Goal: Task Accomplishment & Management: Use online tool/utility

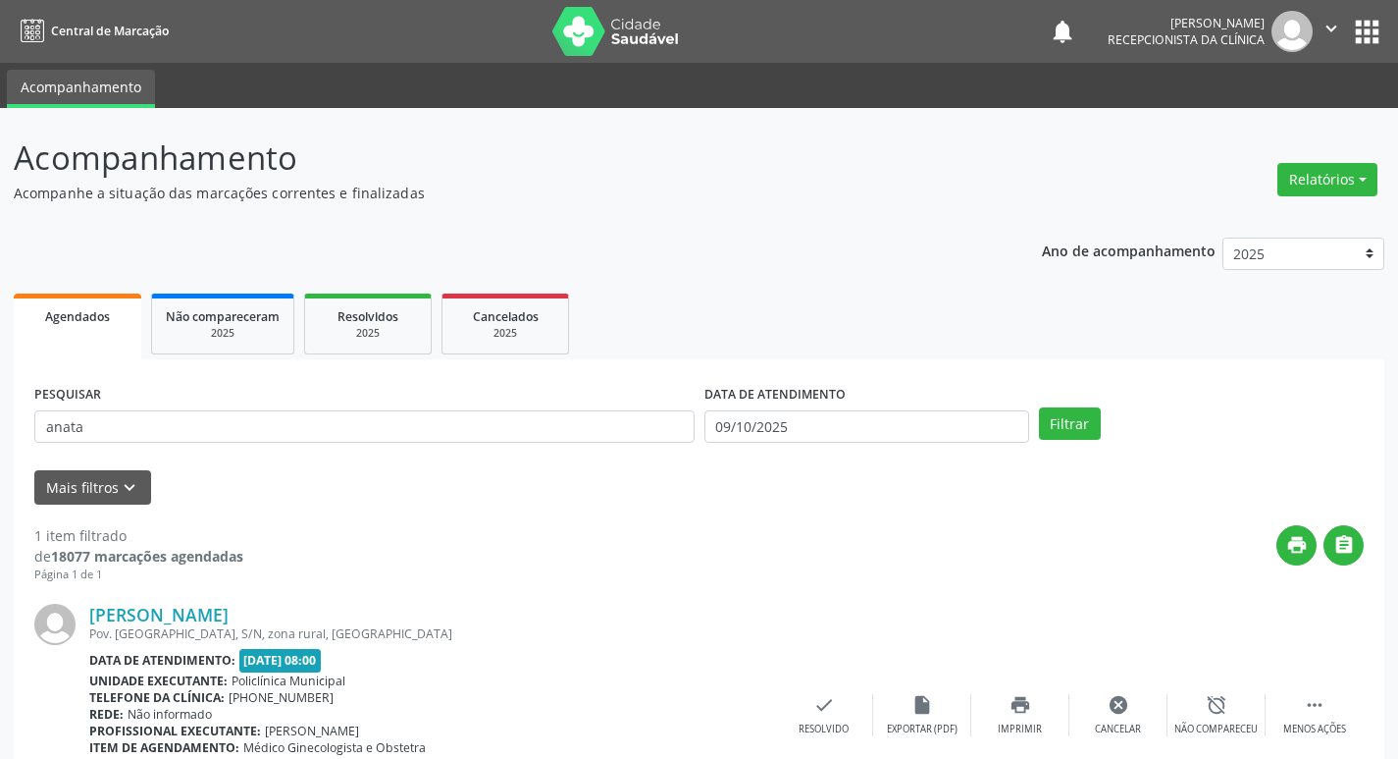
scroll to position [124, 0]
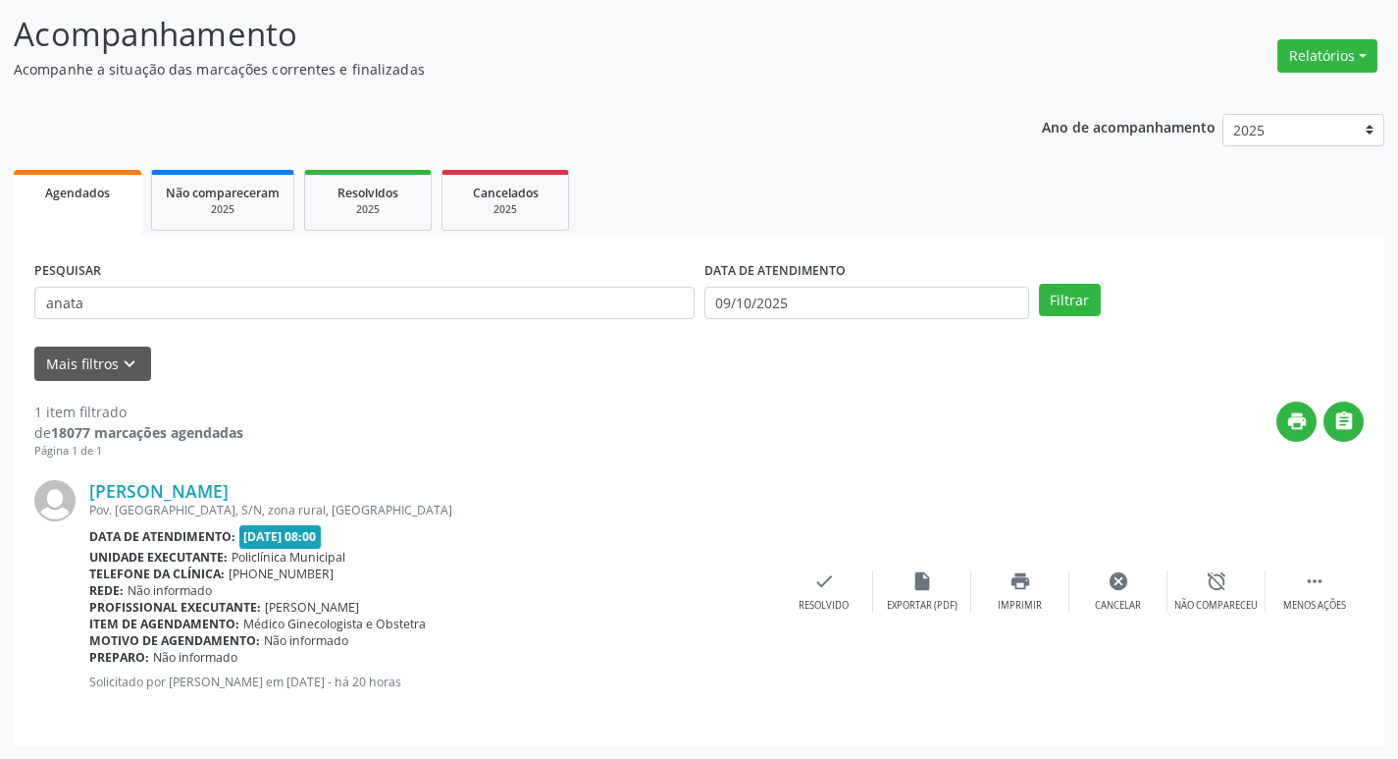
click at [1098, 468] on div "[PERSON_NAME] Pov. [GEOGRAPHIC_DATA], S/N, zona rural, [GEOGRAPHIC_DATA] Data d…" at bounding box center [699, 591] width 1330 height 265
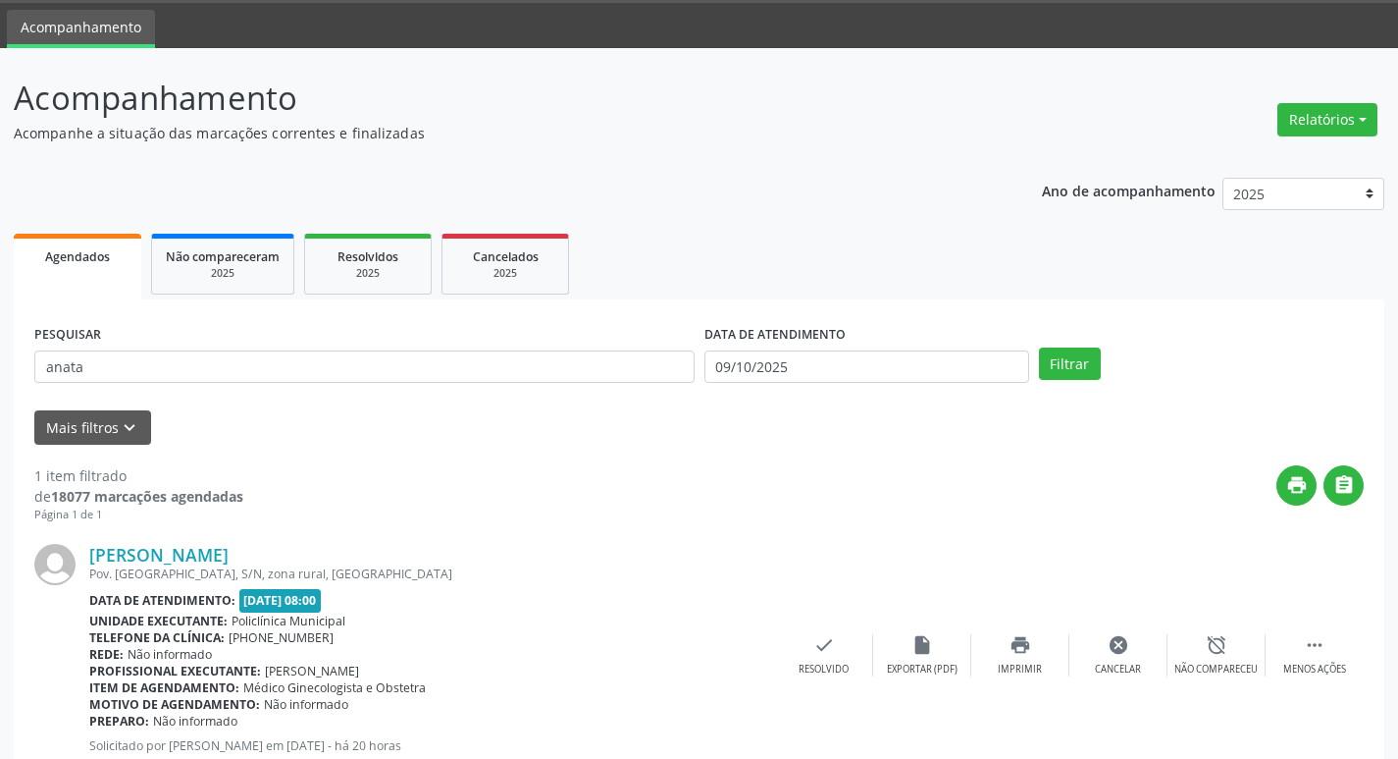
scroll to position [26, 0]
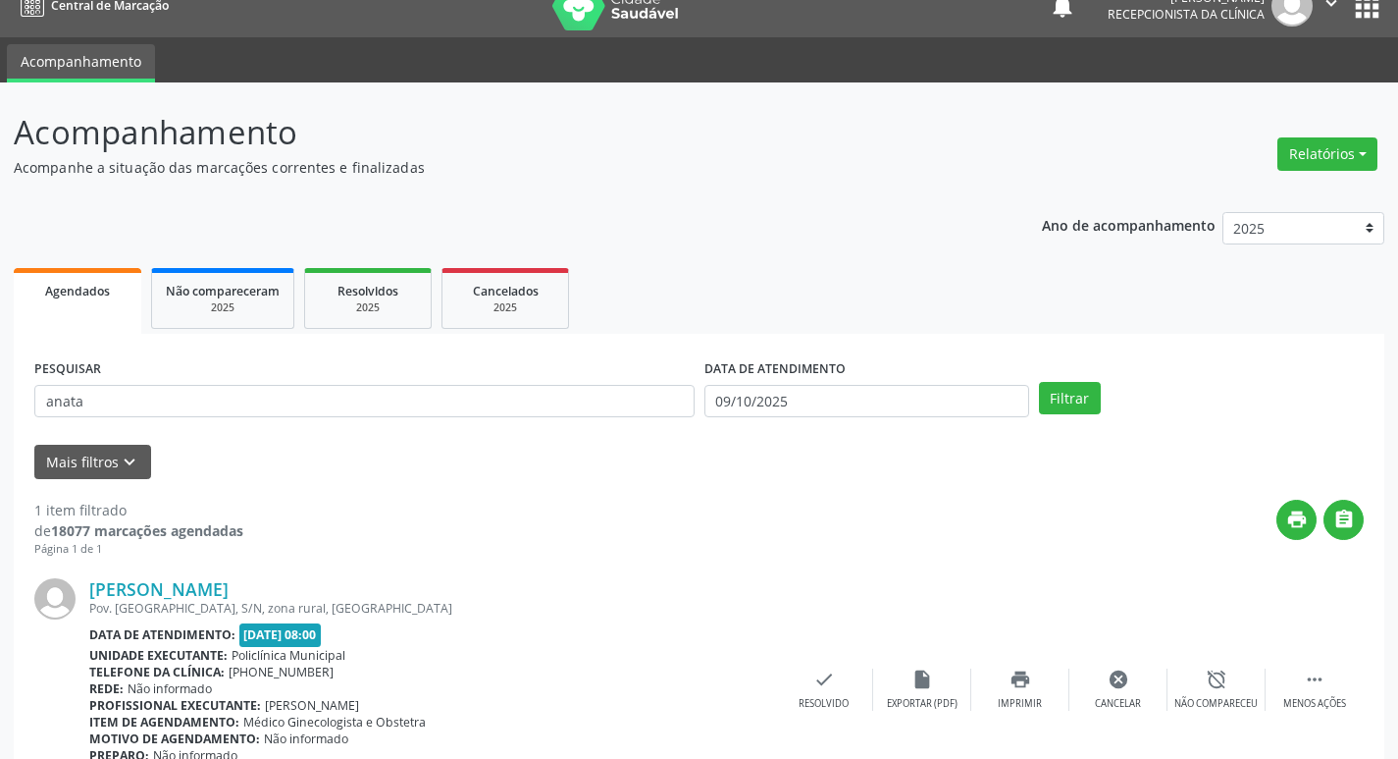
click at [666, 242] on div "Ano de acompanhamento 2025 2024 2023 Agendados Não compareceram 2025 Resolvidos…" at bounding box center [699, 520] width 1371 height 645
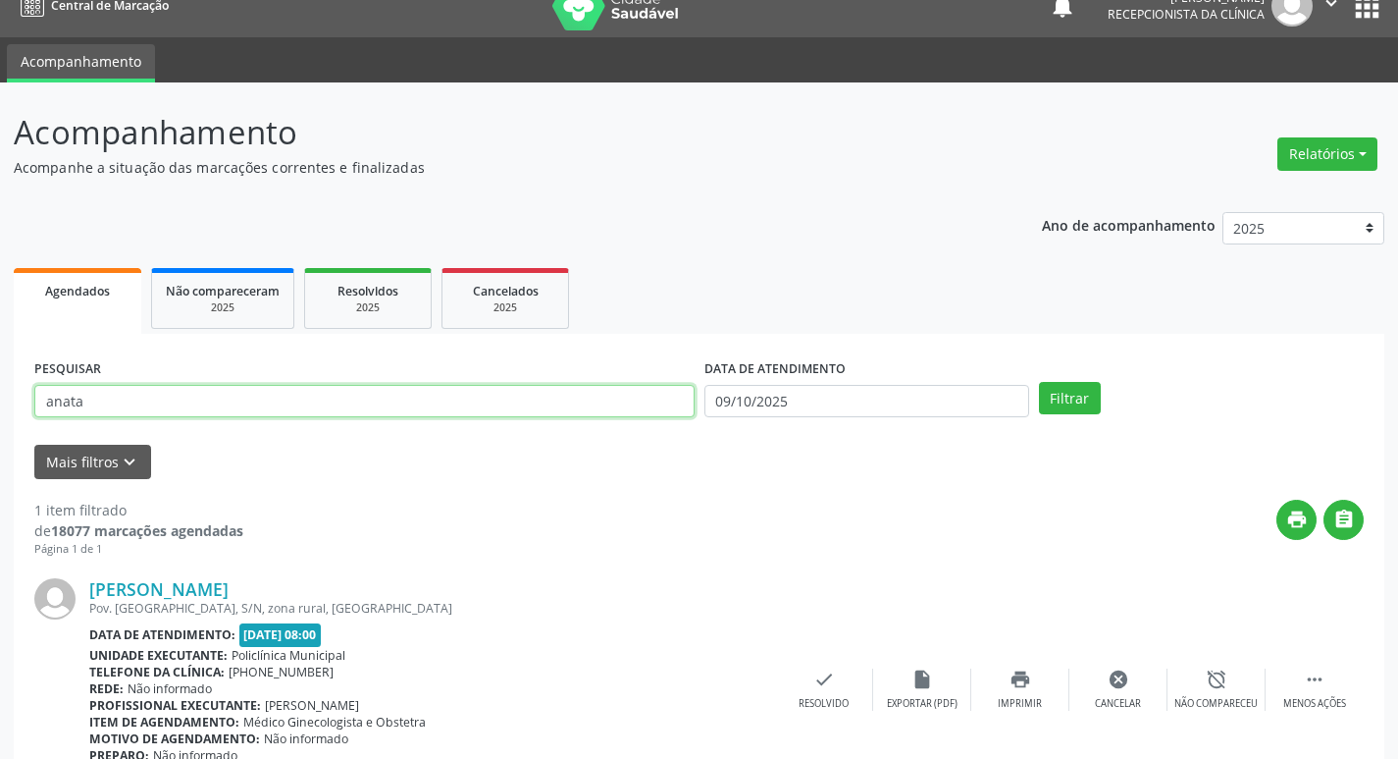
click at [309, 406] on input "anata" at bounding box center [364, 401] width 660 height 33
click at [307, 410] on input "anata" at bounding box center [364, 401] width 660 height 33
click at [307, 412] on input "anata" at bounding box center [364, 401] width 660 height 33
click at [1039, 382] on button "Filtrar" at bounding box center [1070, 398] width 62 height 33
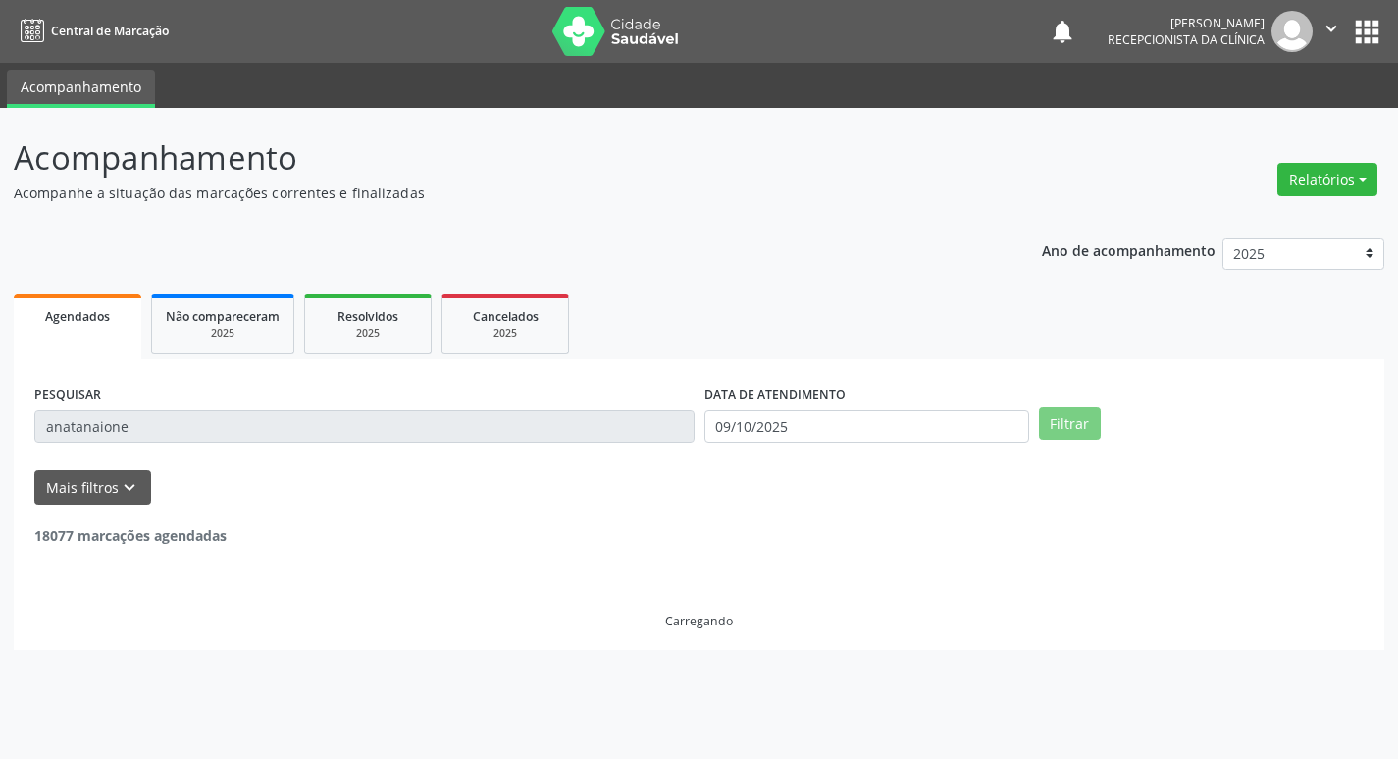
scroll to position [0, 0]
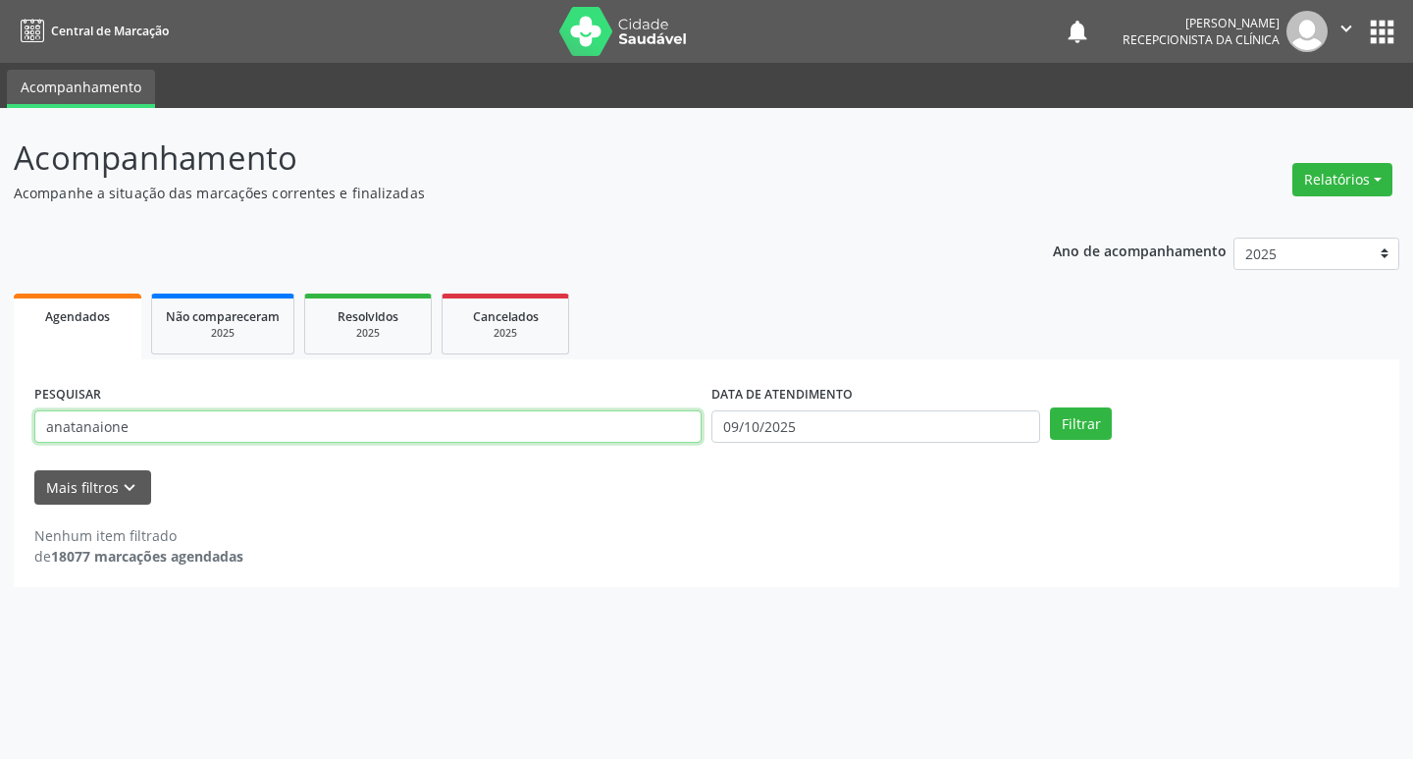
drag, startPoint x: 80, startPoint y: 428, endPoint x: 12, endPoint y: 416, distance: 69.7
click at [12, 416] on div "Acompanhamento Acompanhe a situação das marcações correntes e finalizadas Relat…" at bounding box center [706, 433] width 1413 height 651
type input "naione"
click at [1050, 407] on button "Filtrar" at bounding box center [1081, 423] width 62 height 33
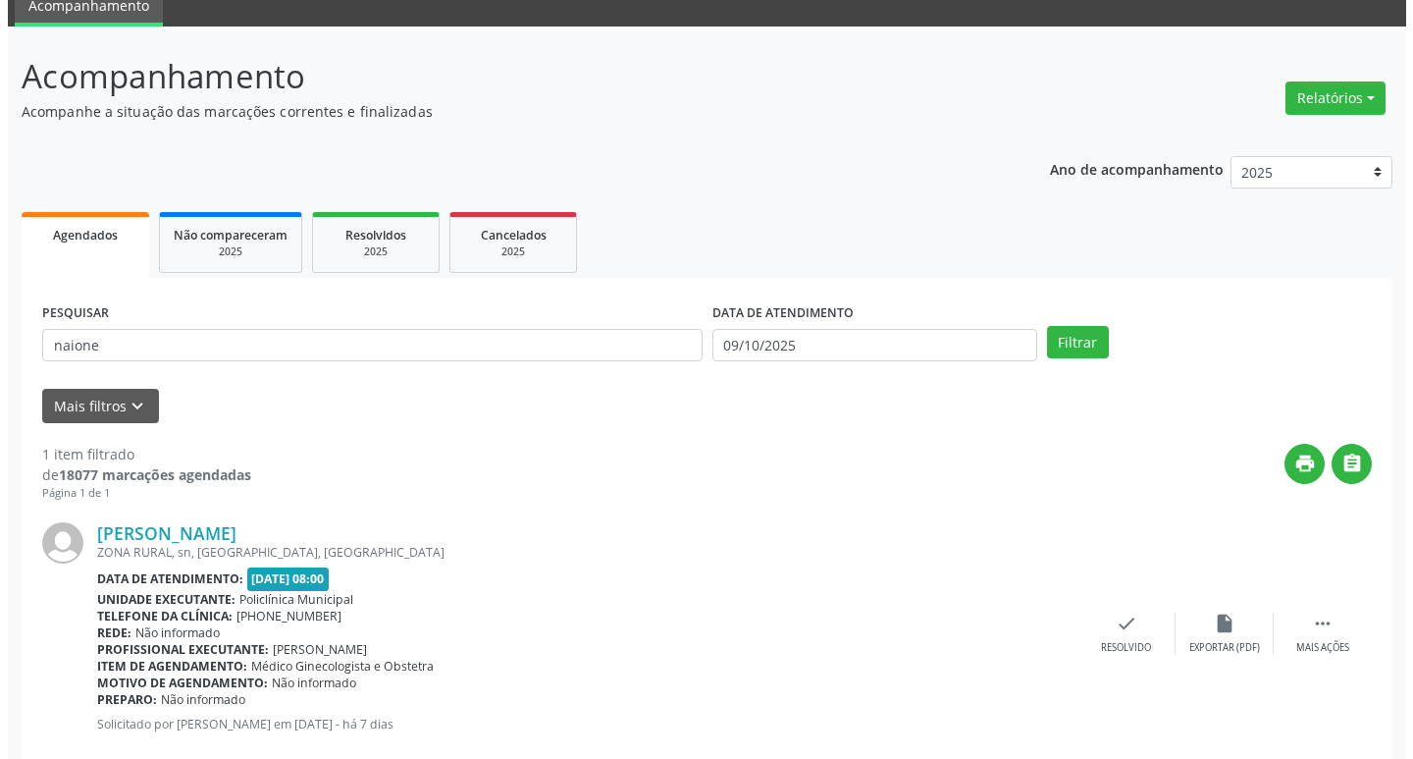
scroll to position [124, 0]
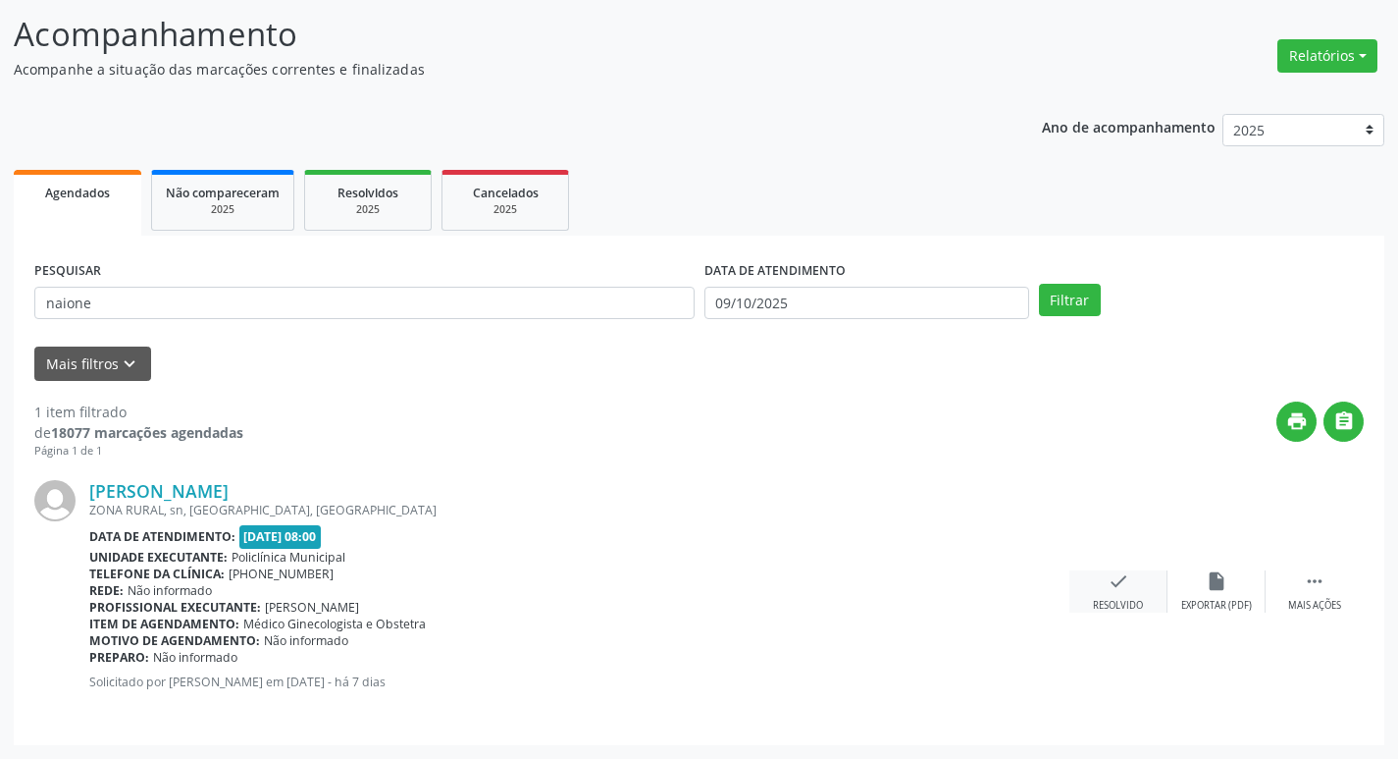
drag, startPoint x: 1069, startPoint y: 594, endPoint x: 1113, endPoint y: 572, distance: 49.2
click at [1071, 589] on div "[PERSON_NAME] ZONA RURAL, sn, [GEOGRAPHIC_DATA], [GEOGRAPHIC_DATA] Data de aten…" at bounding box center [699, 591] width 1330 height 265
click at [1119, 579] on icon "check" at bounding box center [1119, 581] width 22 height 22
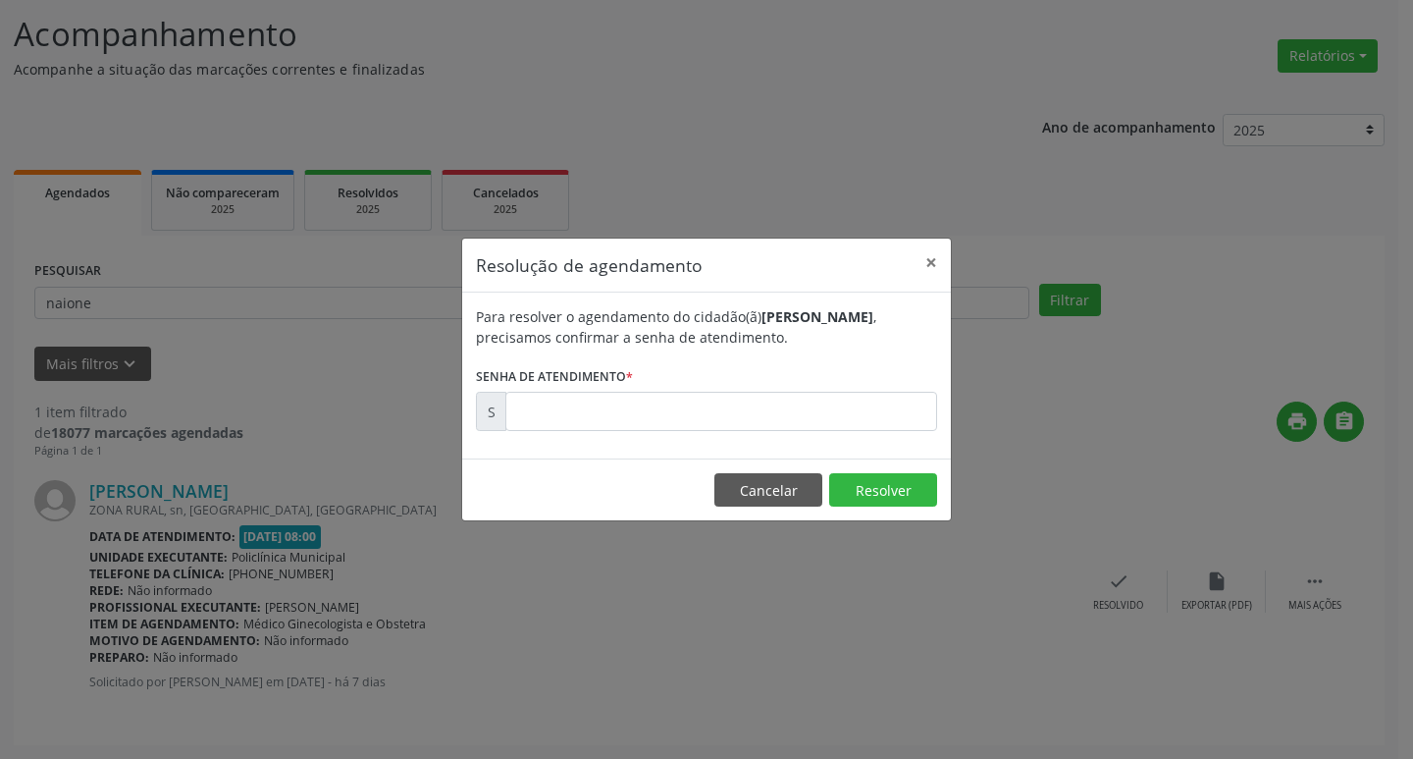
click at [584, 432] on div "Para resolver o agendamento do cidadão(ã) [PERSON_NAME] , precisamos confirmar …" at bounding box center [706, 375] width 489 height 166
click at [585, 418] on input "text" at bounding box center [721, 411] width 432 height 39
type input "00180437"
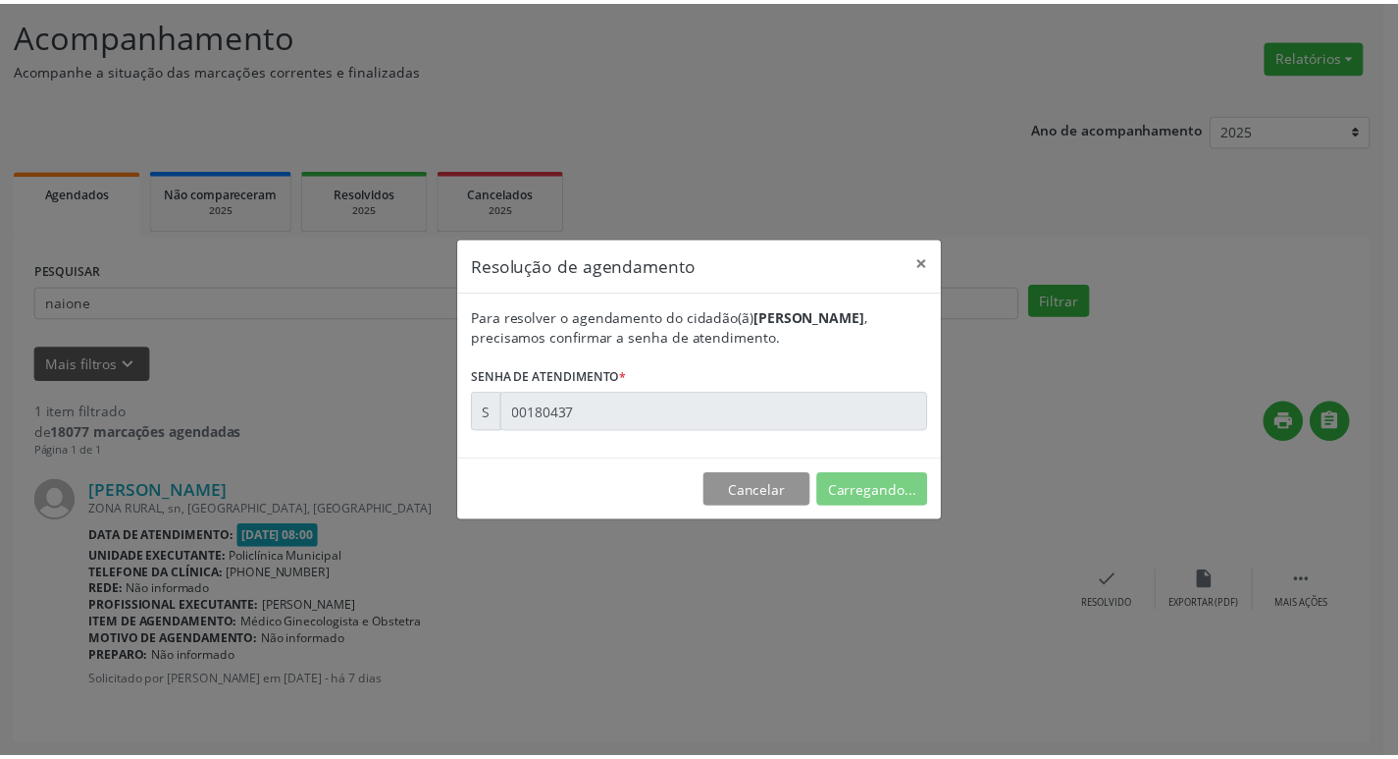
scroll to position [0, 0]
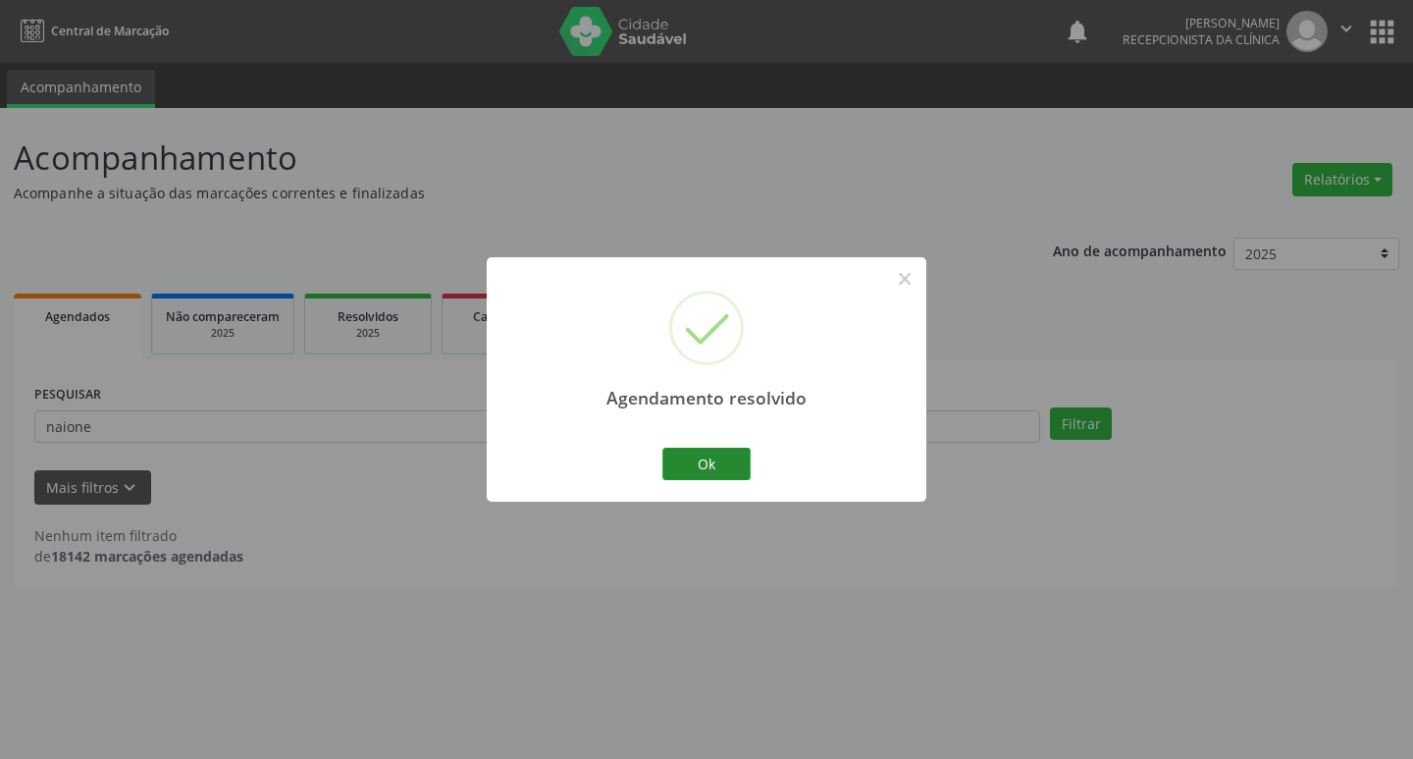
drag, startPoint x: 709, startPoint y: 442, endPoint x: 695, endPoint y: 458, distance: 21.6
click at [705, 440] on div "Agendamento resolvido × Ok Cancel" at bounding box center [707, 379] width 440 height 244
drag, startPoint x: 695, startPoint y: 458, endPoint x: 584, endPoint y: 437, distance: 113.0
click at [658, 450] on div "Ok Cancel" at bounding box center [706, 463] width 97 height 41
click at [583, 437] on div "Agendamento resolvido × Ok Cancel" at bounding box center [707, 379] width 440 height 244
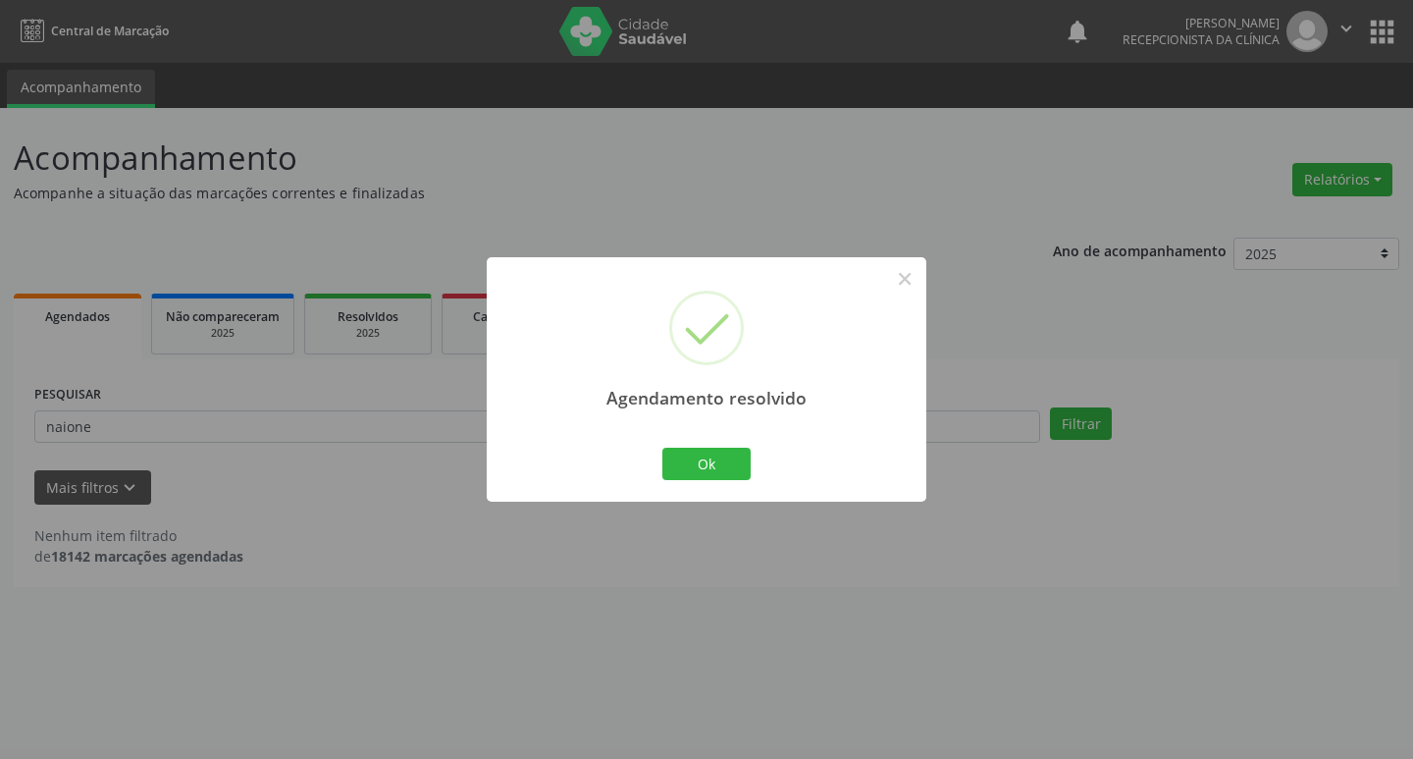
drag, startPoint x: 583, startPoint y: 437, endPoint x: 642, endPoint y: 442, distance: 59.1
click at [584, 437] on div "Agendamento resolvido × Ok Cancel" at bounding box center [707, 379] width 440 height 244
drag, startPoint x: 747, startPoint y: 448, endPoint x: 714, endPoint y: 449, distance: 32.4
click at [724, 449] on button "Ok" at bounding box center [706, 463] width 88 height 33
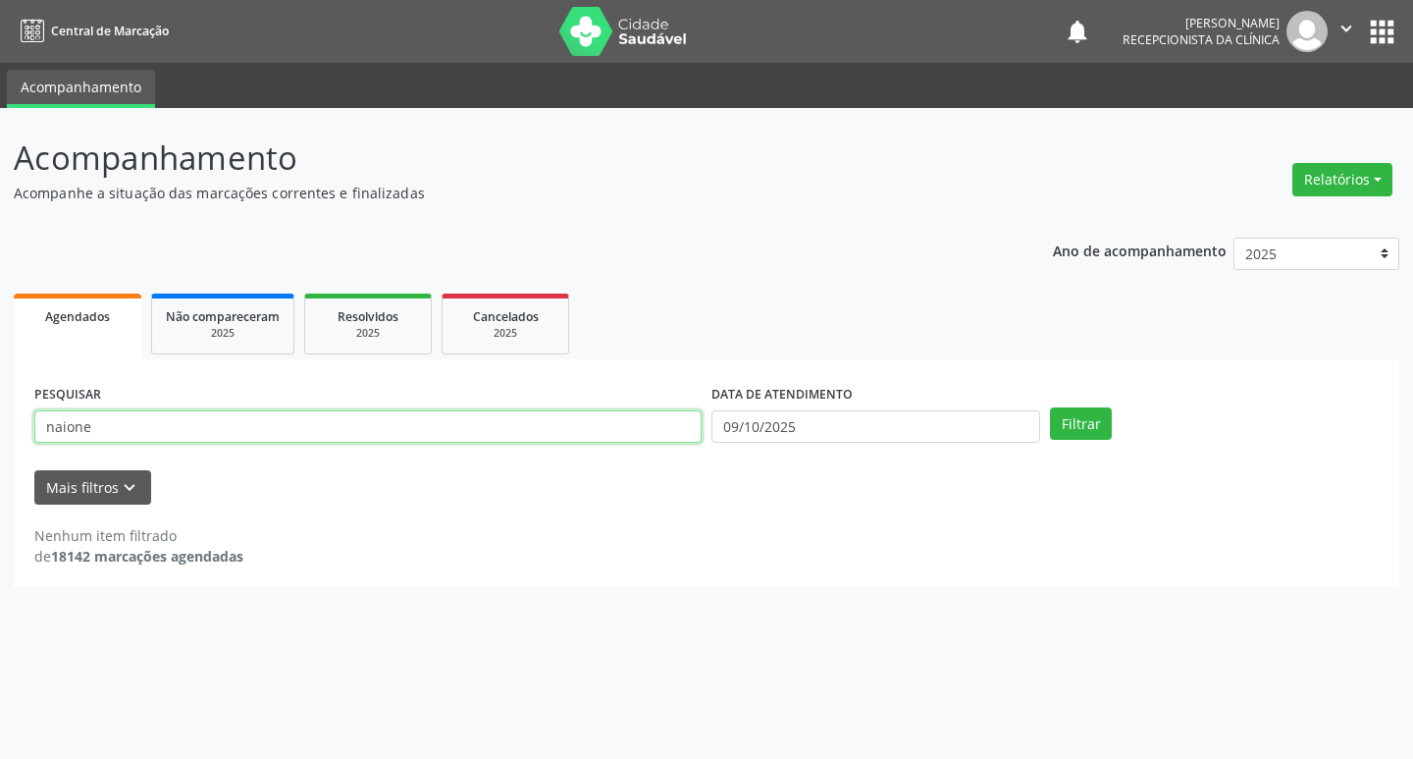
click at [543, 424] on input "naione" at bounding box center [367, 426] width 667 height 33
type input "[PERSON_NAME]"
click at [1050, 407] on button "Filtrar" at bounding box center [1081, 423] width 62 height 33
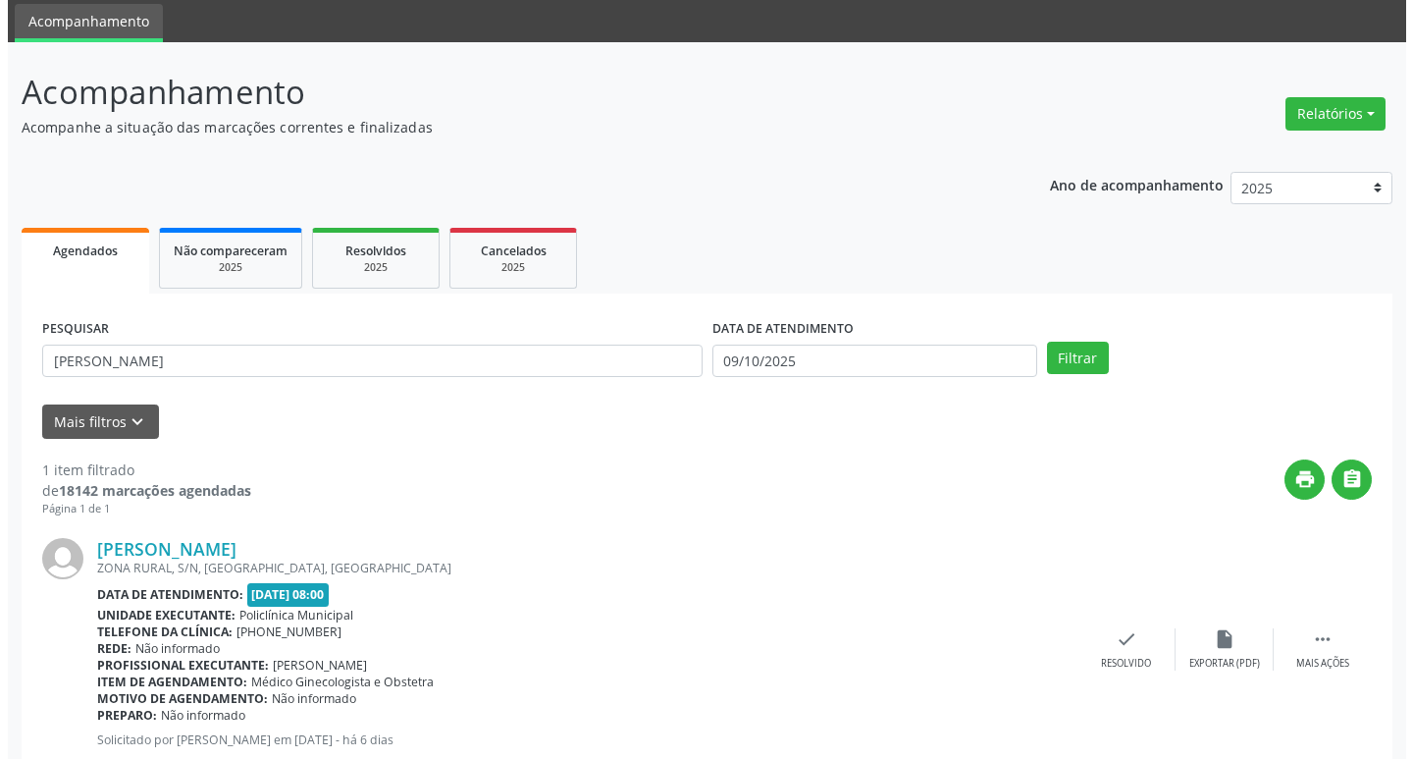
scroll to position [124, 0]
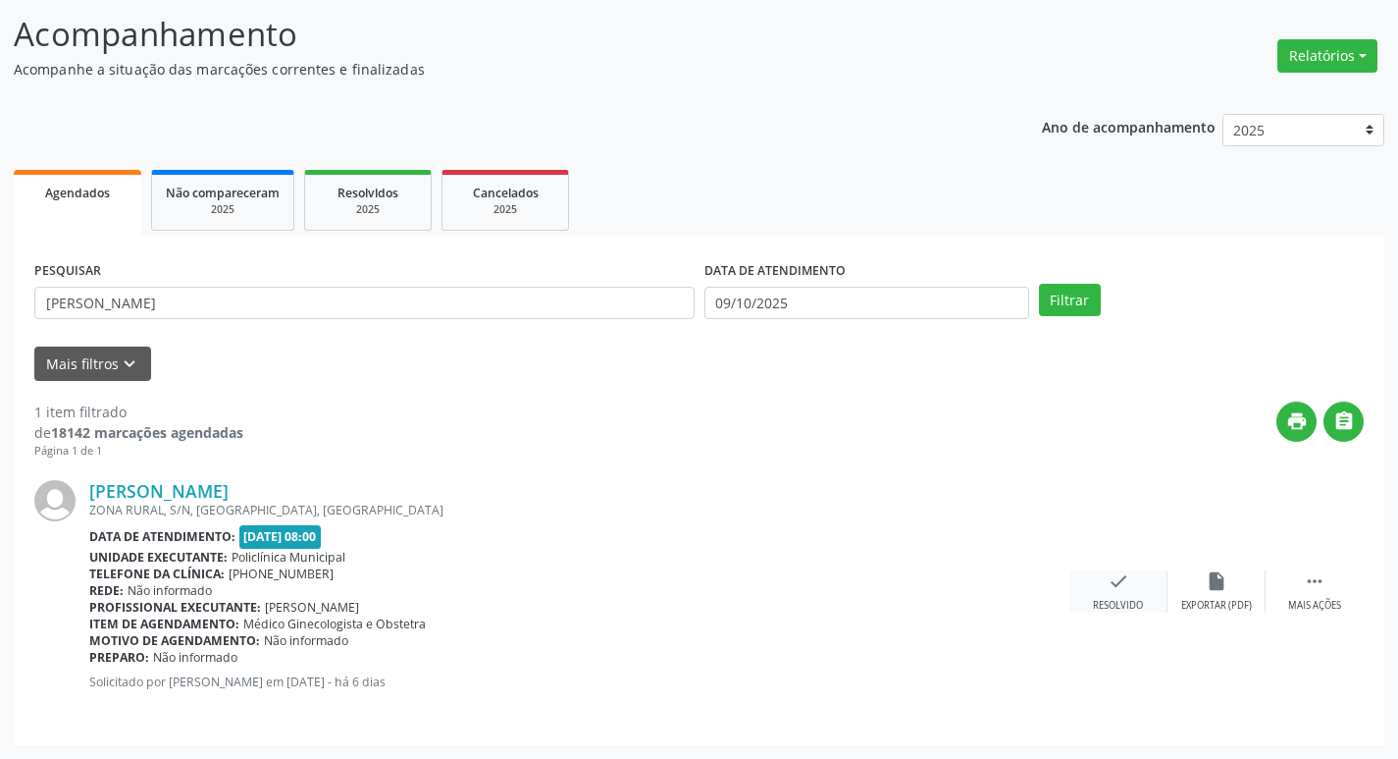
click at [1133, 586] on div "check Resolvido" at bounding box center [1119, 591] width 98 height 42
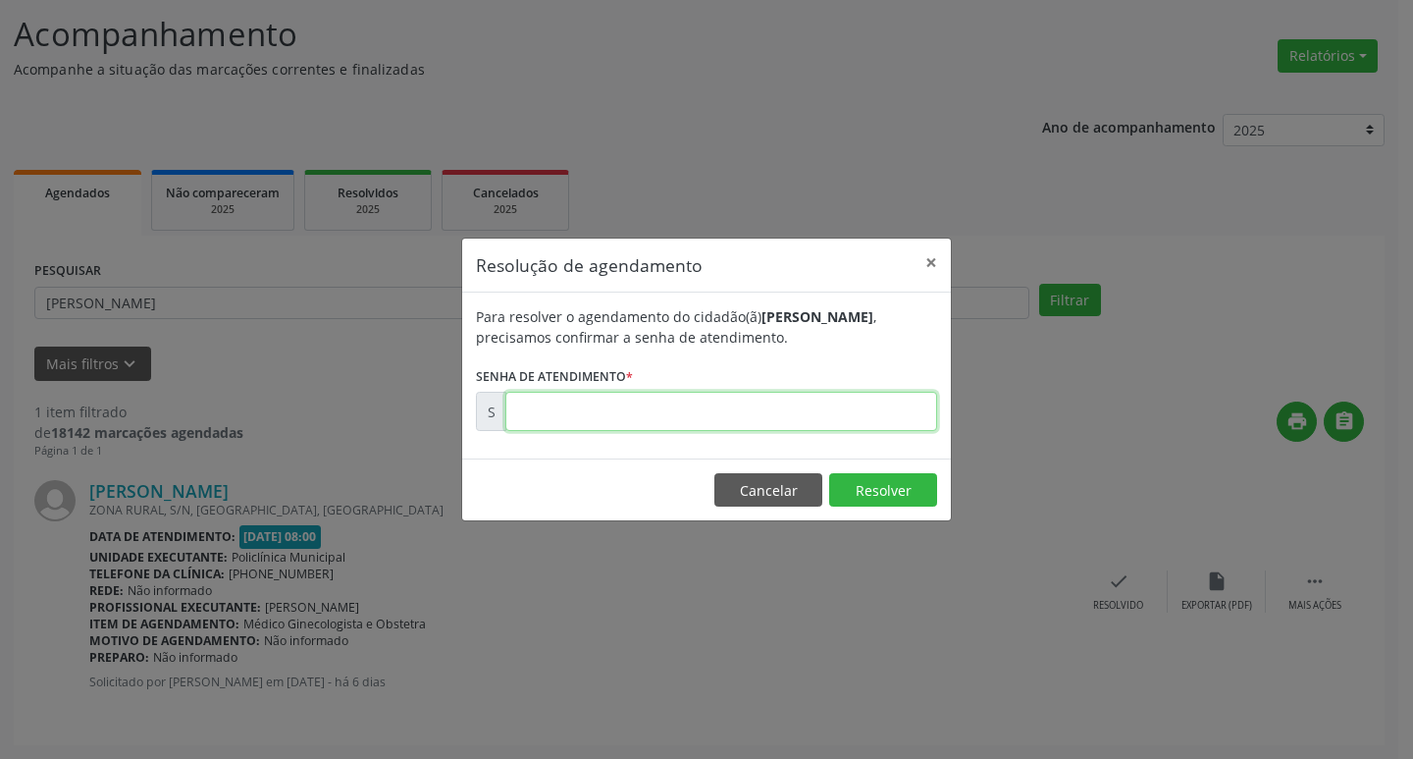
click at [669, 430] on input "text" at bounding box center [721, 411] width 432 height 39
type input "00180630"
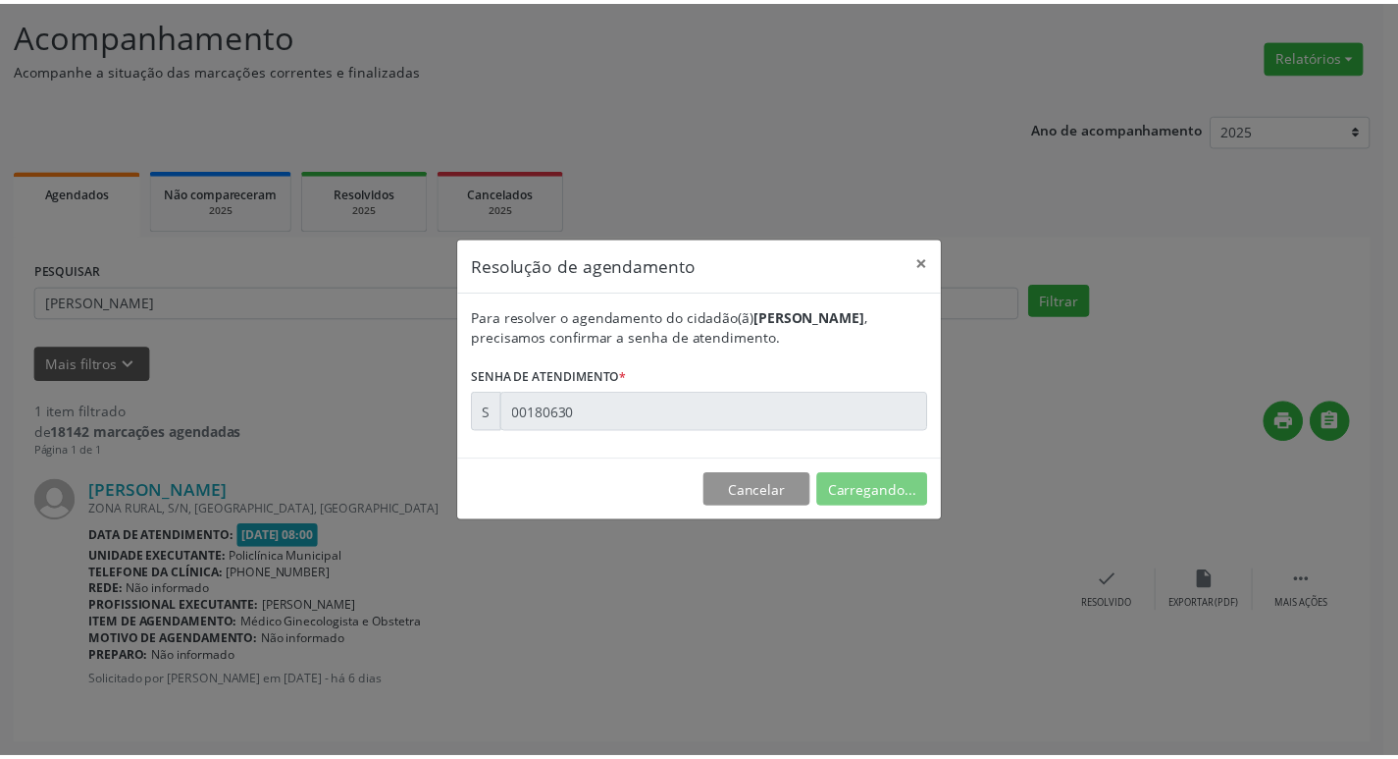
scroll to position [0, 0]
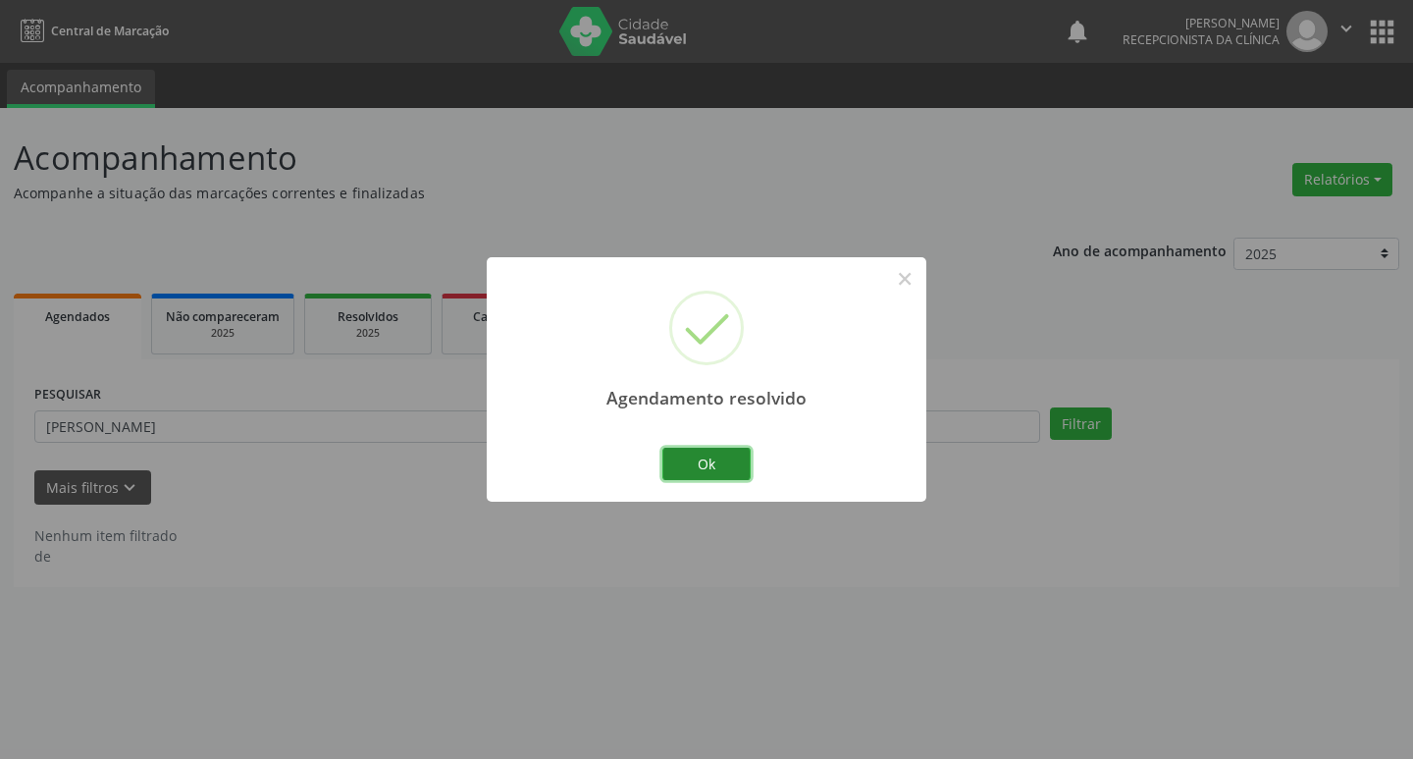
drag, startPoint x: 703, startPoint y: 466, endPoint x: 614, endPoint y: 441, distance: 91.9
click at [700, 459] on button "Ok" at bounding box center [706, 463] width 88 height 33
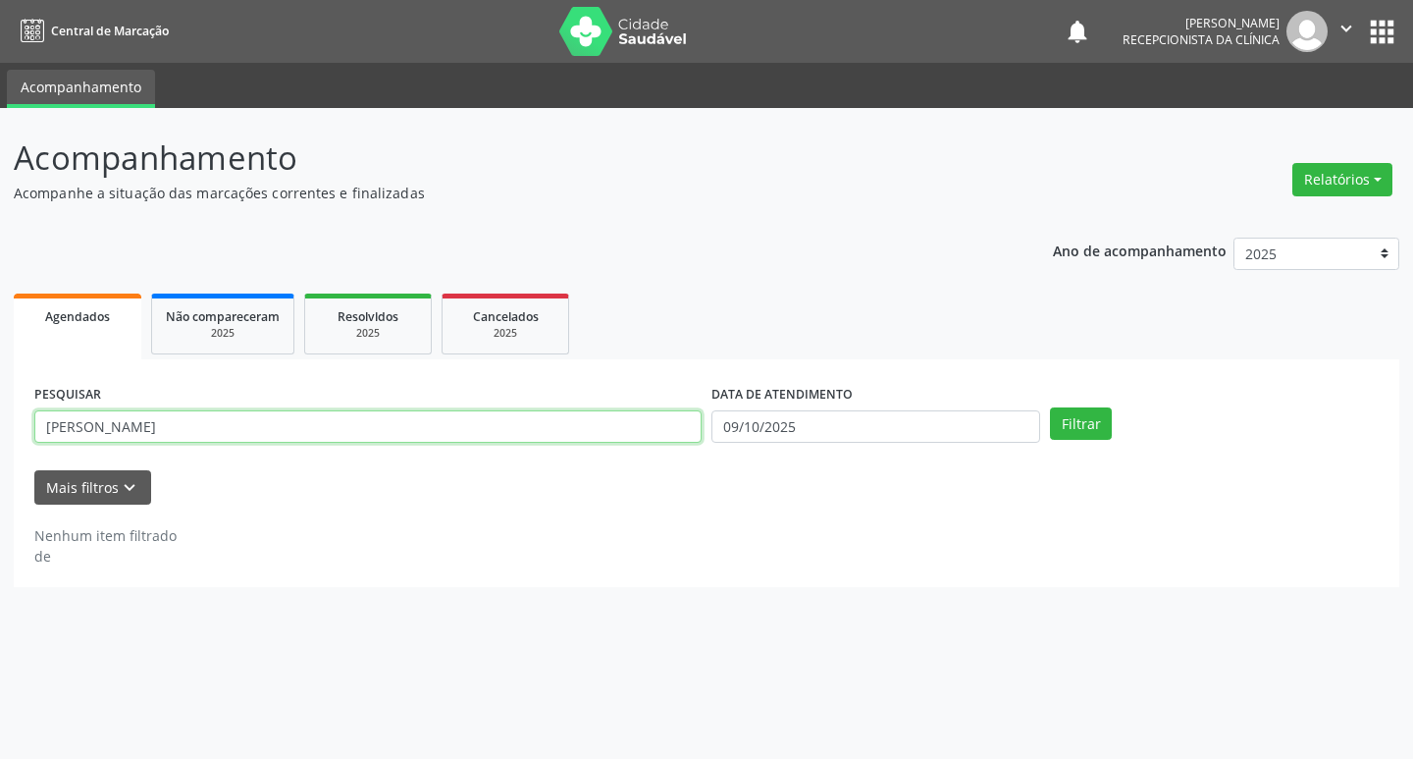
click at [487, 426] on input "[PERSON_NAME]" at bounding box center [367, 426] width 667 height 33
type input "[PERSON_NAME]"
click at [1050, 407] on button "Filtrar" at bounding box center [1081, 423] width 62 height 33
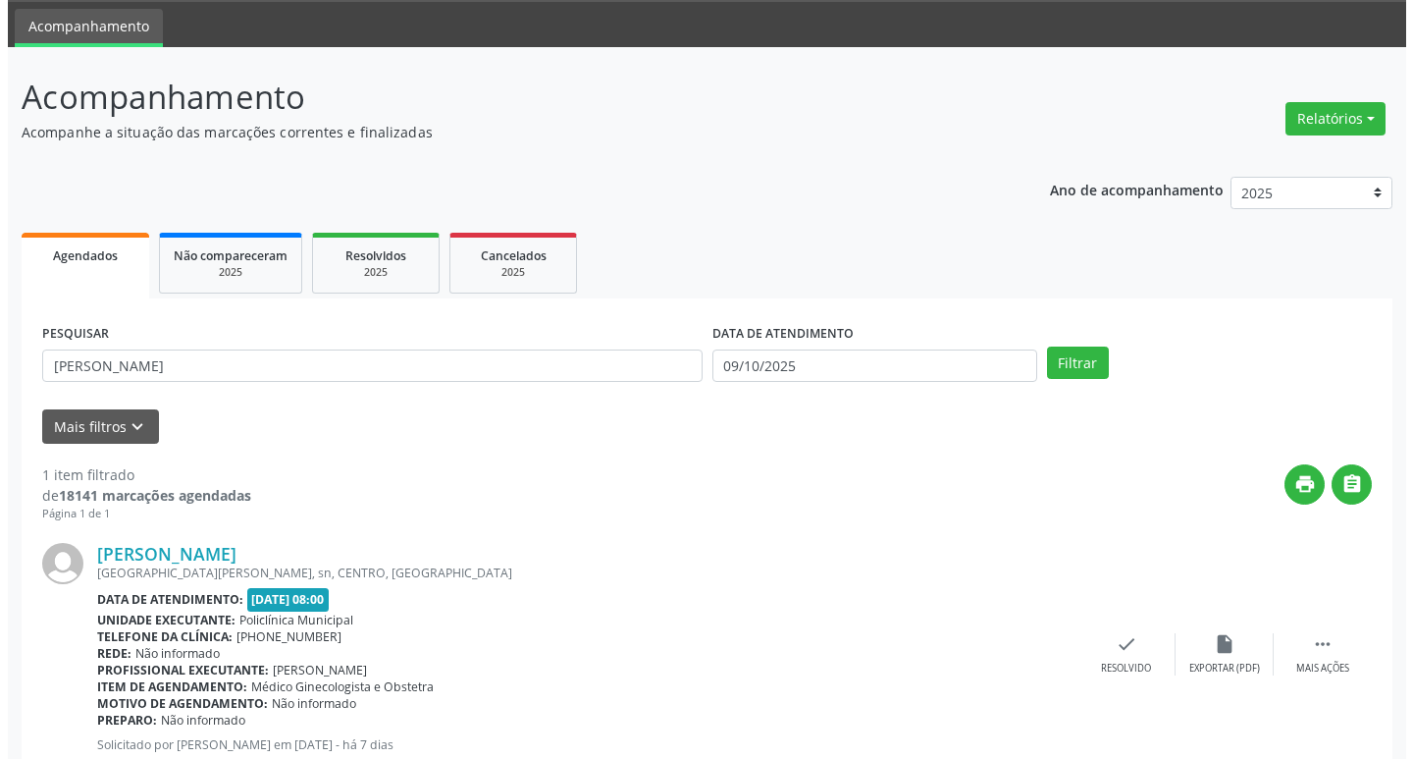
scroll to position [124, 0]
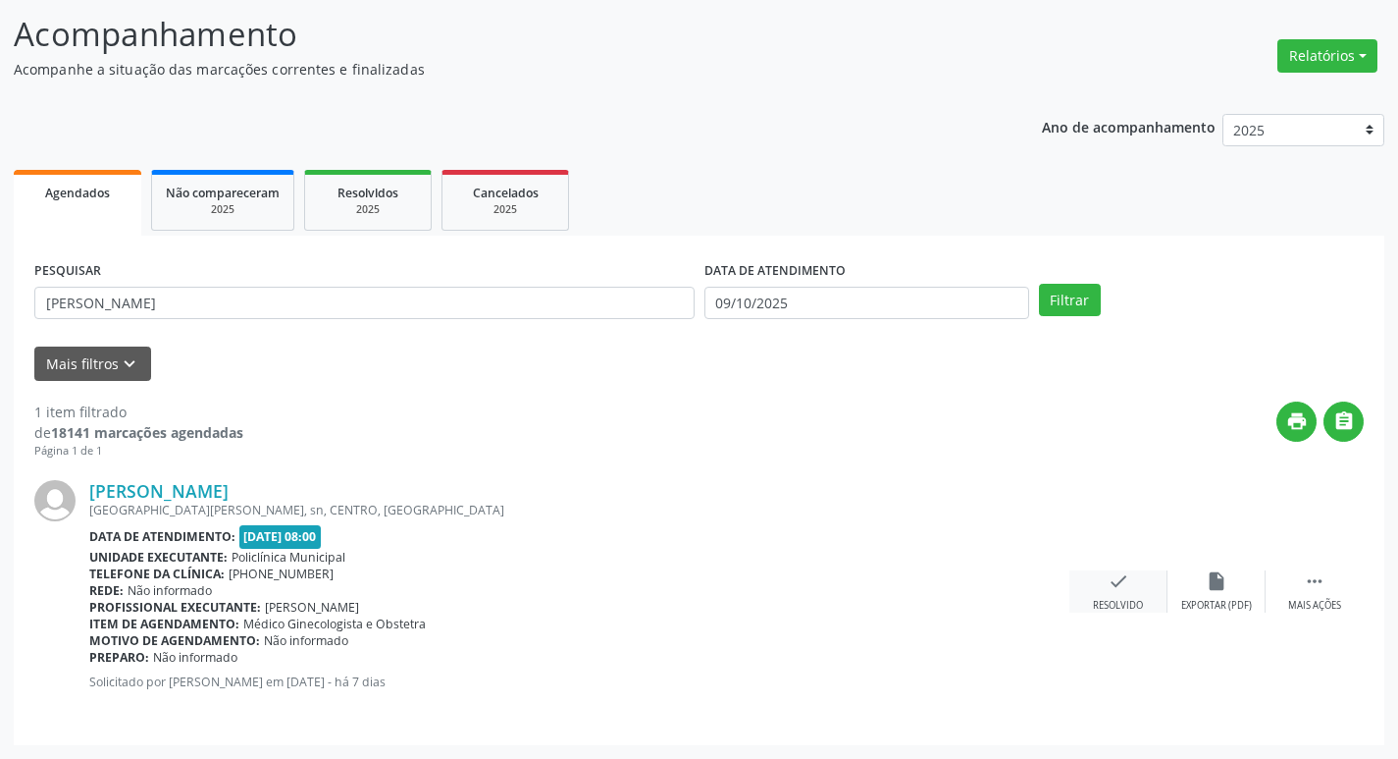
click at [1102, 585] on div "check Resolvido" at bounding box center [1119, 591] width 98 height 42
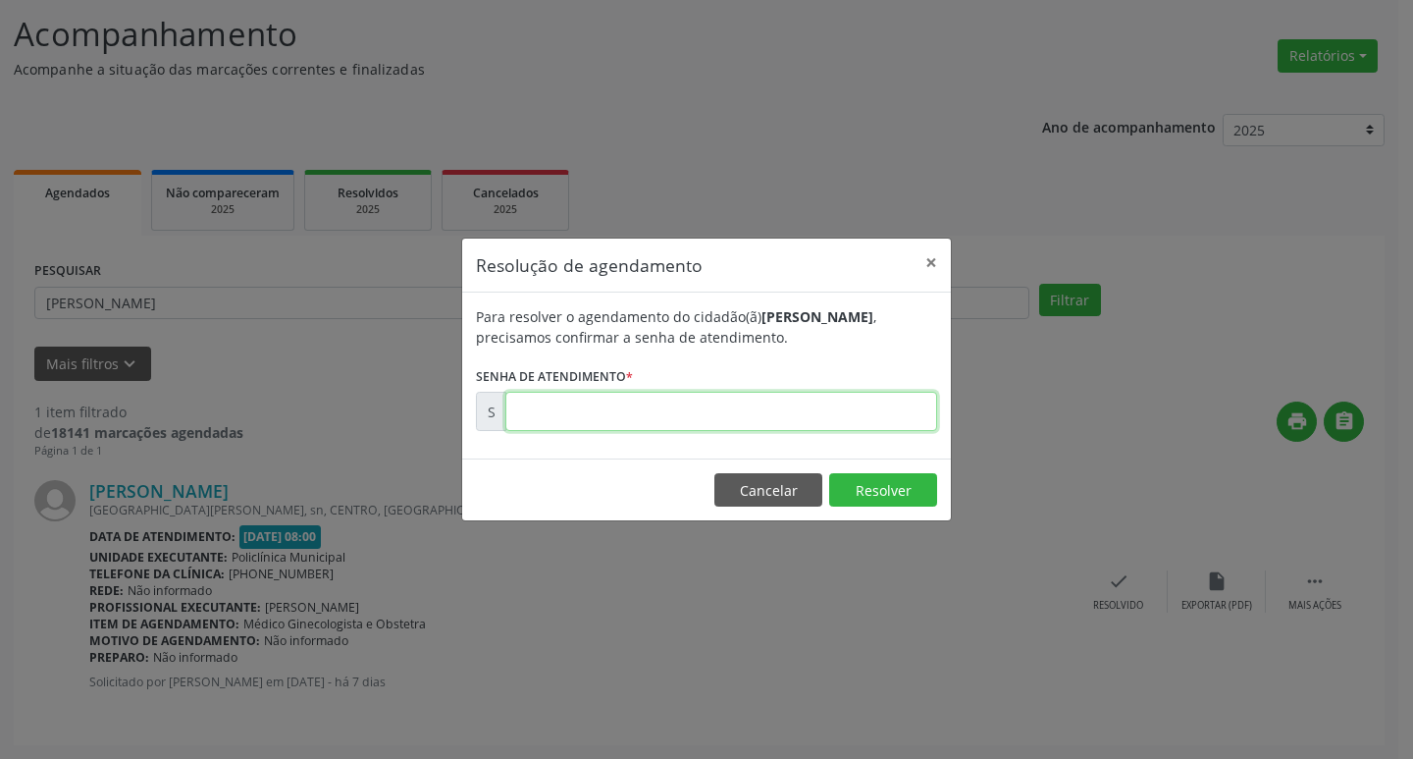
click at [684, 428] on input "text" at bounding box center [721, 411] width 432 height 39
type input "00180262"
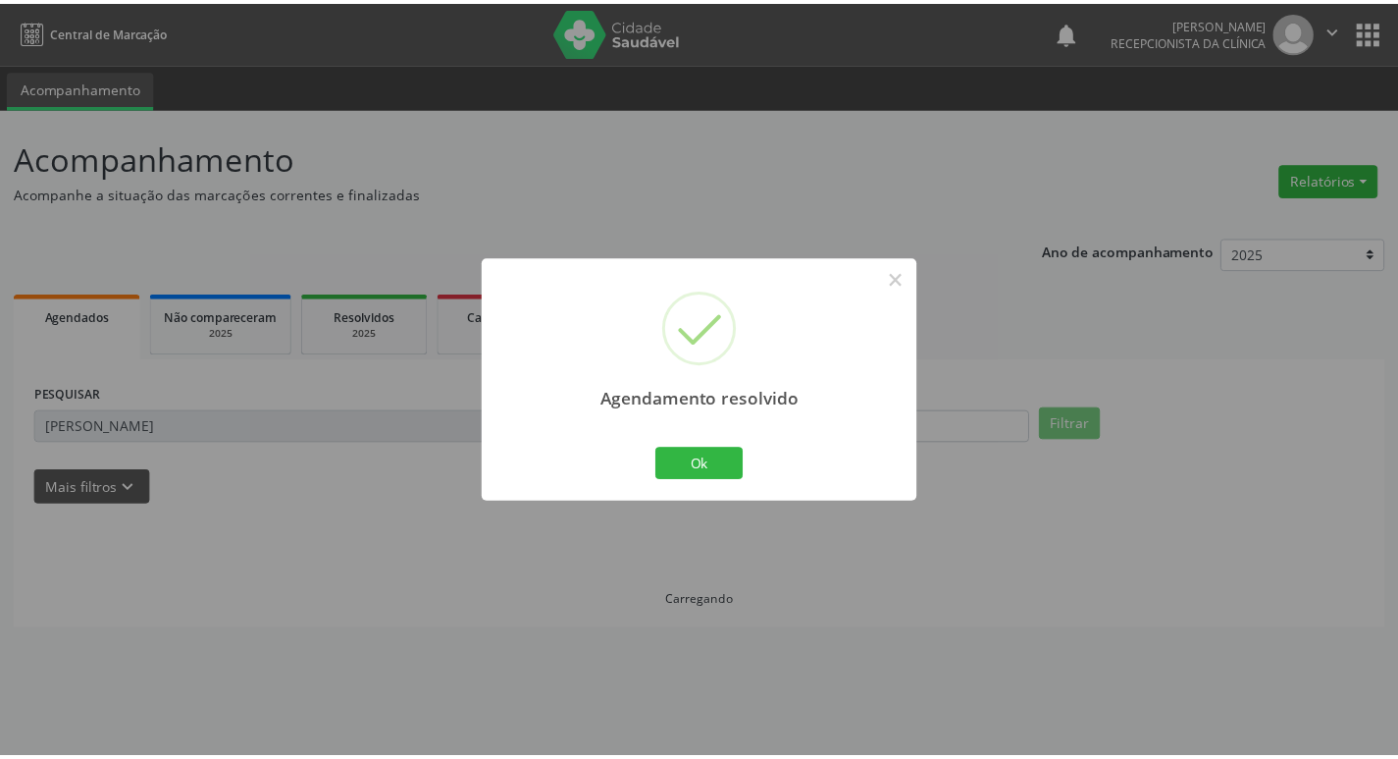
scroll to position [0, 0]
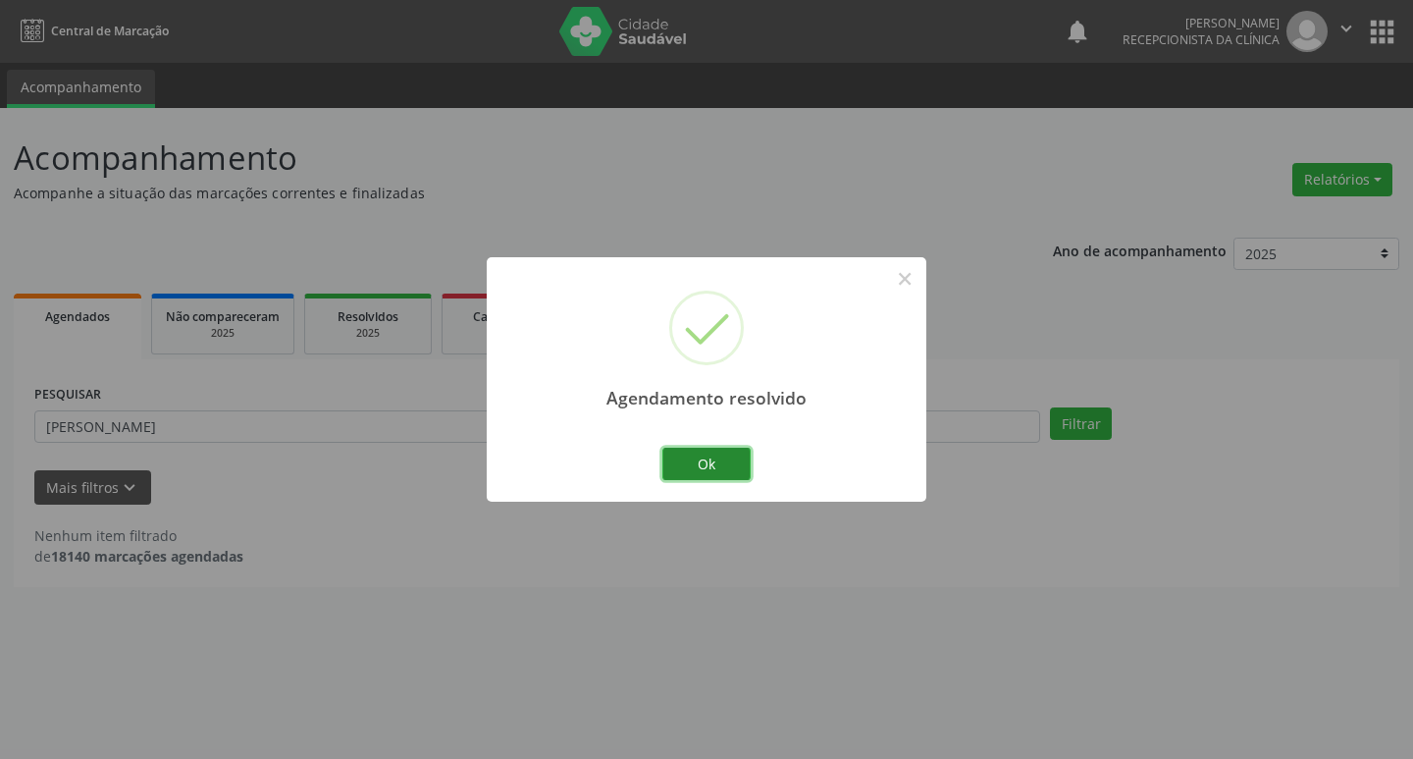
click at [712, 466] on button "Ok" at bounding box center [706, 463] width 88 height 33
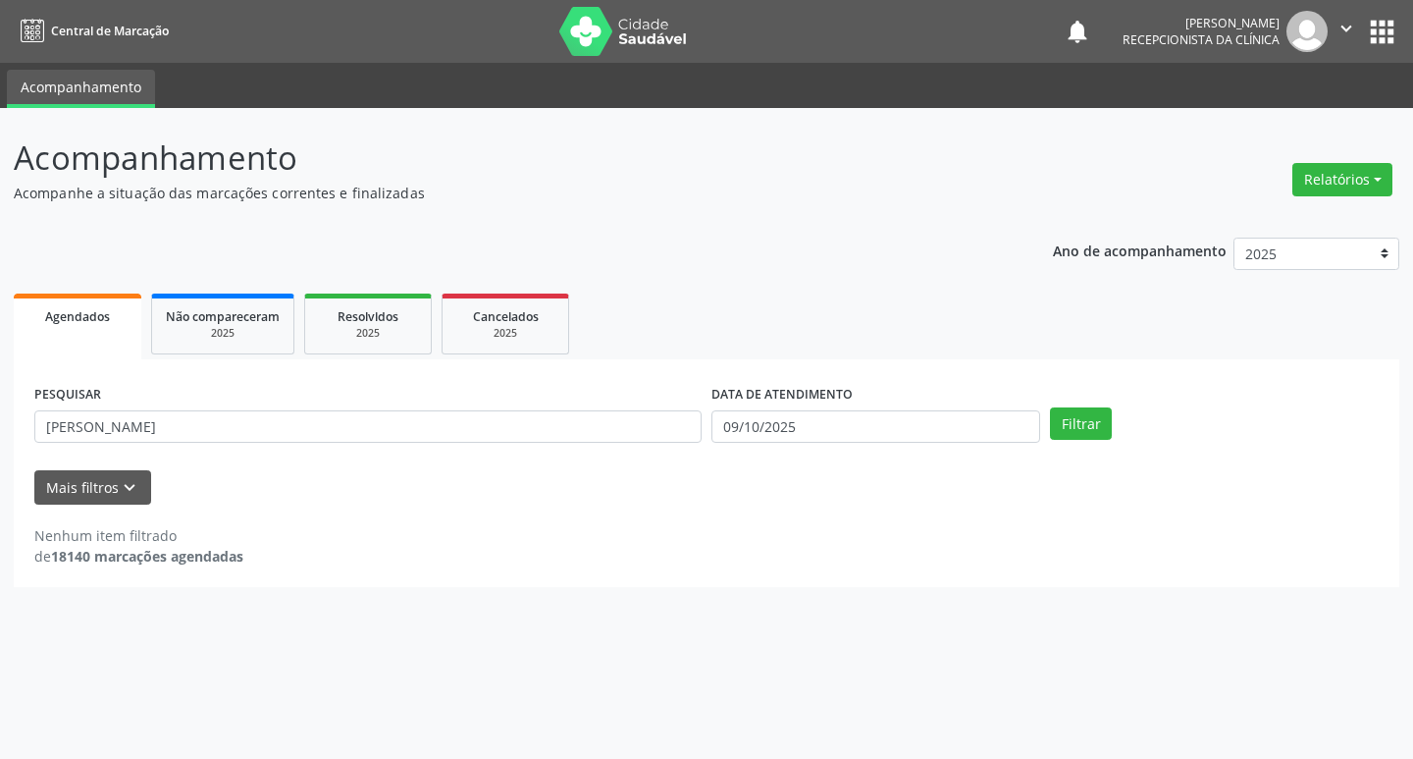
click at [507, 401] on div "PESQUISAR [PERSON_NAME]" at bounding box center [367, 418] width 677 height 77
click at [509, 428] on input "[PERSON_NAME]" at bounding box center [367, 426] width 667 height 33
type input "[PERSON_NAME]"
click at [1050, 407] on button "Filtrar" at bounding box center [1081, 423] width 62 height 33
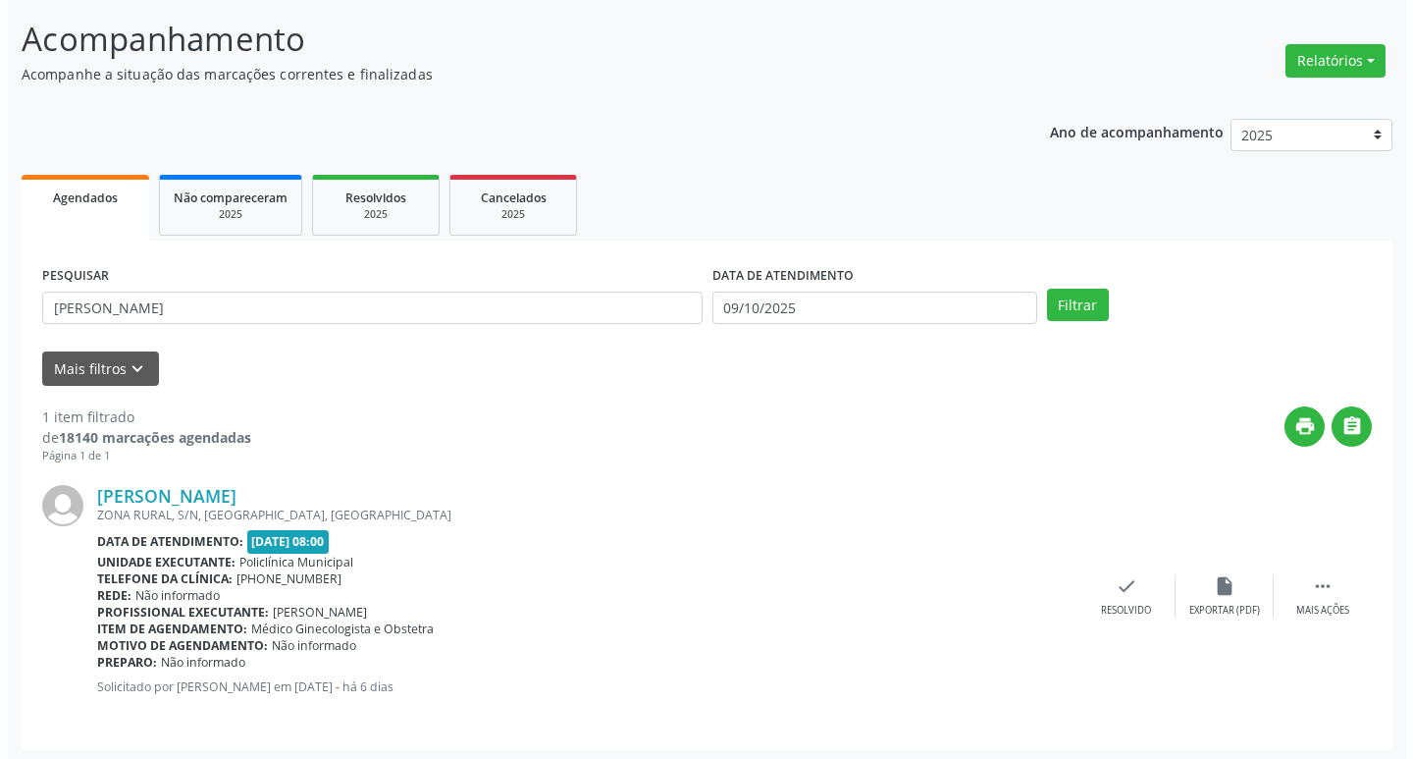
scroll to position [124, 0]
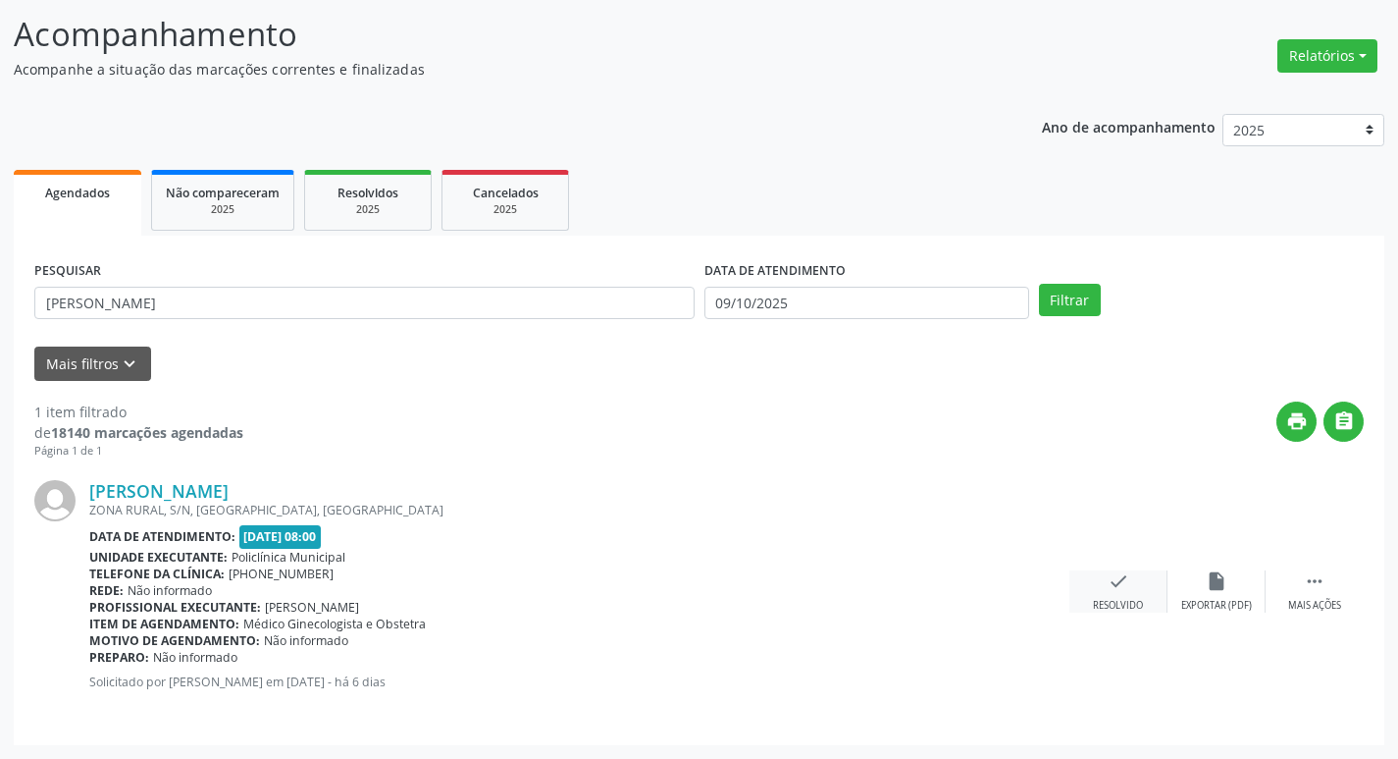
click at [1110, 592] on icon "check" at bounding box center [1119, 581] width 22 height 22
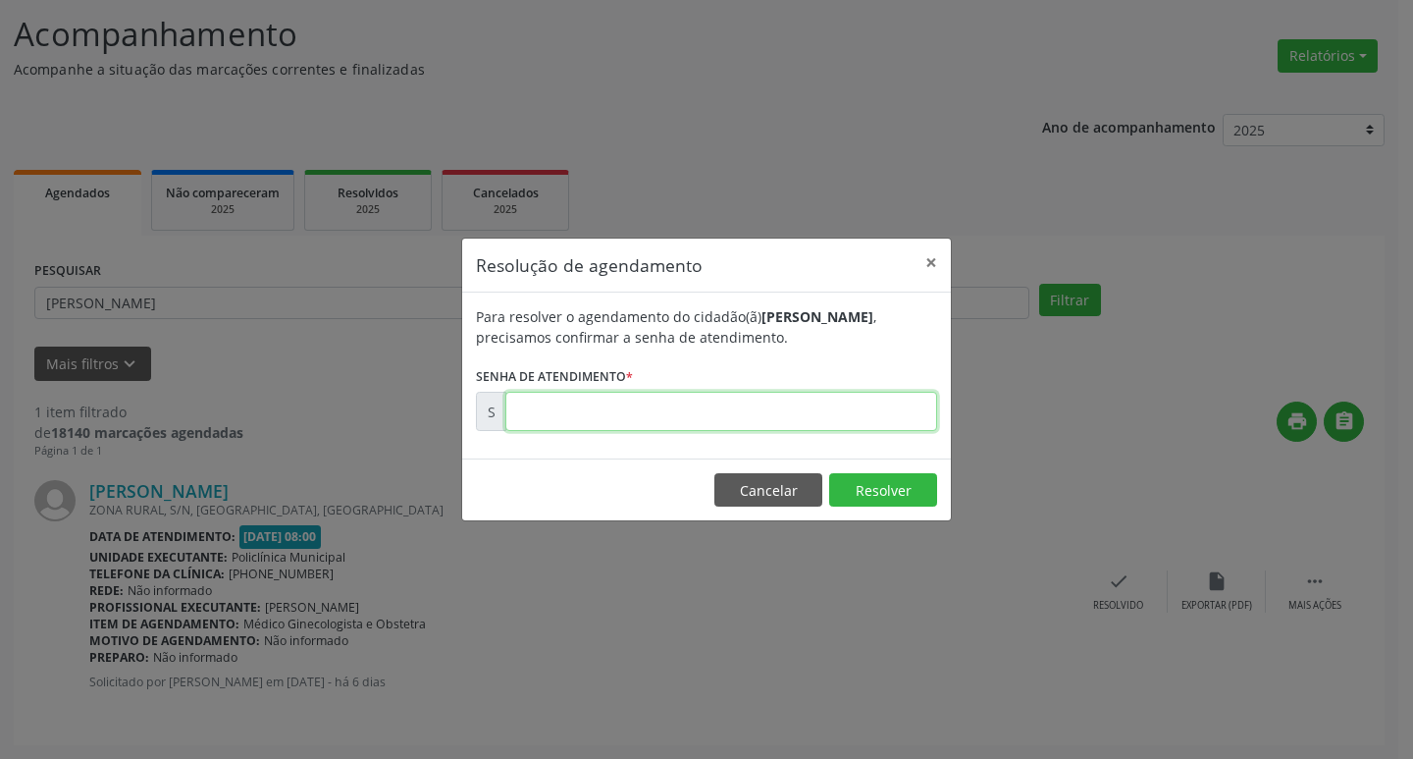
click at [553, 420] on input "text" at bounding box center [721, 411] width 432 height 39
type input "00180524"
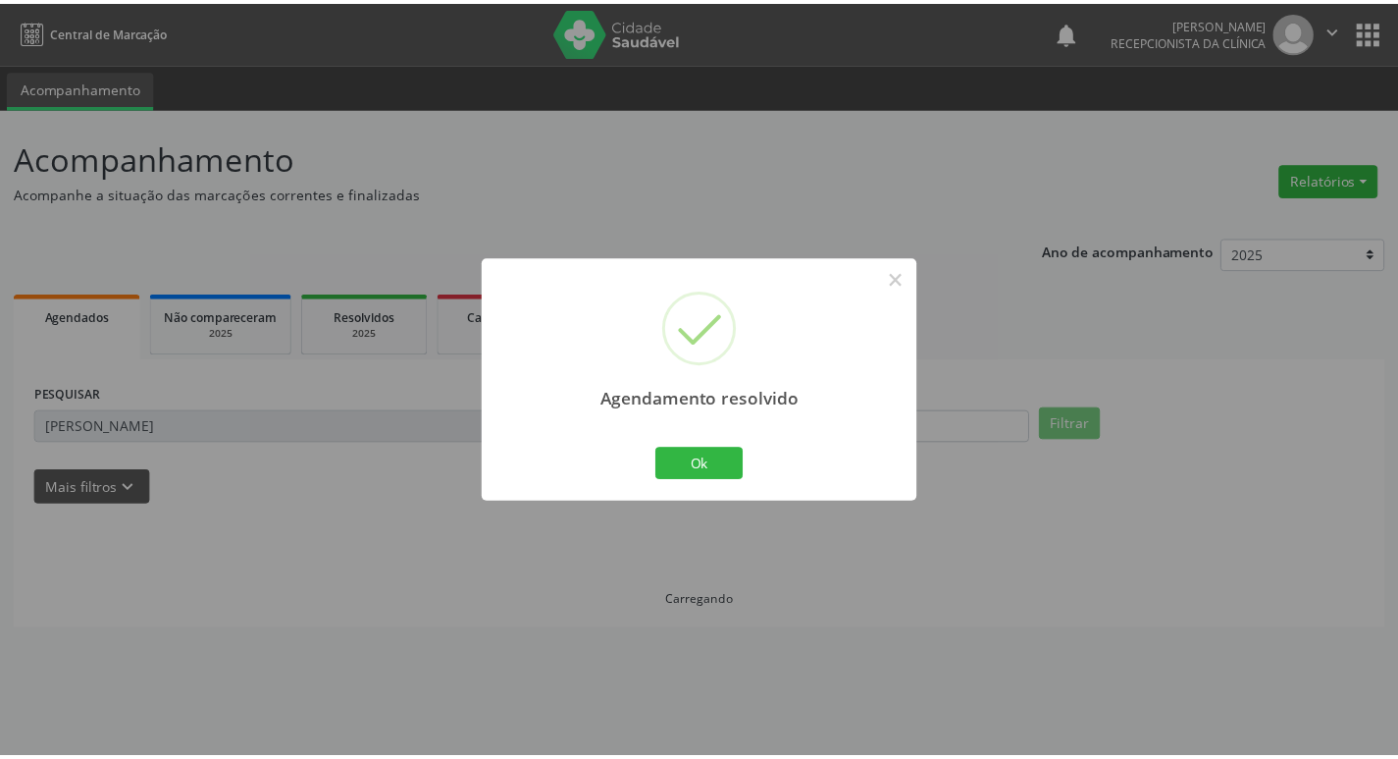
scroll to position [0, 0]
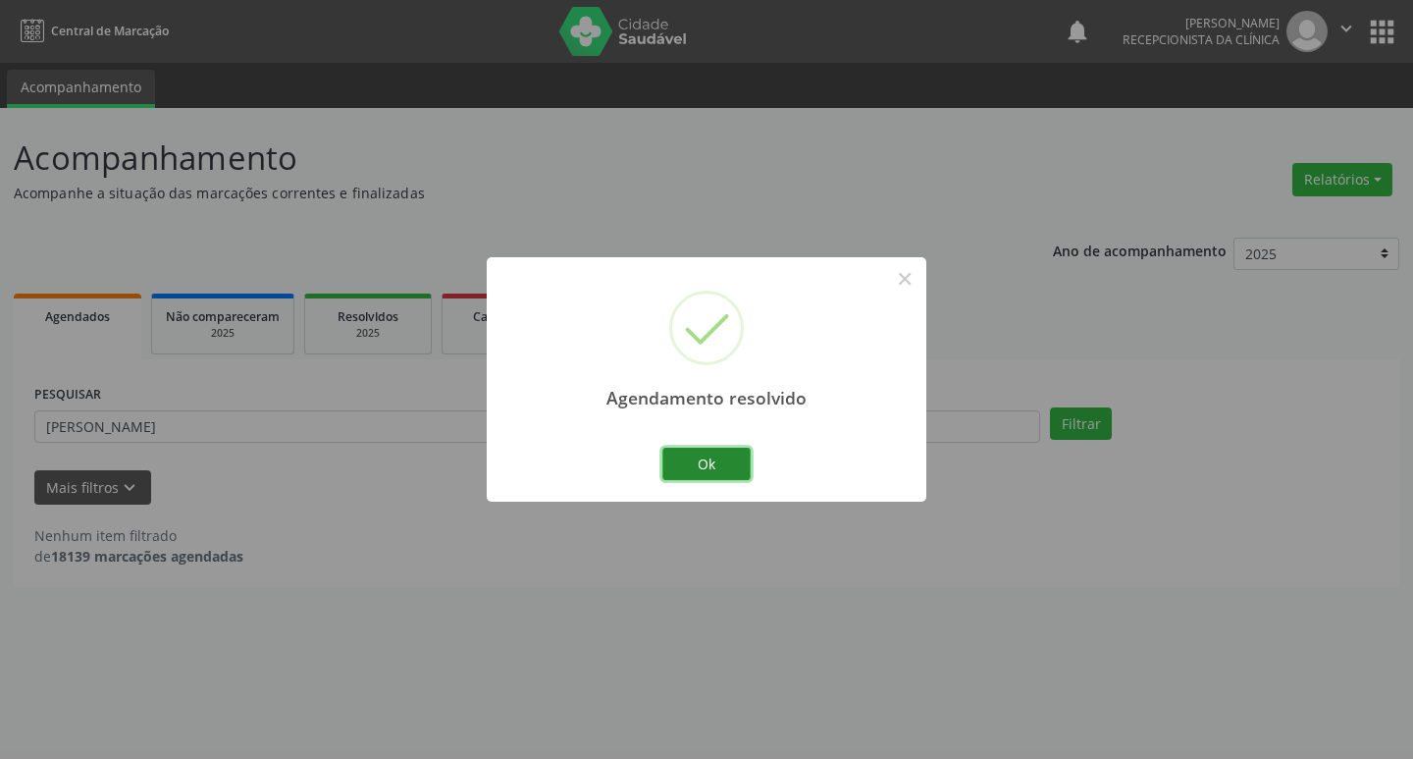
click at [714, 464] on button "Ok" at bounding box center [706, 463] width 88 height 33
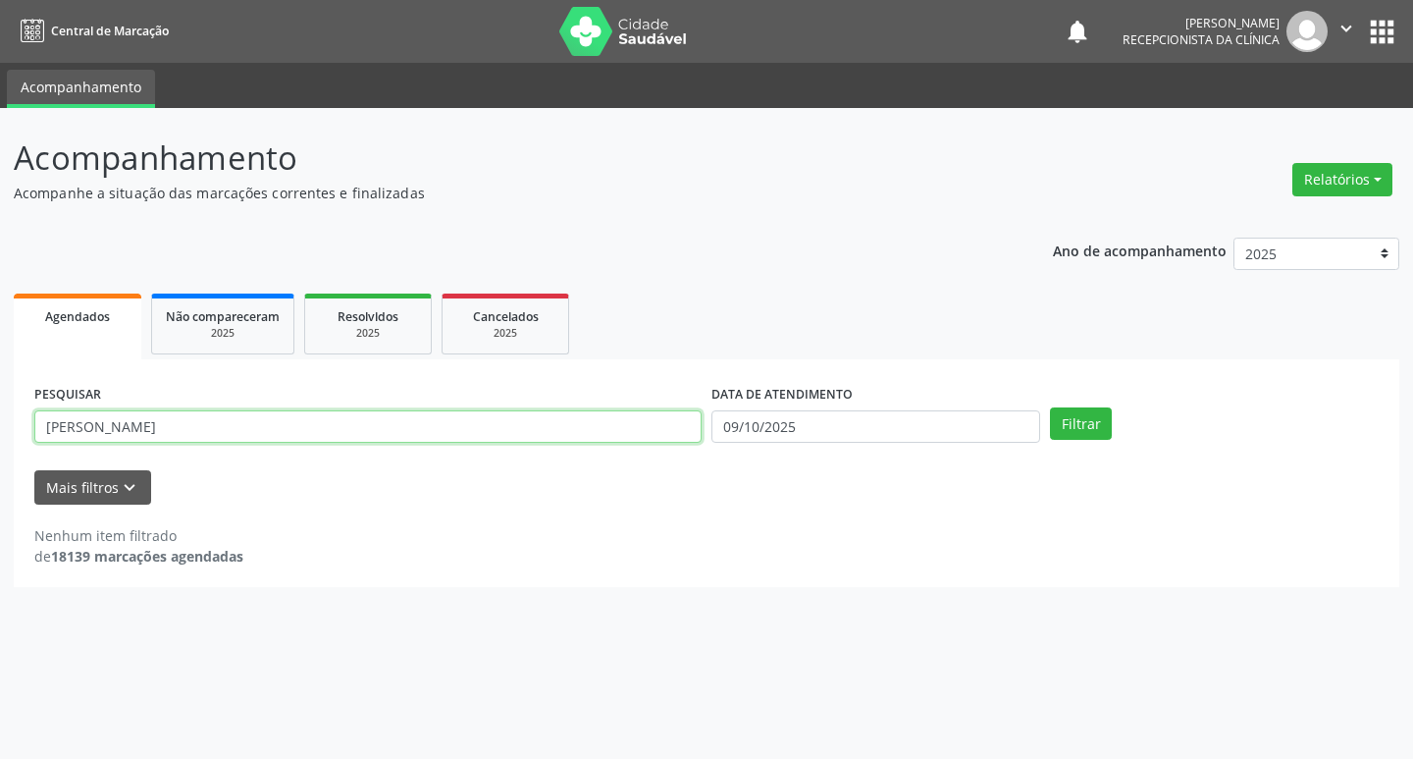
click at [470, 440] on input "[PERSON_NAME]" at bounding box center [367, 426] width 667 height 33
click at [470, 439] on input "[PERSON_NAME]" at bounding box center [367, 426] width 667 height 33
type input "[GEOGRAPHIC_DATA]"
click at [1050, 407] on button "Filtrar" at bounding box center [1081, 423] width 62 height 33
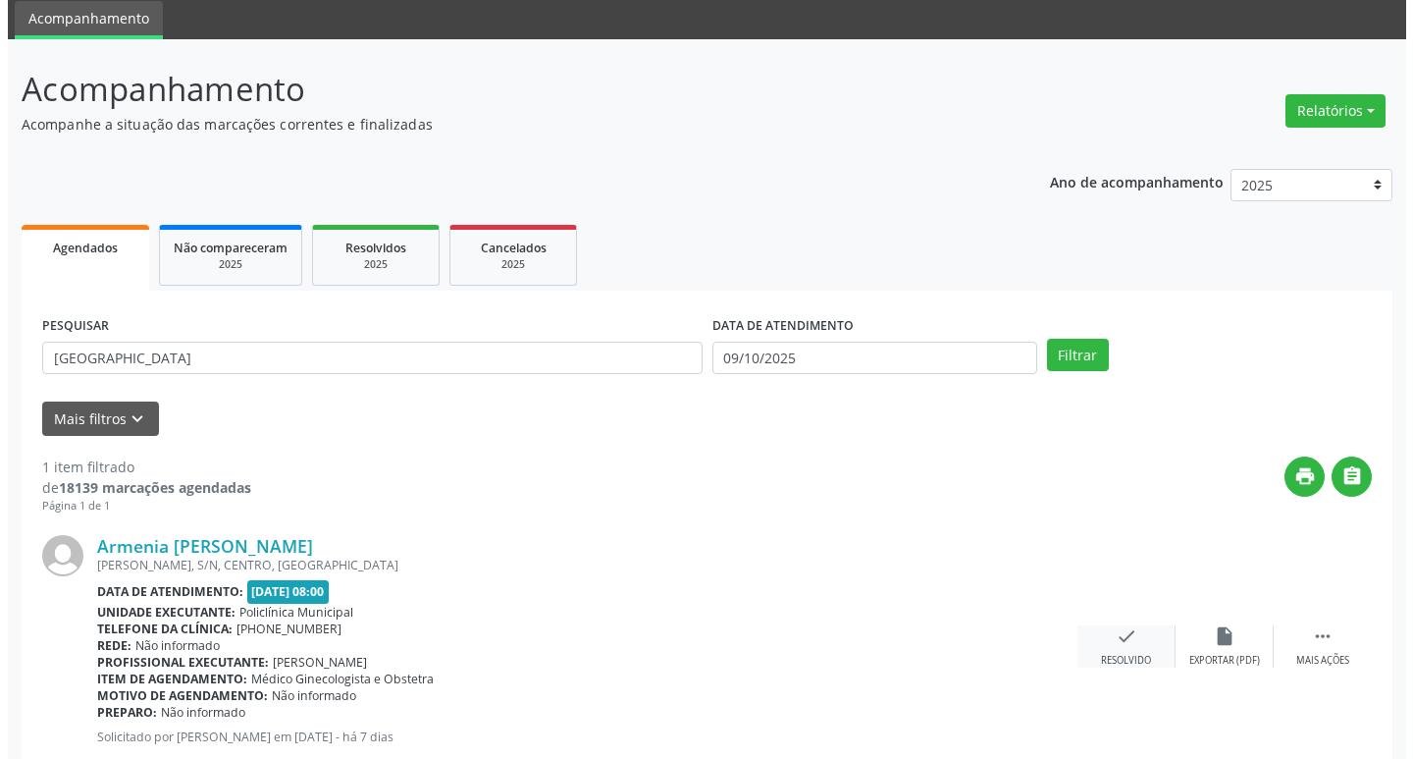
scroll to position [124, 0]
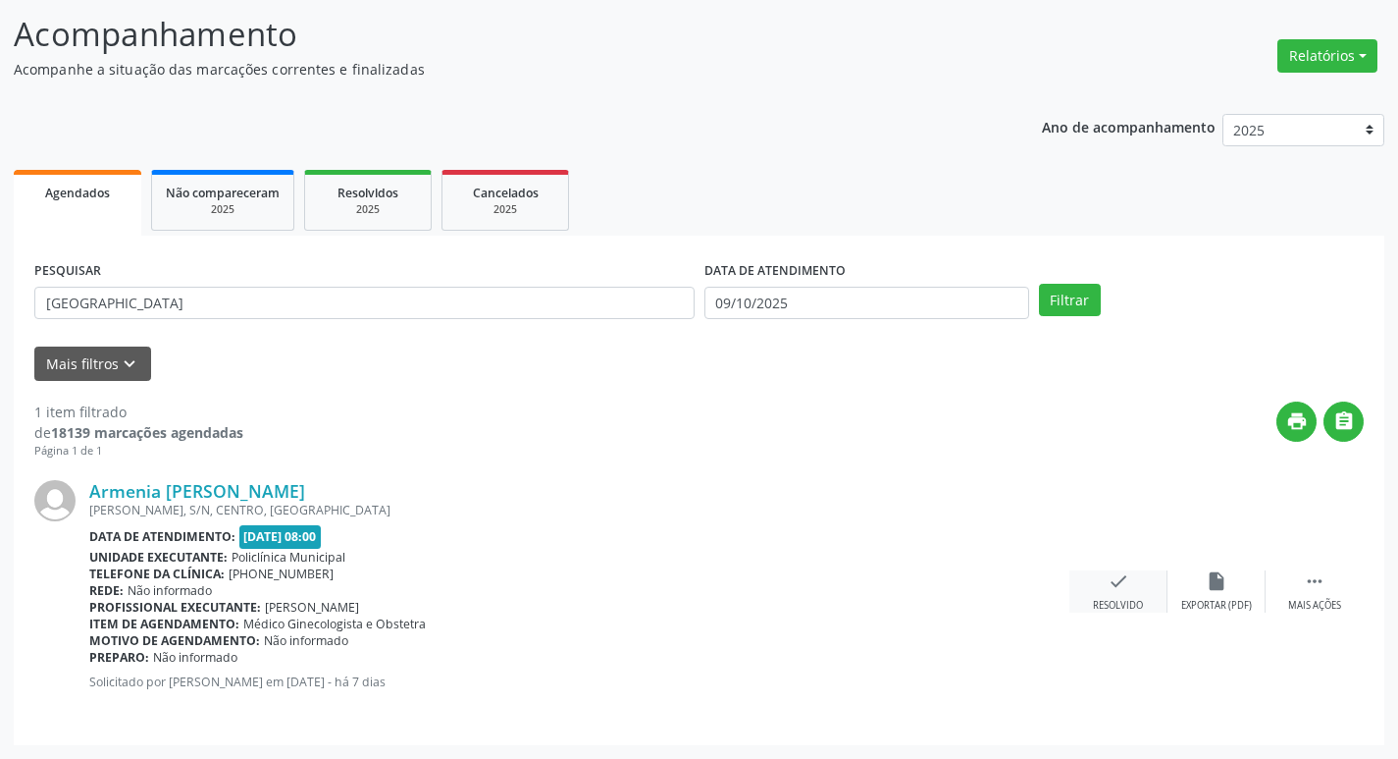
click at [1136, 594] on div "check Resolvido" at bounding box center [1119, 591] width 98 height 42
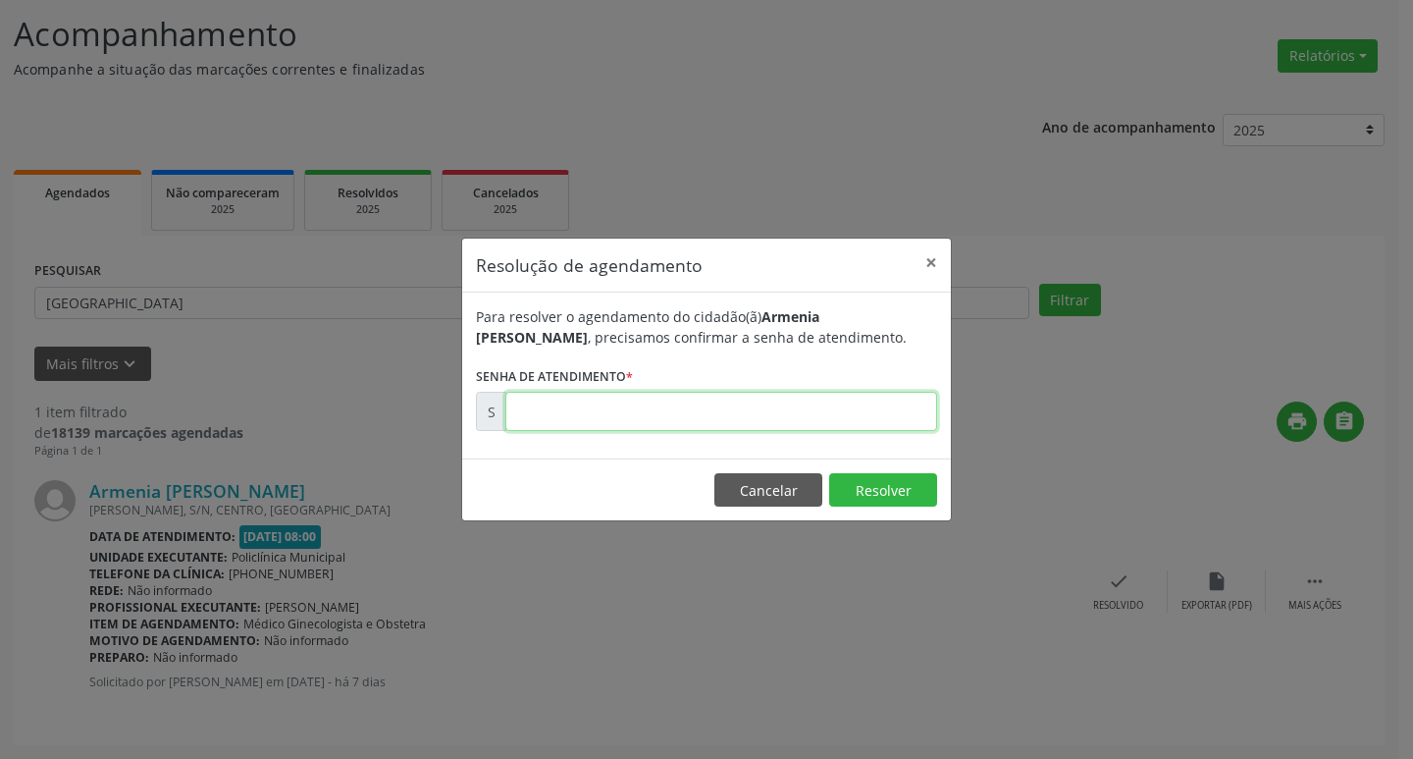
click at [638, 406] on input "text" at bounding box center [721, 411] width 432 height 39
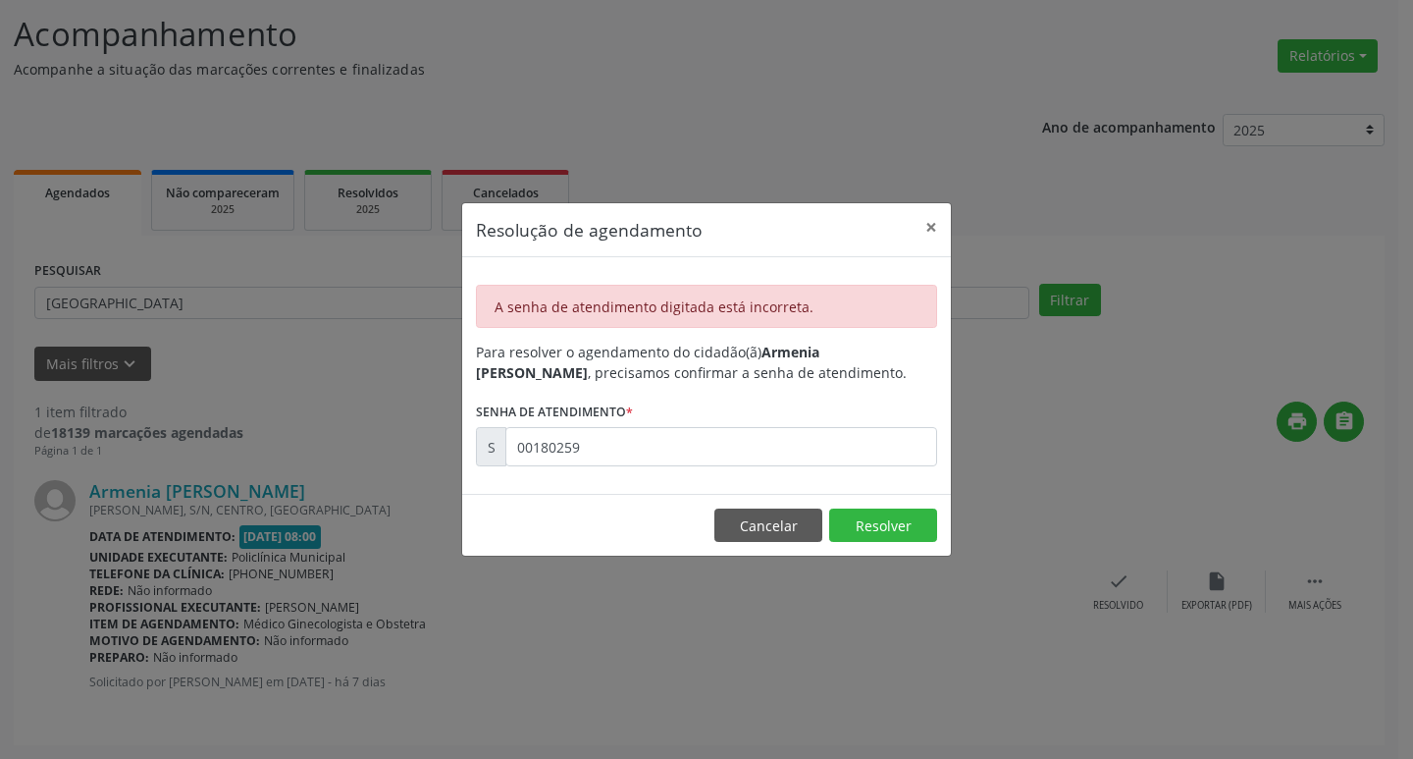
drag, startPoint x: 684, startPoint y: 470, endPoint x: 681, endPoint y: 460, distance: 10.2
click at [683, 470] on div "A senha de atendimento digitada está incorreta. Para resolver o agendamento do …" at bounding box center [706, 375] width 489 height 237
click at [681, 458] on input "00180259" at bounding box center [721, 446] width 432 height 39
click at [671, 443] on input "00180589" at bounding box center [721, 446] width 432 height 39
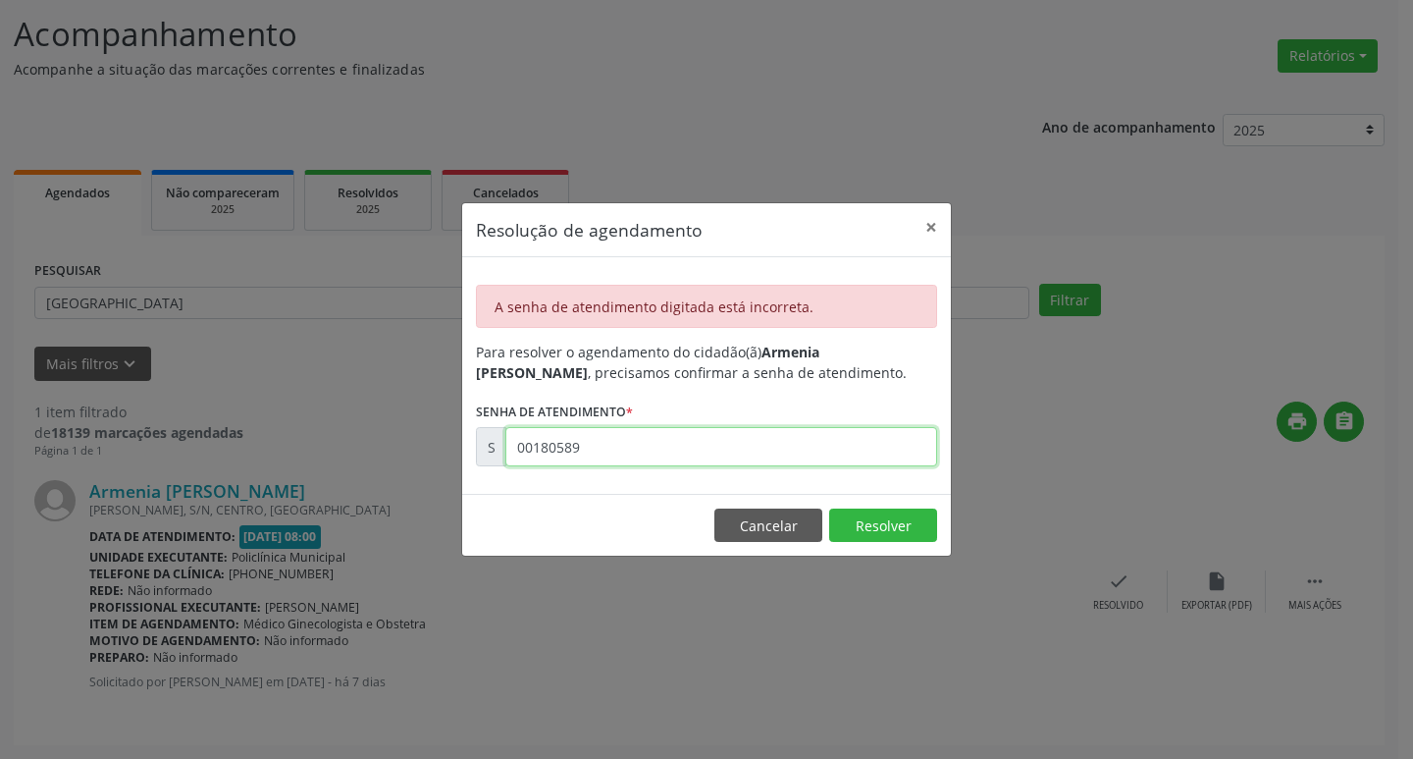
click at [671, 443] on input "00180589" at bounding box center [721, 446] width 432 height 39
click at [632, 458] on input "00180589" at bounding box center [721, 446] width 432 height 39
click at [566, 447] on input "00180589" at bounding box center [721, 446] width 432 height 39
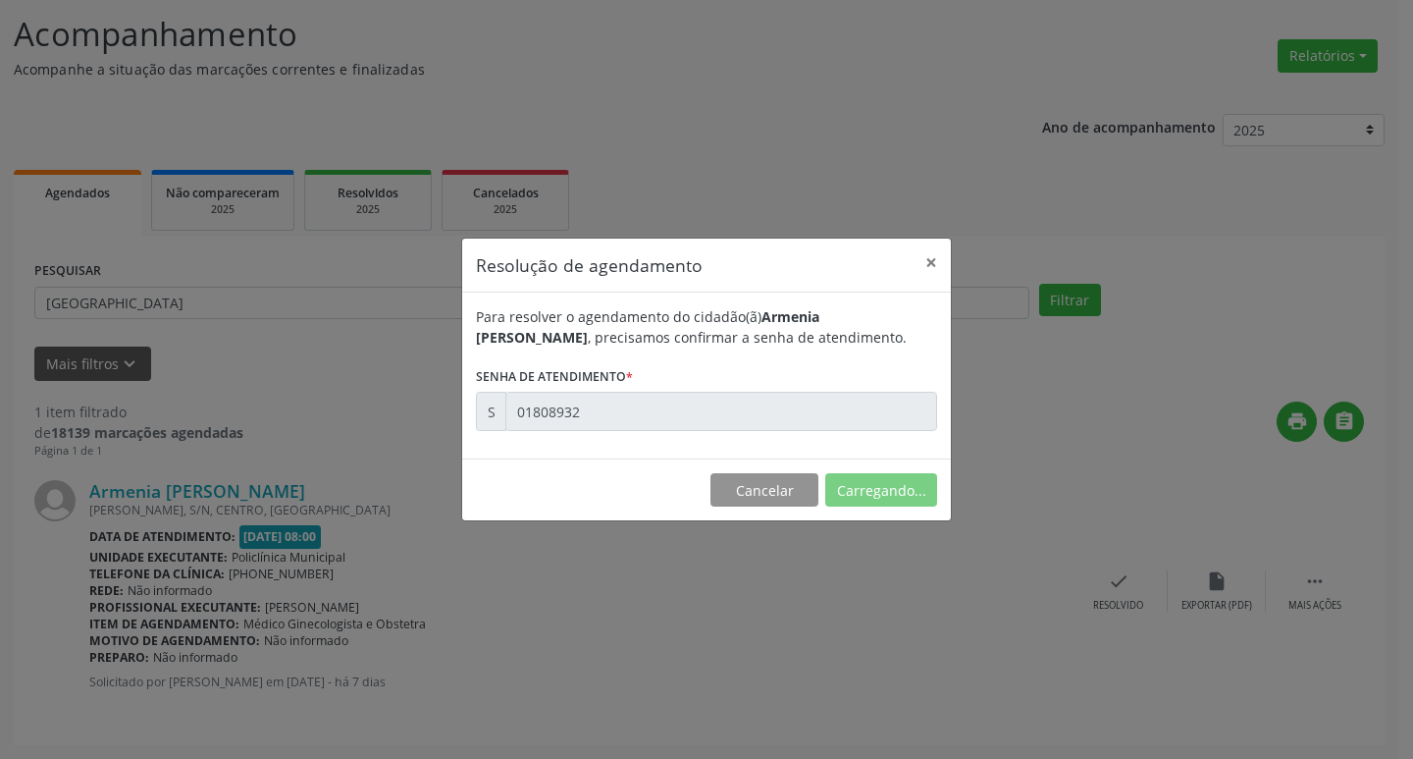
click at [615, 392] on label "Senha de atendimento *" at bounding box center [554, 376] width 157 height 30
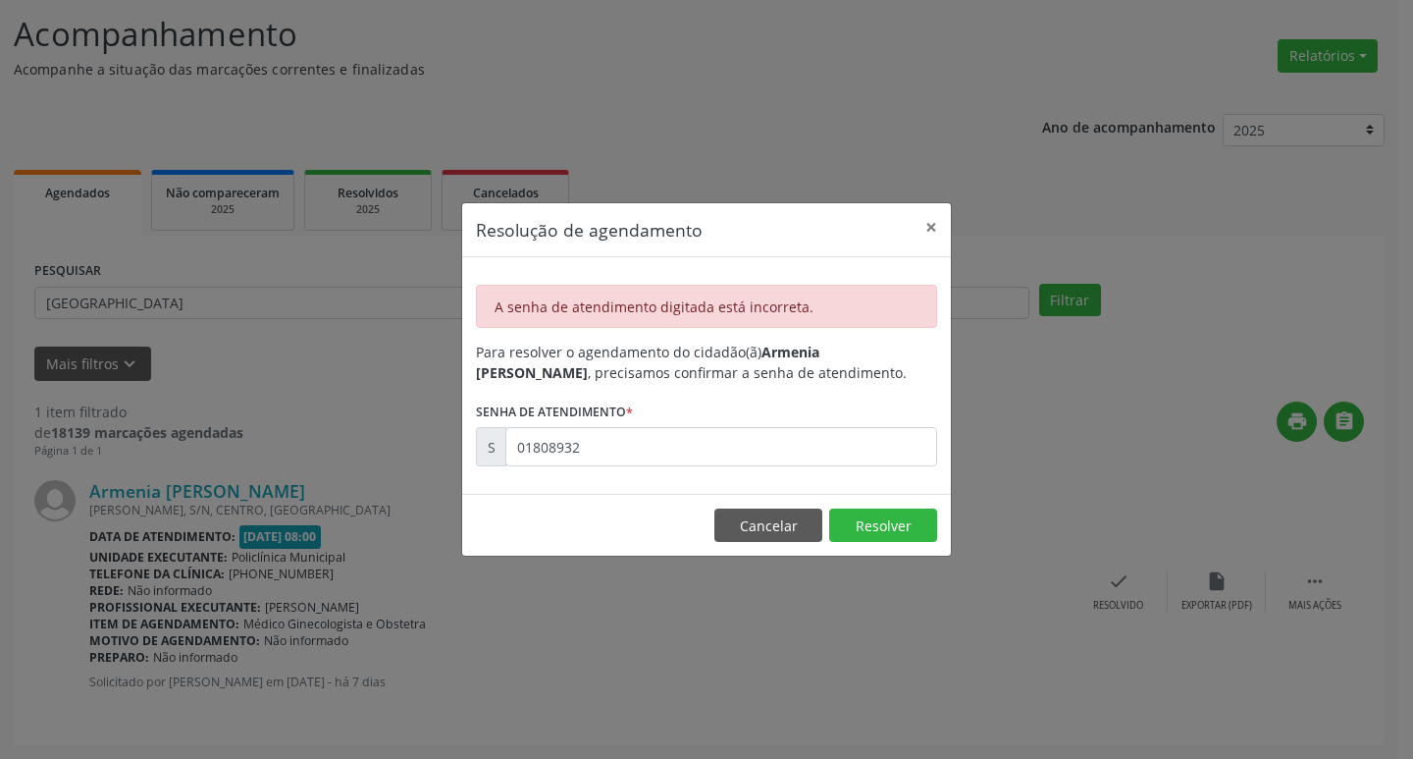
click at [615, 417] on label "Senha de atendimento *" at bounding box center [554, 411] width 157 height 30
drag, startPoint x: 615, startPoint y: 417, endPoint x: 607, endPoint y: 482, distance: 65.2
click at [607, 482] on div "A senha de atendimento digitada está incorreta. Para resolver o agendamento do …" at bounding box center [706, 375] width 489 height 237
click at [595, 447] on input "01808932" at bounding box center [721, 446] width 432 height 39
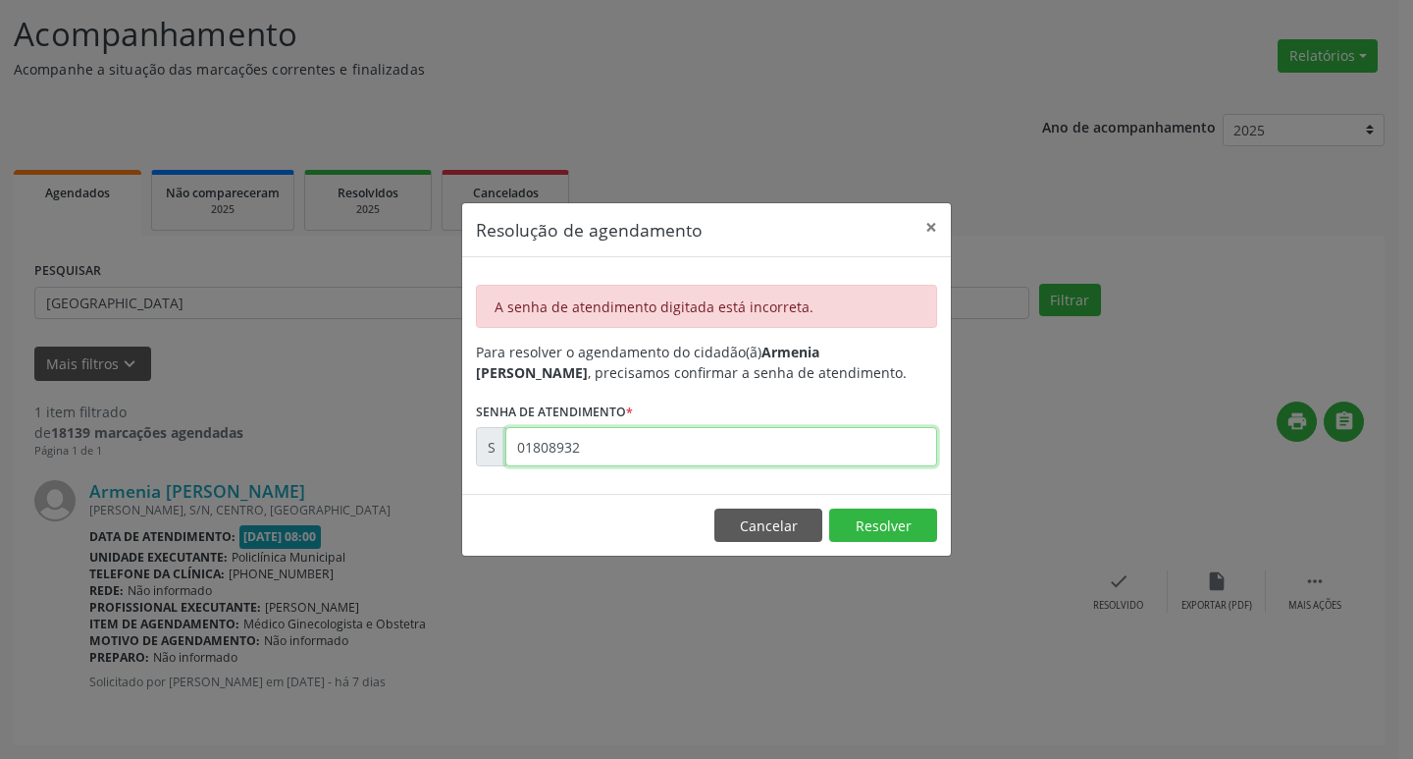
click at [595, 447] on input "01808932" at bounding box center [721, 446] width 432 height 39
type input "00180289"
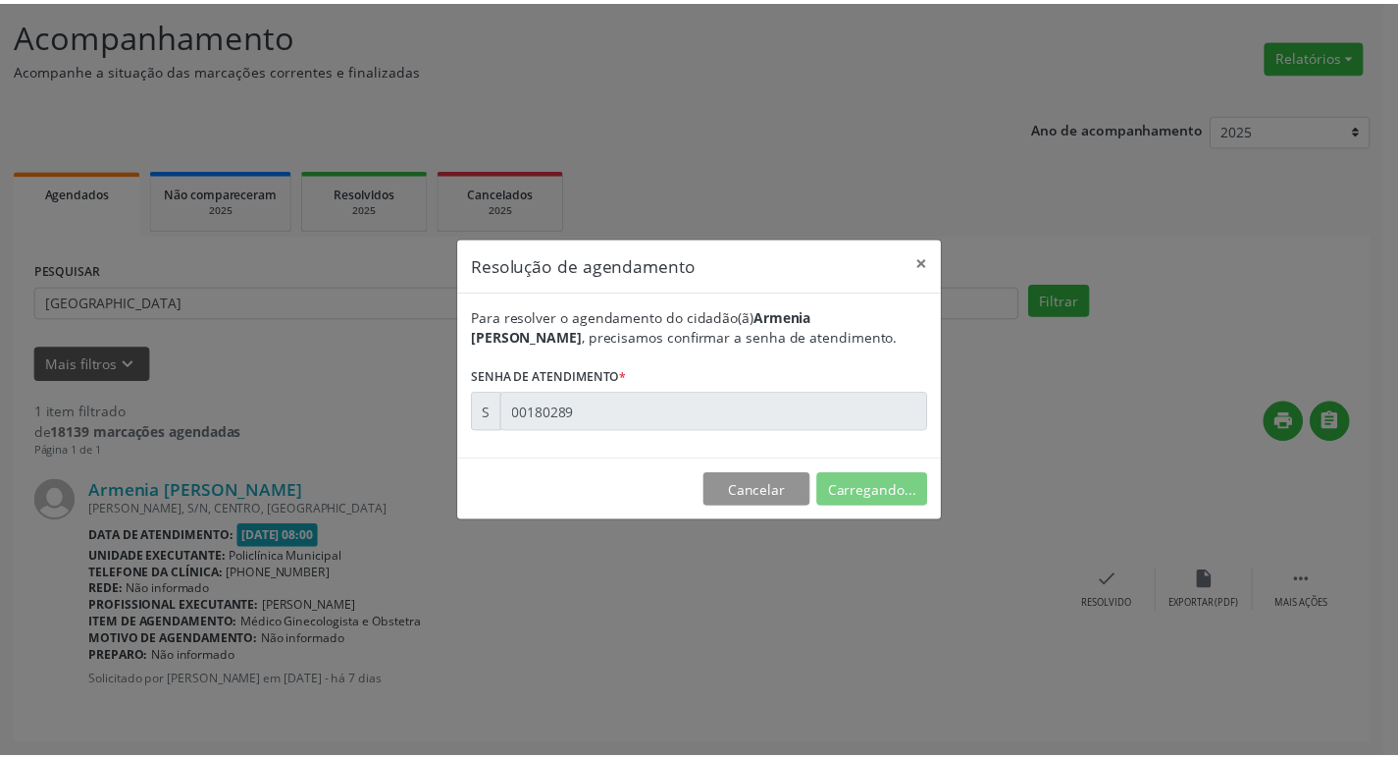
scroll to position [0, 0]
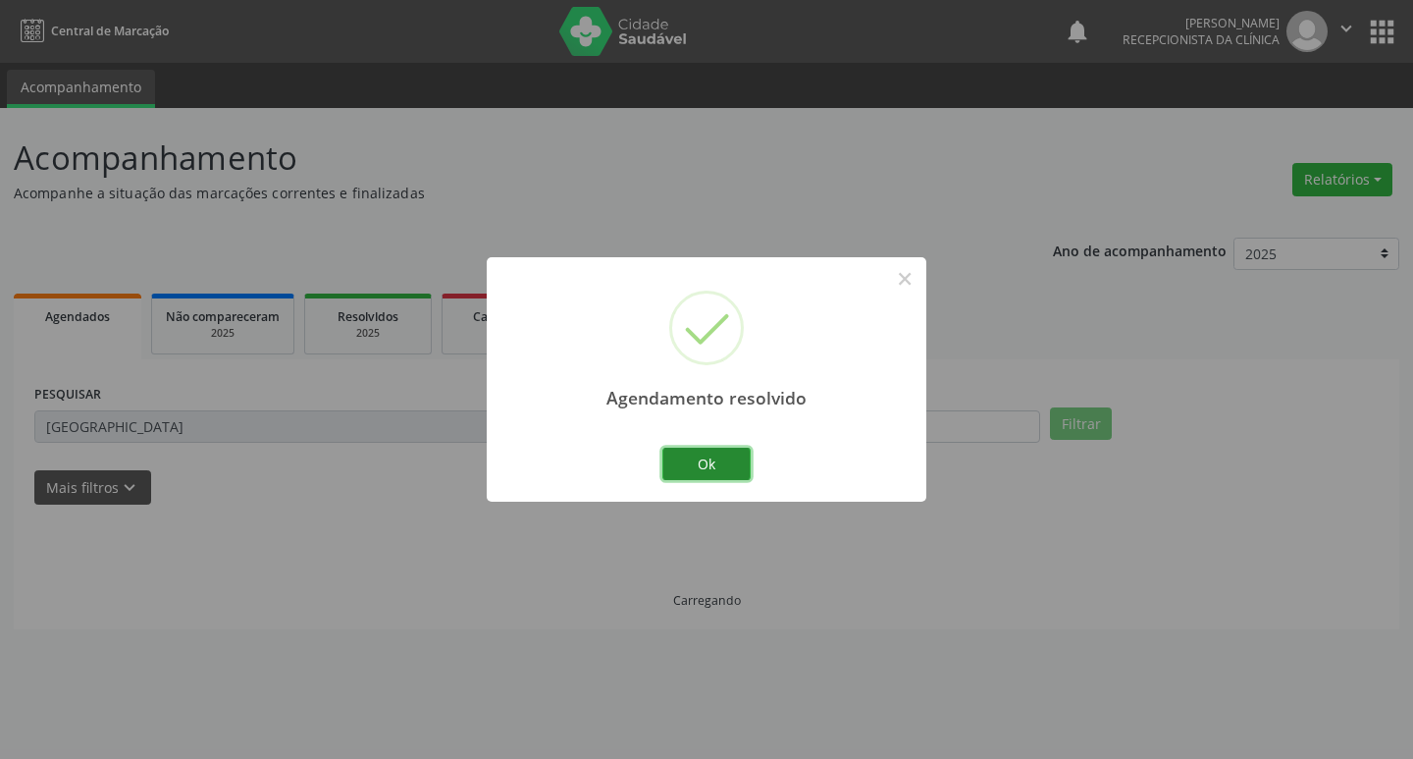
click at [689, 461] on button "Ok" at bounding box center [706, 463] width 88 height 33
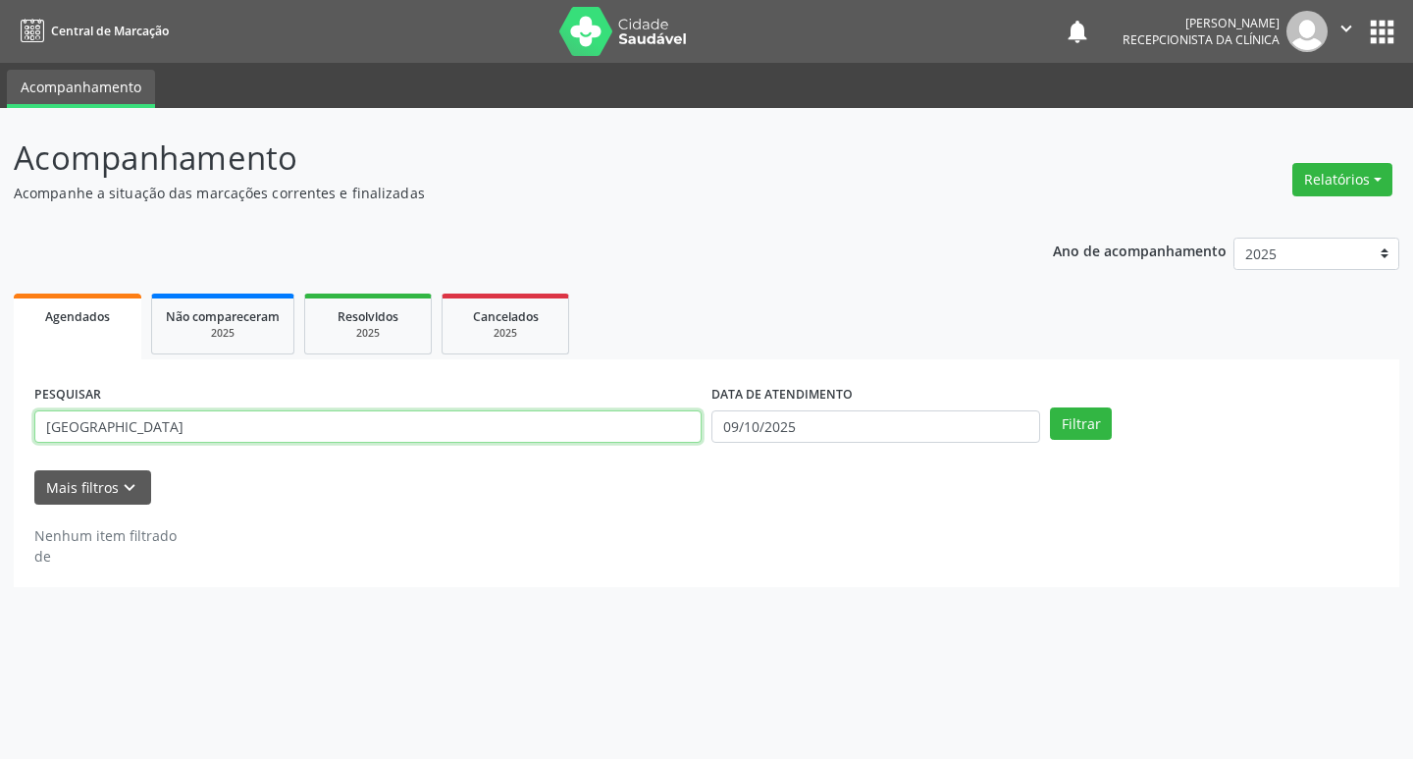
click at [553, 429] on input "[GEOGRAPHIC_DATA]" at bounding box center [367, 426] width 667 height 33
type input "ligiane"
click at [1050, 407] on button "Filtrar" at bounding box center [1081, 423] width 62 height 33
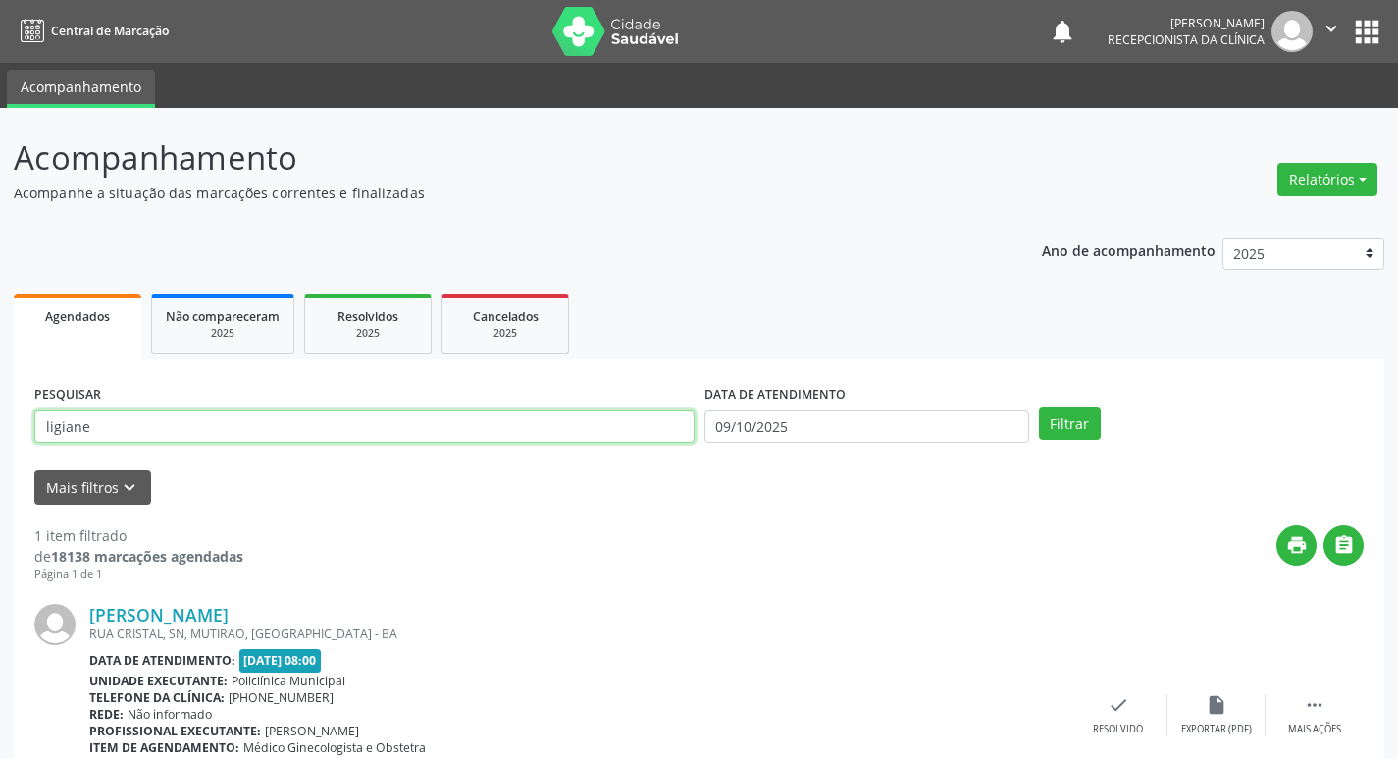
click at [251, 419] on input "ligiane" at bounding box center [364, 426] width 660 height 33
click at [1101, 692] on div "[PERSON_NAME] [GEOGRAPHIC_DATA], SN, MUTIRAO, [GEOGRAPHIC_DATA] Data de atendim…" at bounding box center [699, 715] width 1330 height 265
click at [1121, 698] on icon "check" at bounding box center [1119, 705] width 22 height 22
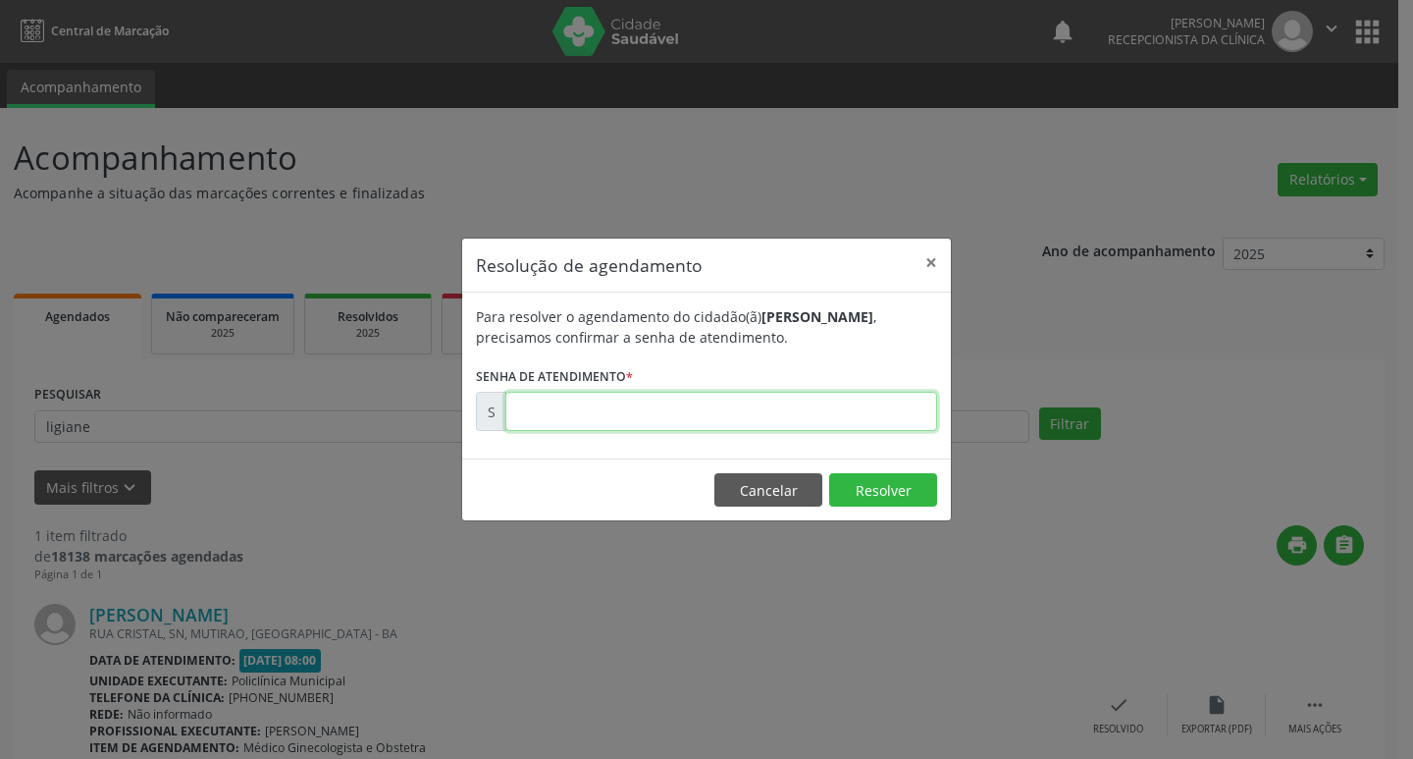
click at [620, 409] on input "text" at bounding box center [721, 411] width 432 height 39
type input "00180641"
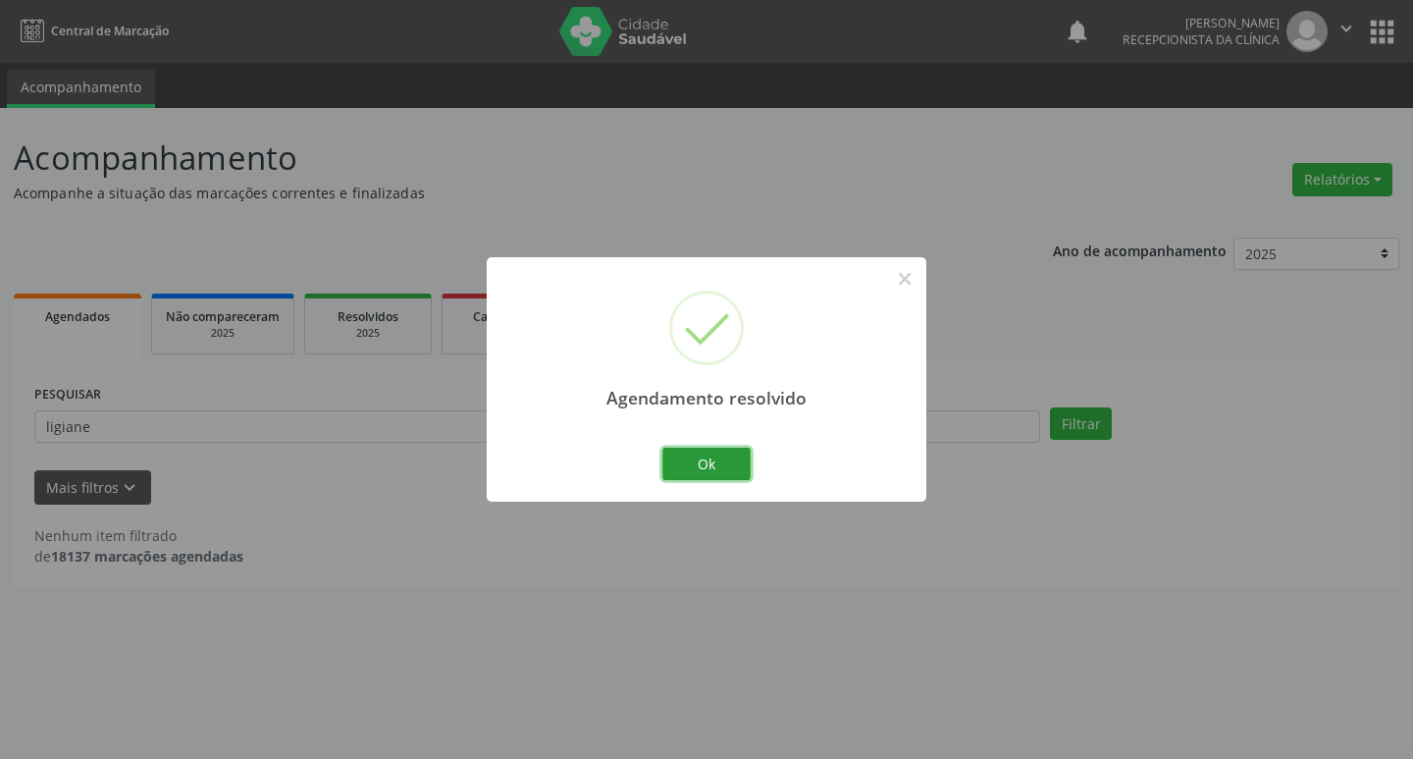
drag, startPoint x: 689, startPoint y: 480, endPoint x: 676, endPoint y: 465, distance: 19.5
click at [685, 475] on button "Ok" at bounding box center [706, 463] width 88 height 33
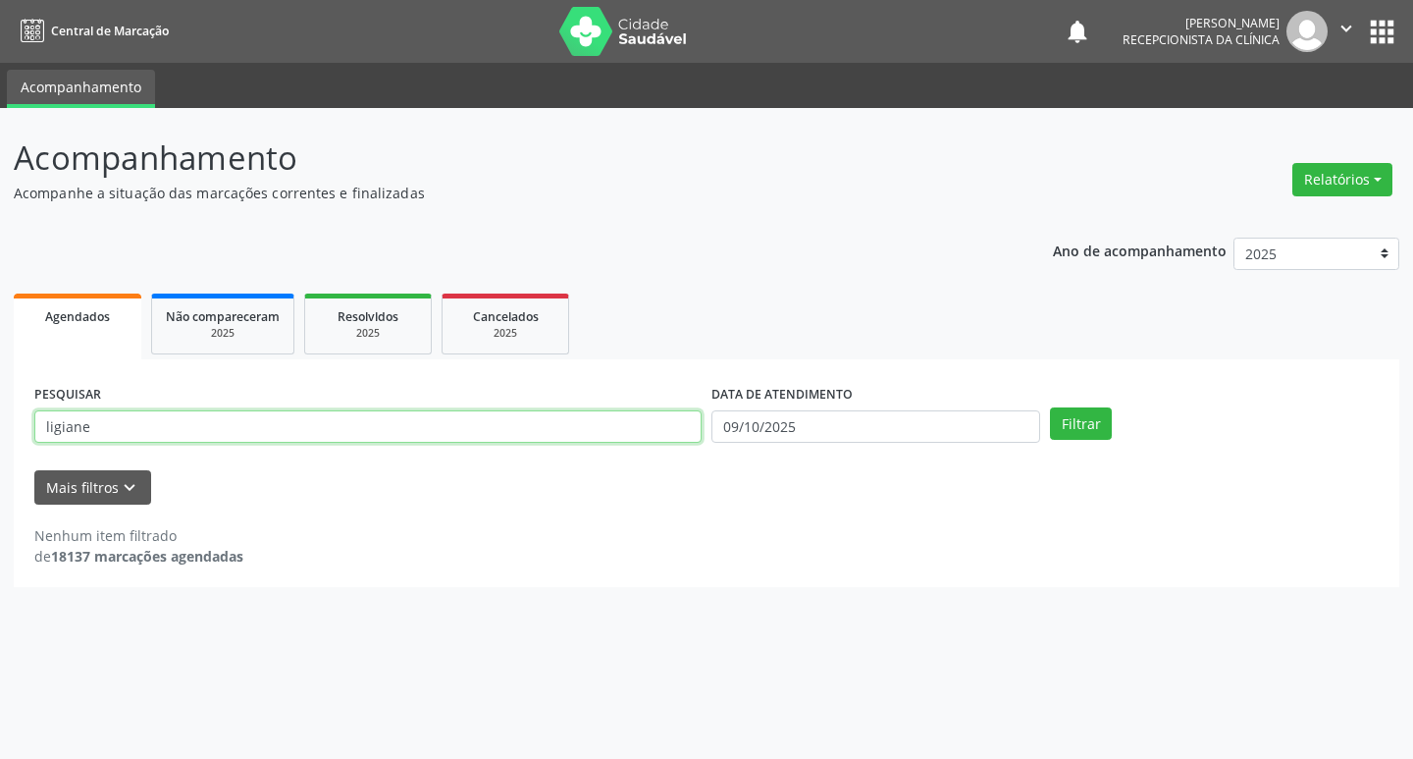
click at [551, 417] on input "ligiane" at bounding box center [367, 426] width 667 height 33
click at [552, 419] on input "ligiane" at bounding box center [367, 426] width 667 height 33
click at [551, 420] on input "ligiane" at bounding box center [367, 426] width 667 height 33
type input "[PERSON_NAME]"
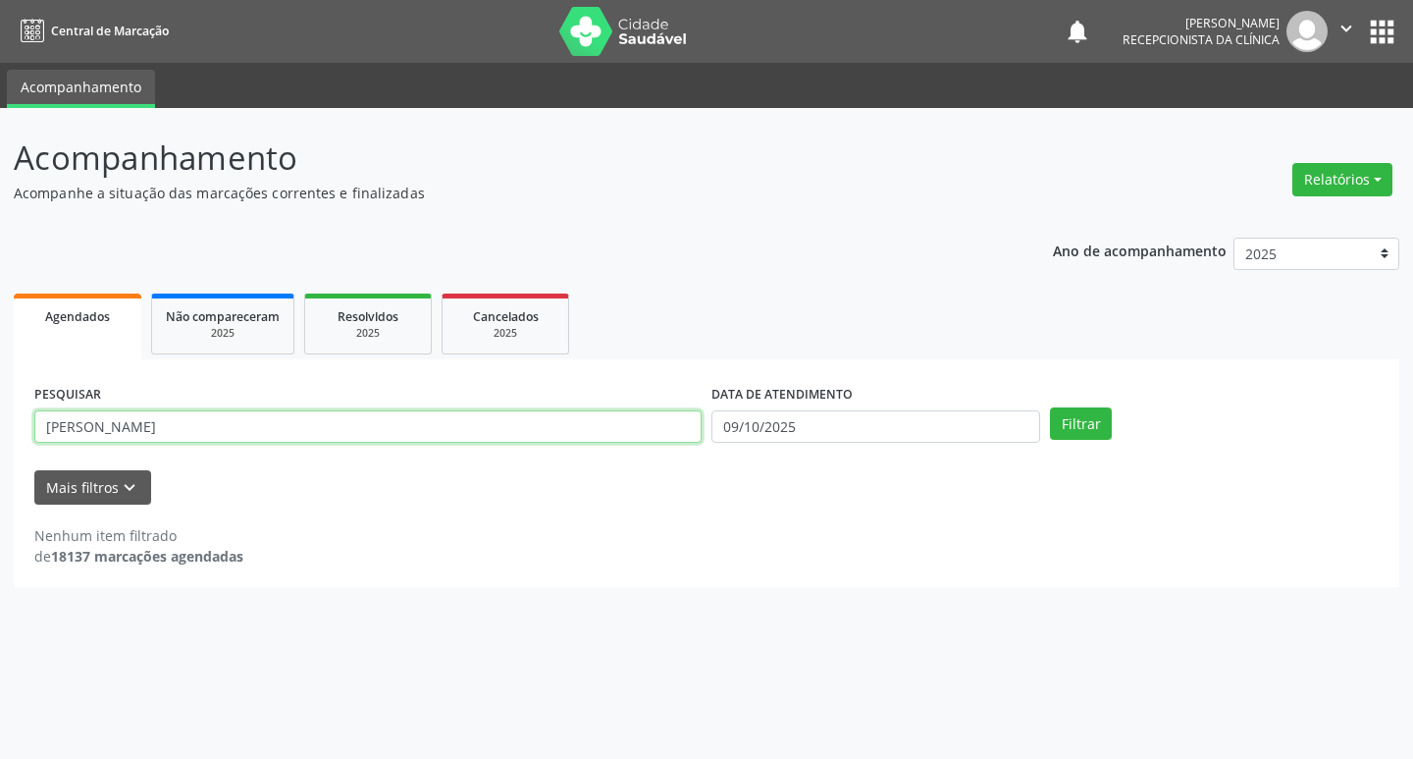
click at [1050, 407] on button "Filtrar" at bounding box center [1081, 423] width 62 height 33
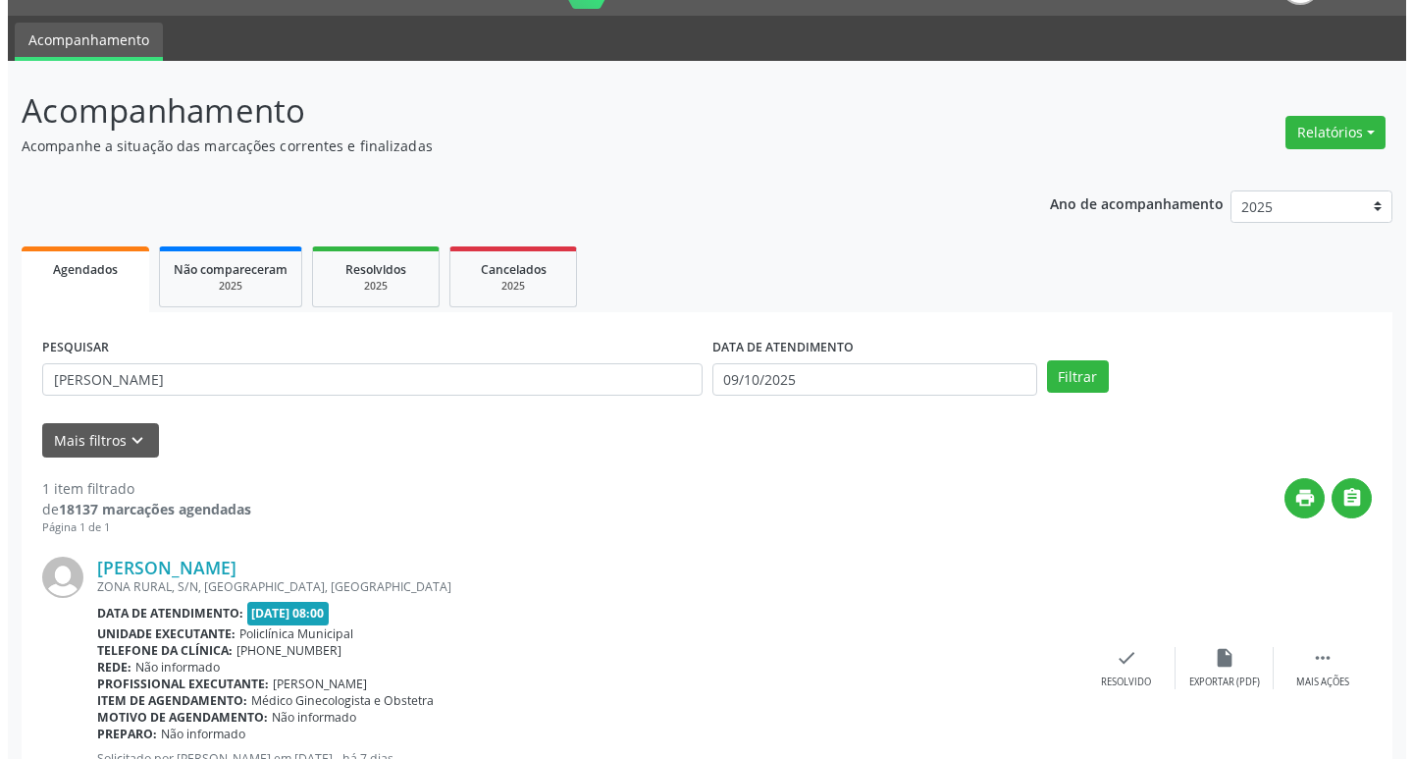
scroll to position [124, 0]
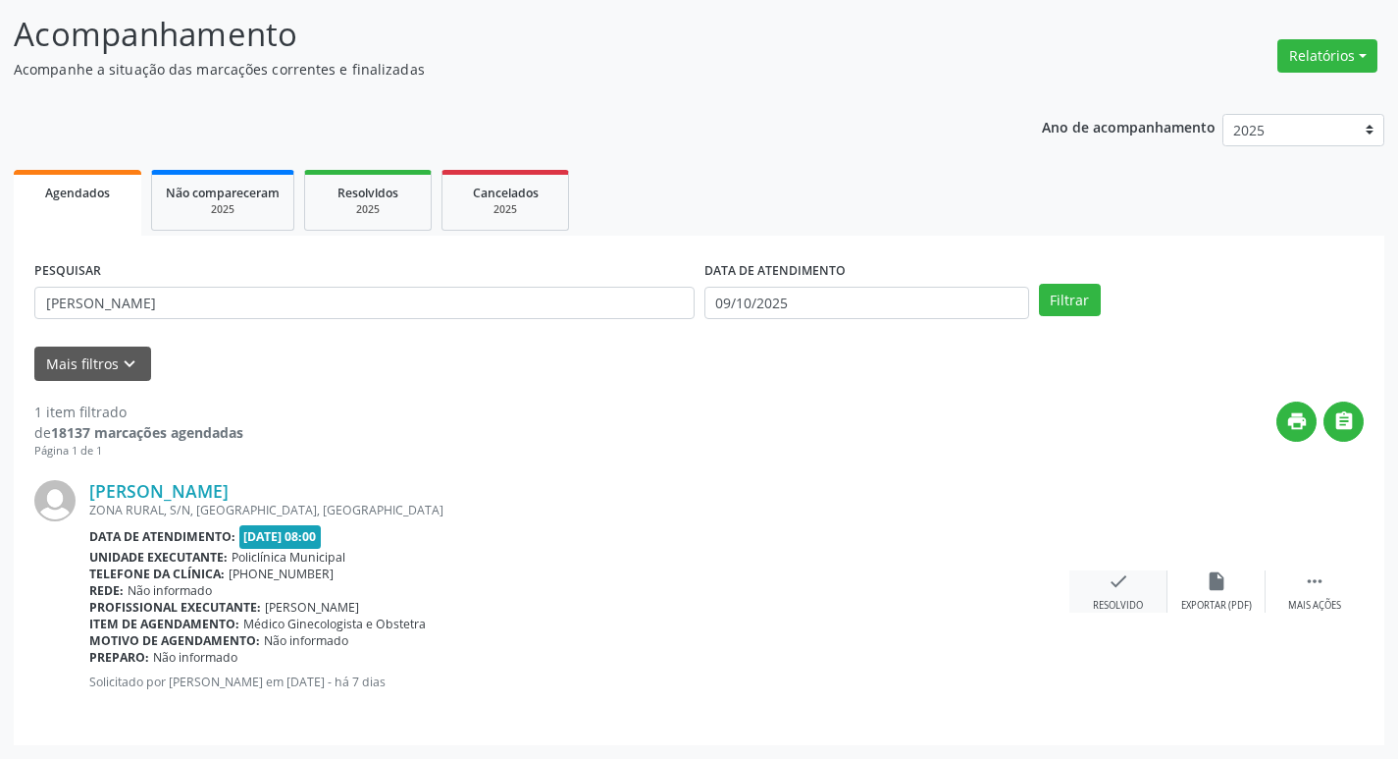
click at [1120, 594] on div "check Resolvido" at bounding box center [1119, 591] width 98 height 42
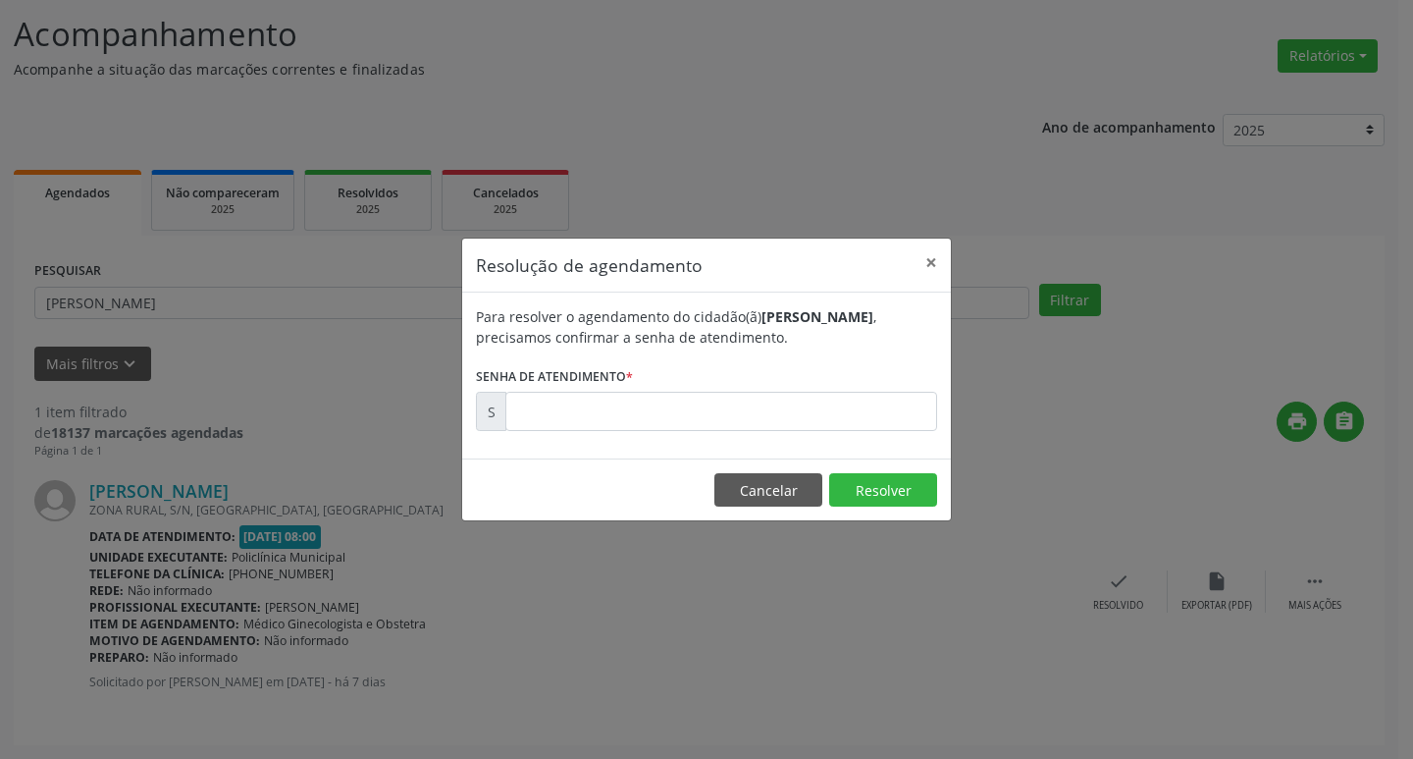
click at [562, 386] on label "Senha de atendimento *" at bounding box center [554, 376] width 157 height 30
click at [616, 423] on input "text" at bounding box center [721, 411] width 432 height 39
type input "00180380"
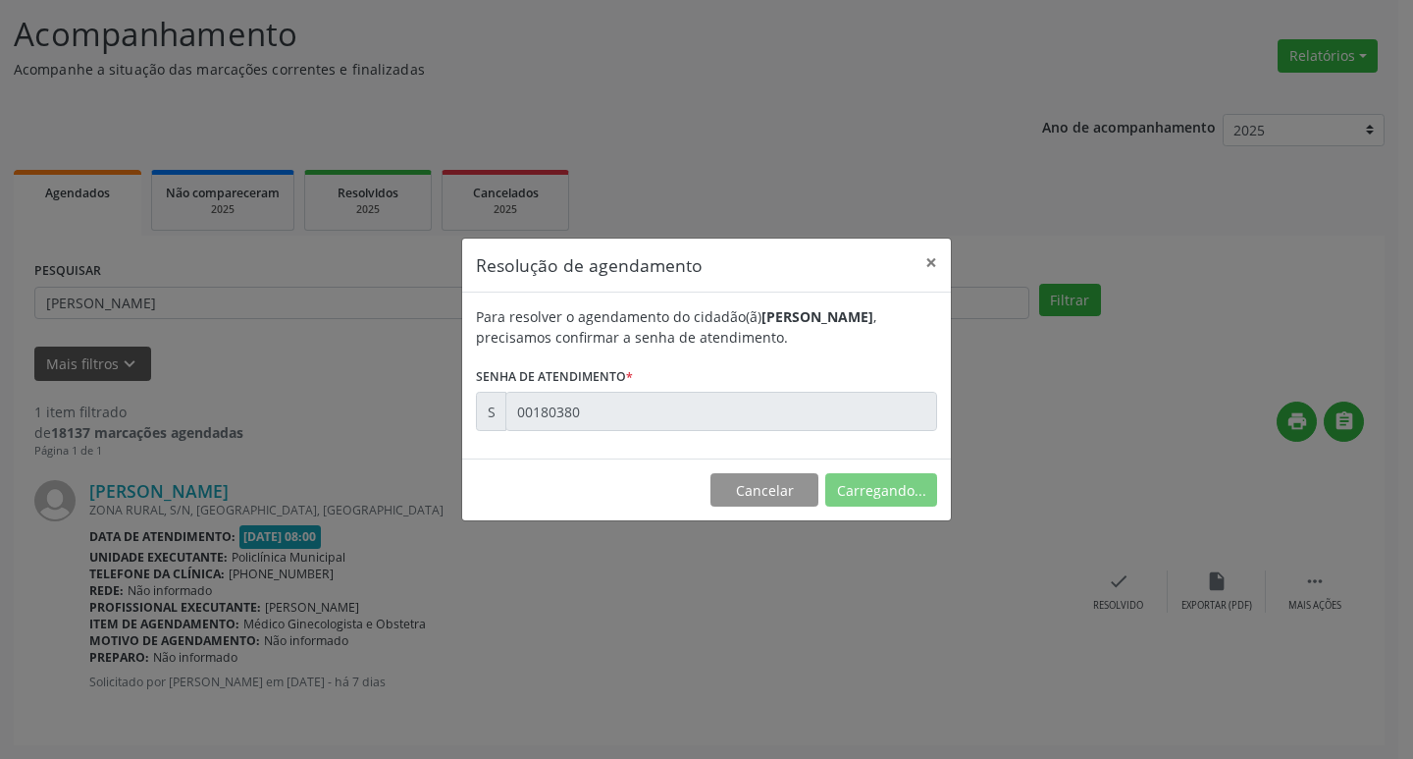
scroll to position [0, 0]
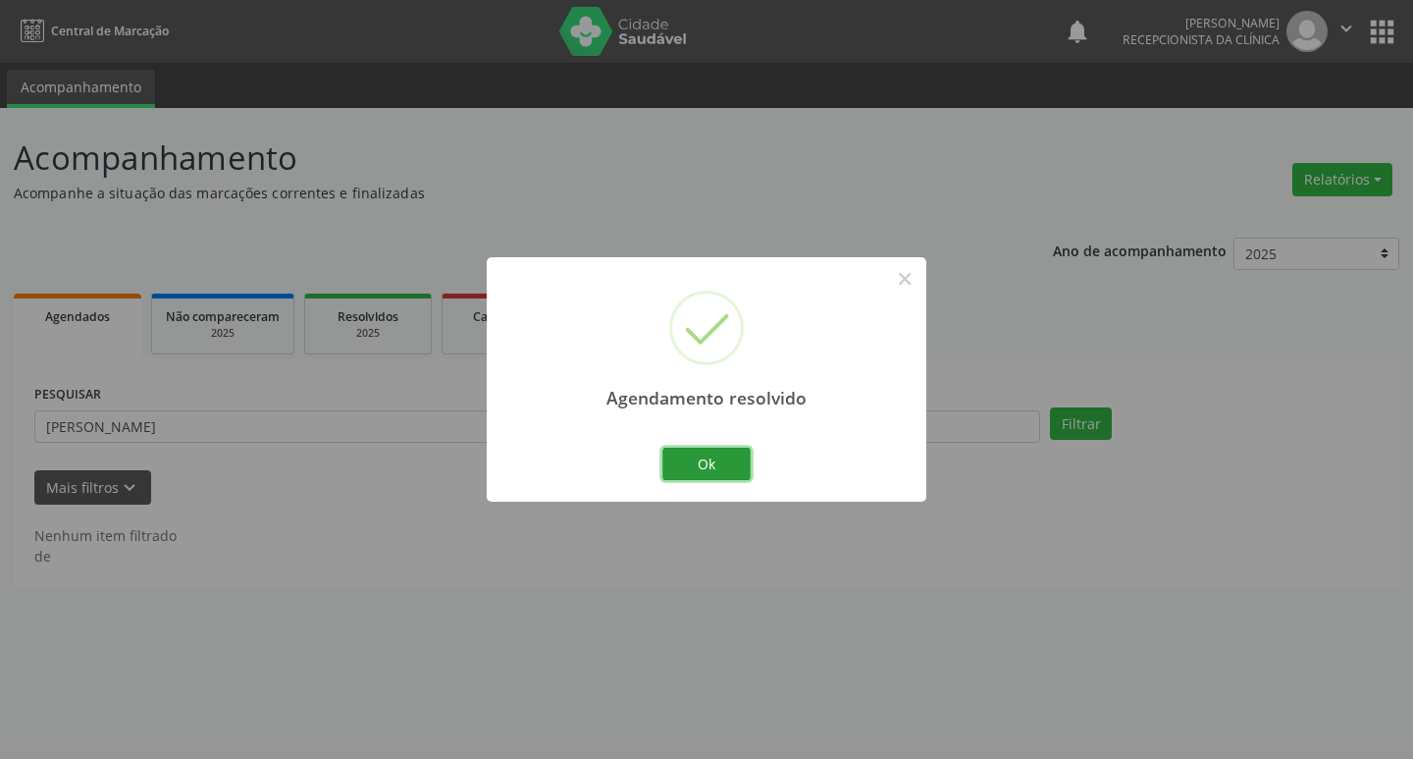
drag, startPoint x: 699, startPoint y: 458, endPoint x: 470, endPoint y: 411, distance: 233.5
click at [691, 455] on button "Ok" at bounding box center [706, 463] width 88 height 33
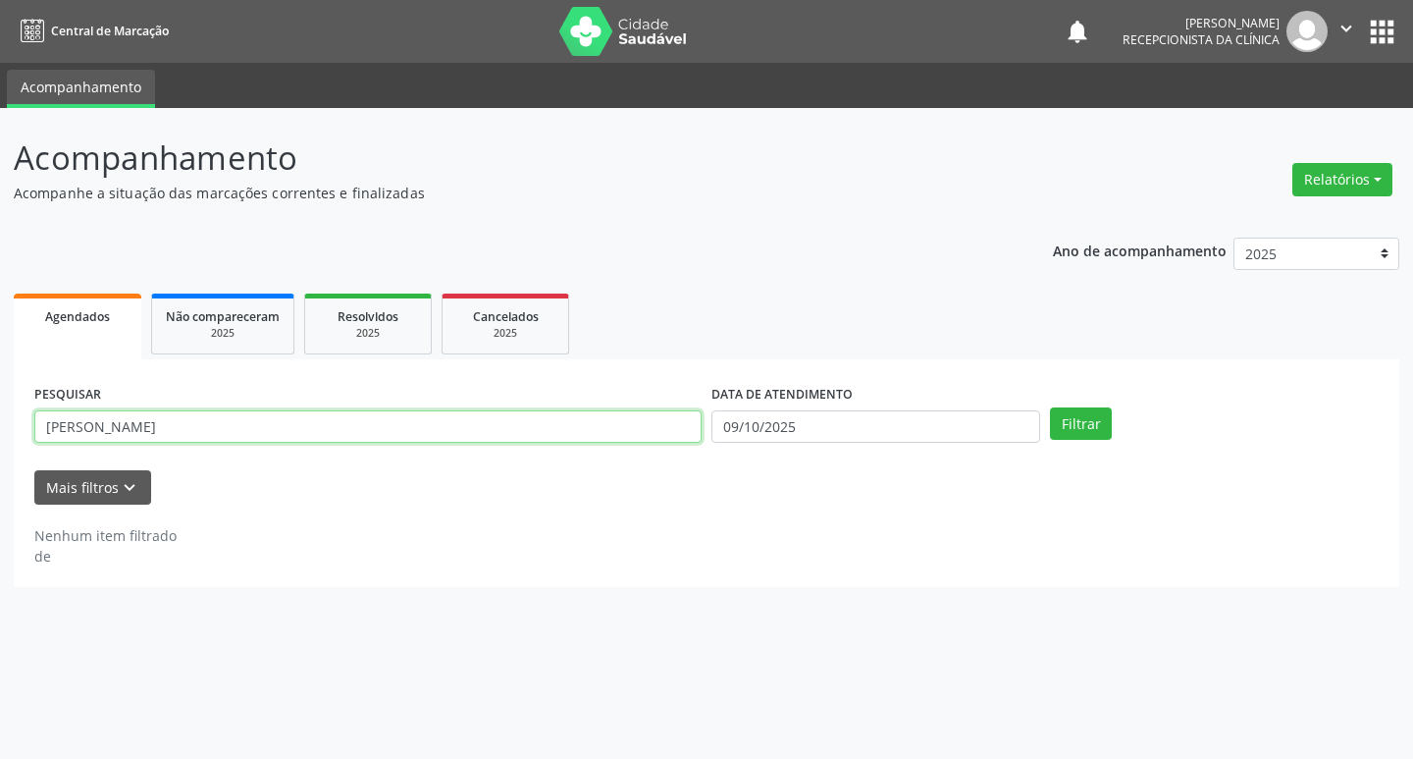
click at [469, 411] on input "[PERSON_NAME]" at bounding box center [367, 426] width 667 height 33
click at [457, 413] on input "[PERSON_NAME]" at bounding box center [367, 426] width 667 height 33
click at [1050, 407] on button "Filtrar" at bounding box center [1081, 423] width 62 height 33
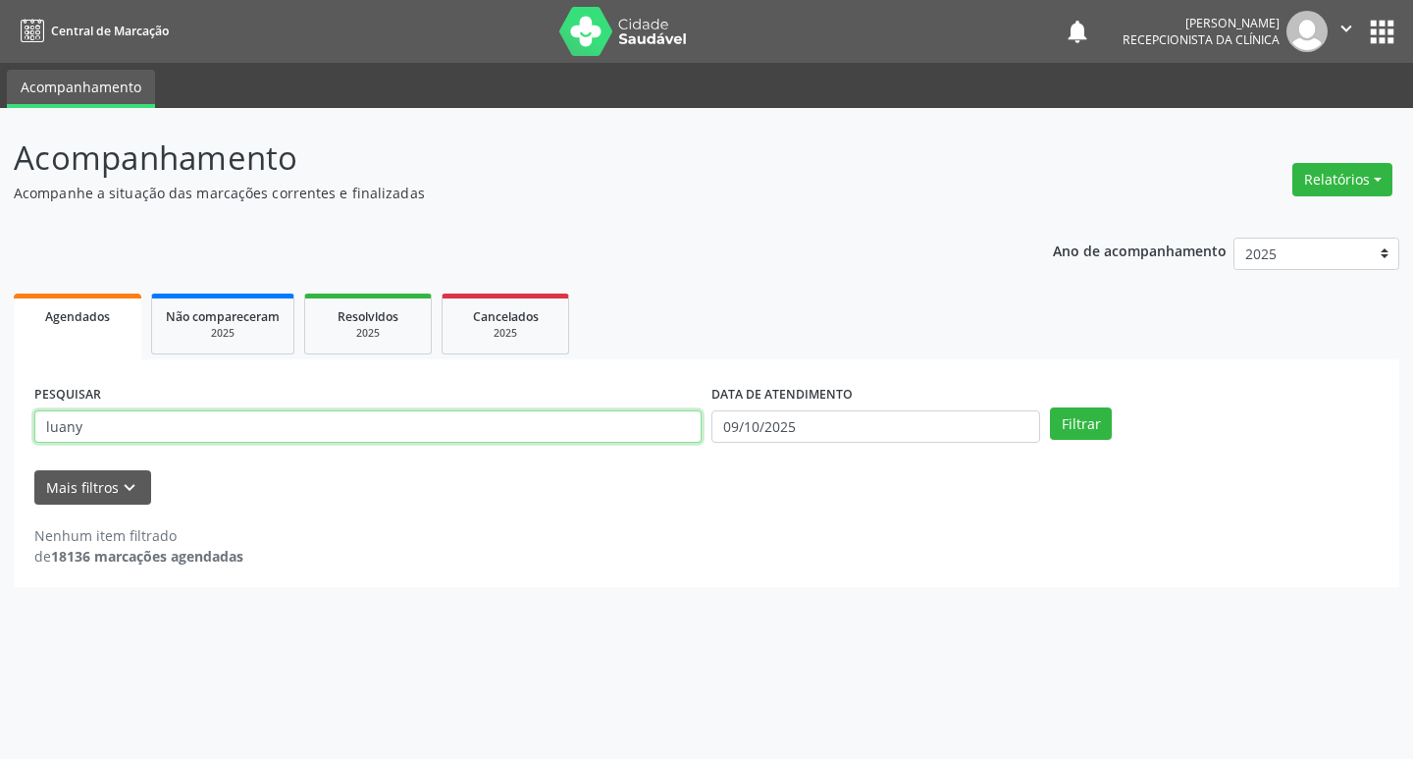
click at [350, 434] on input "luany" at bounding box center [367, 426] width 667 height 33
type input "lau"
click at [1050, 407] on button "Filtrar" at bounding box center [1081, 423] width 62 height 33
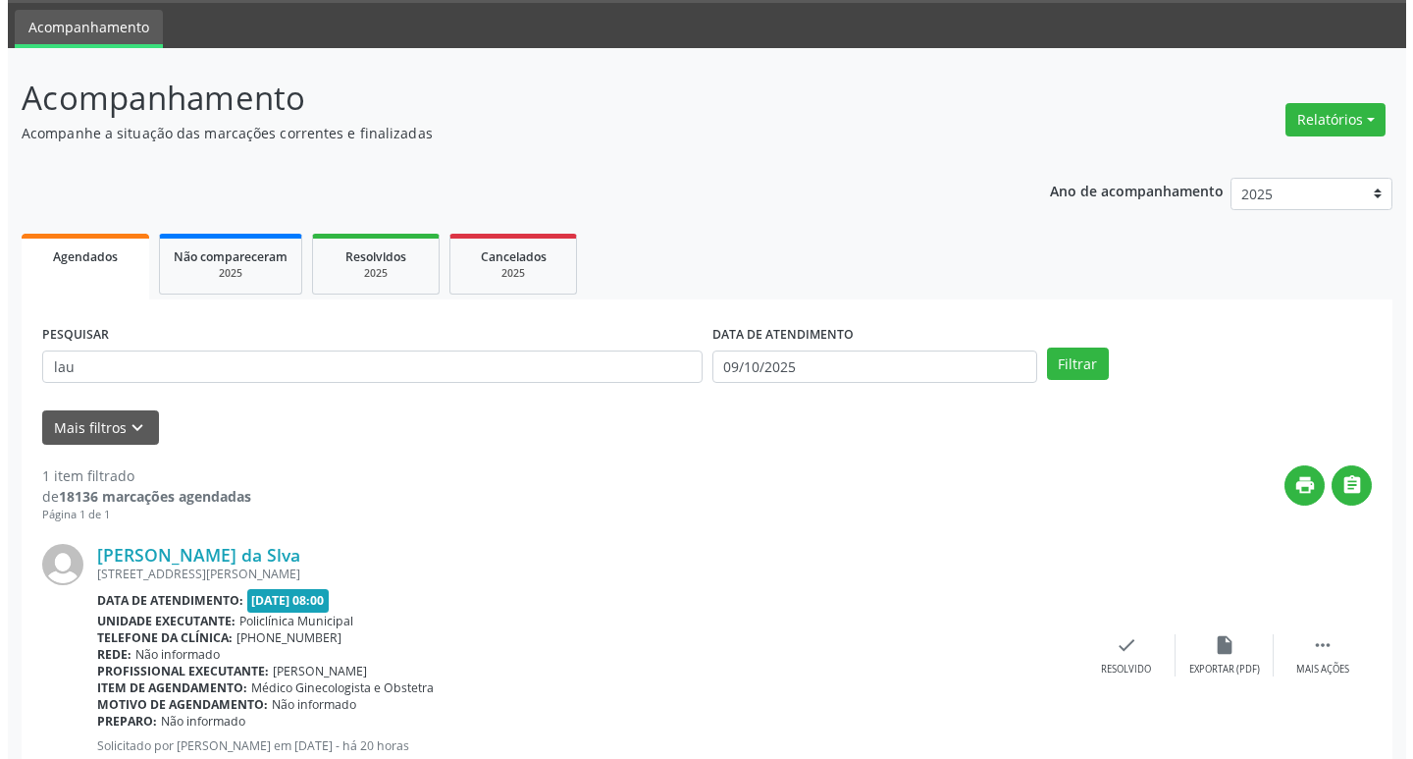
scroll to position [124, 0]
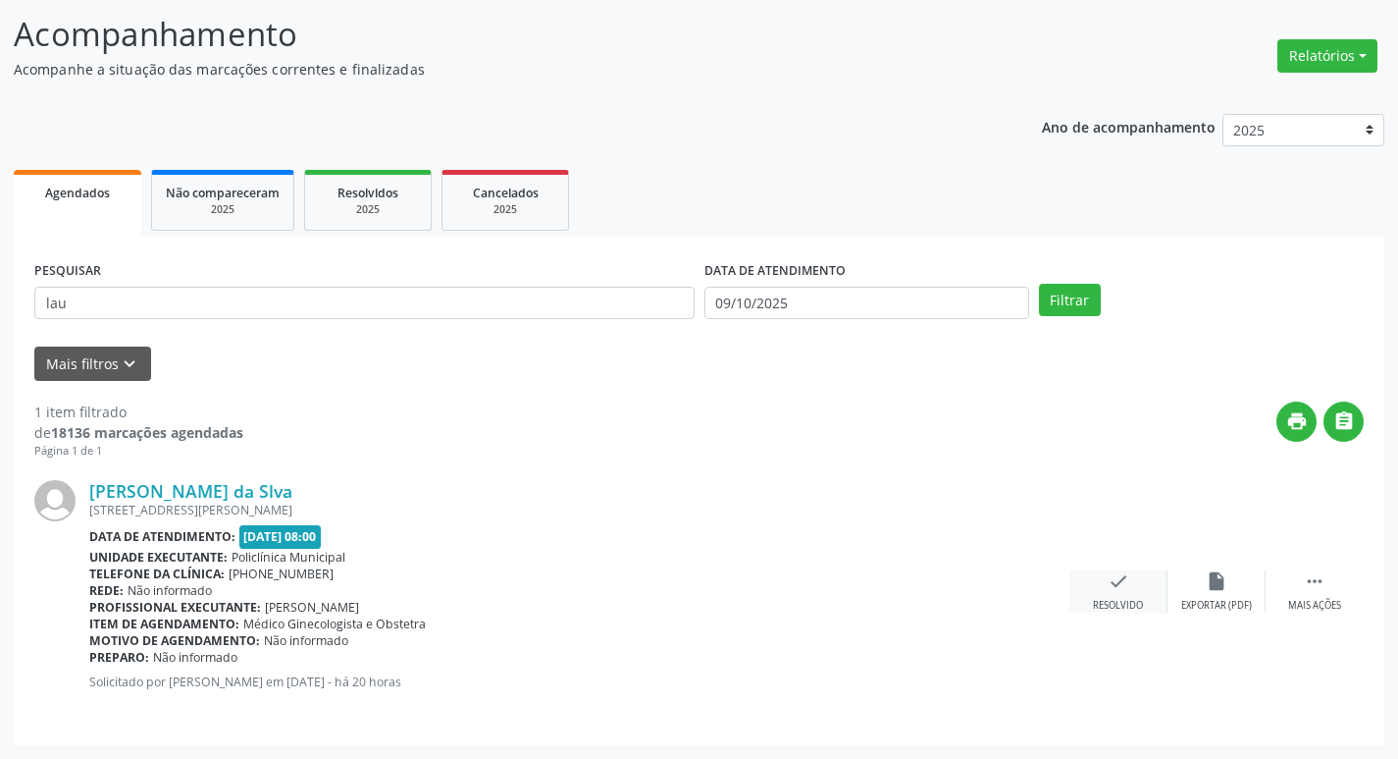
click at [1106, 576] on div "check Resolvido" at bounding box center [1119, 591] width 98 height 42
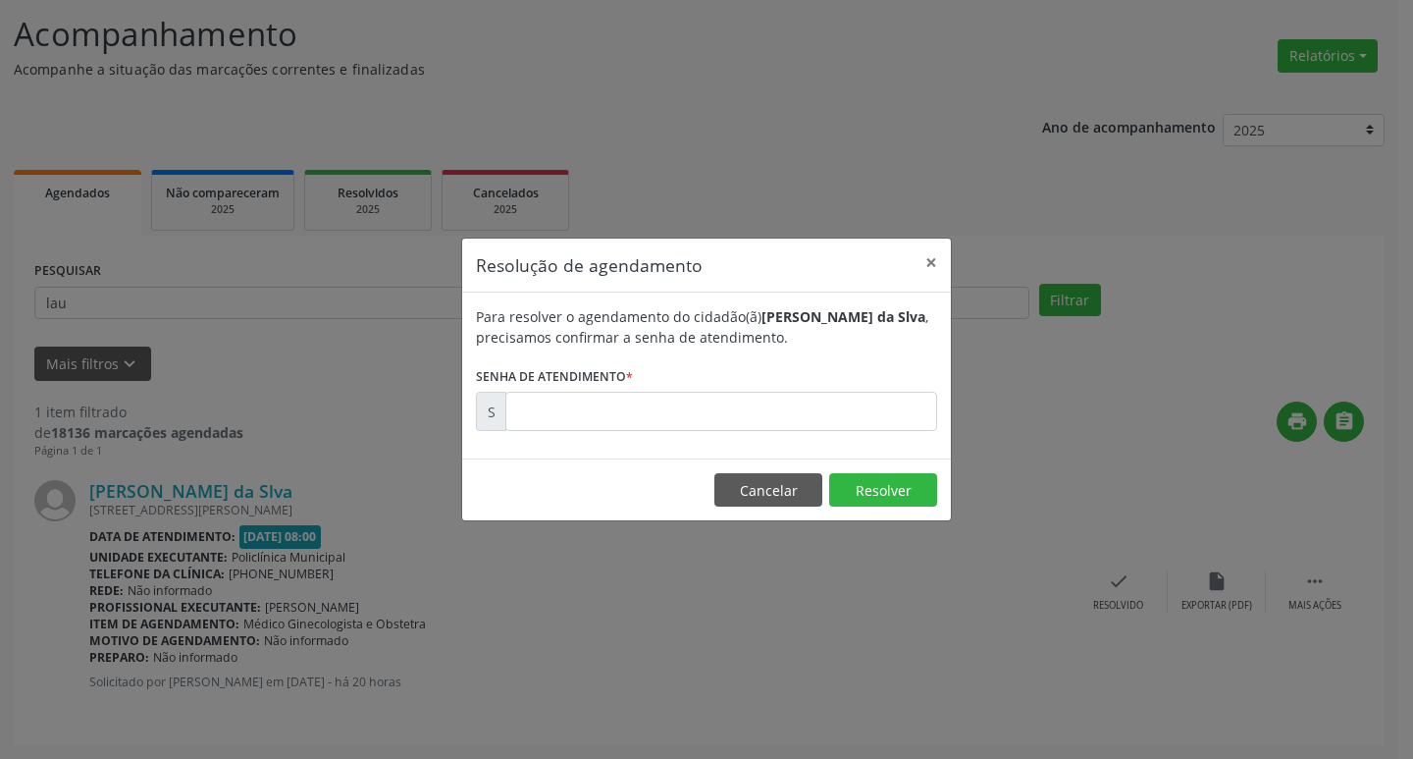
drag, startPoint x: 729, startPoint y: 433, endPoint x: 713, endPoint y: 426, distance: 17.1
click at [724, 431] on div "Para resolver o agendamento do cidadão(ã) [PERSON_NAME] da Slva , precisamos co…" at bounding box center [706, 375] width 489 height 166
click at [708, 422] on input "text" at bounding box center [721, 411] width 432 height 39
type input "00001814"
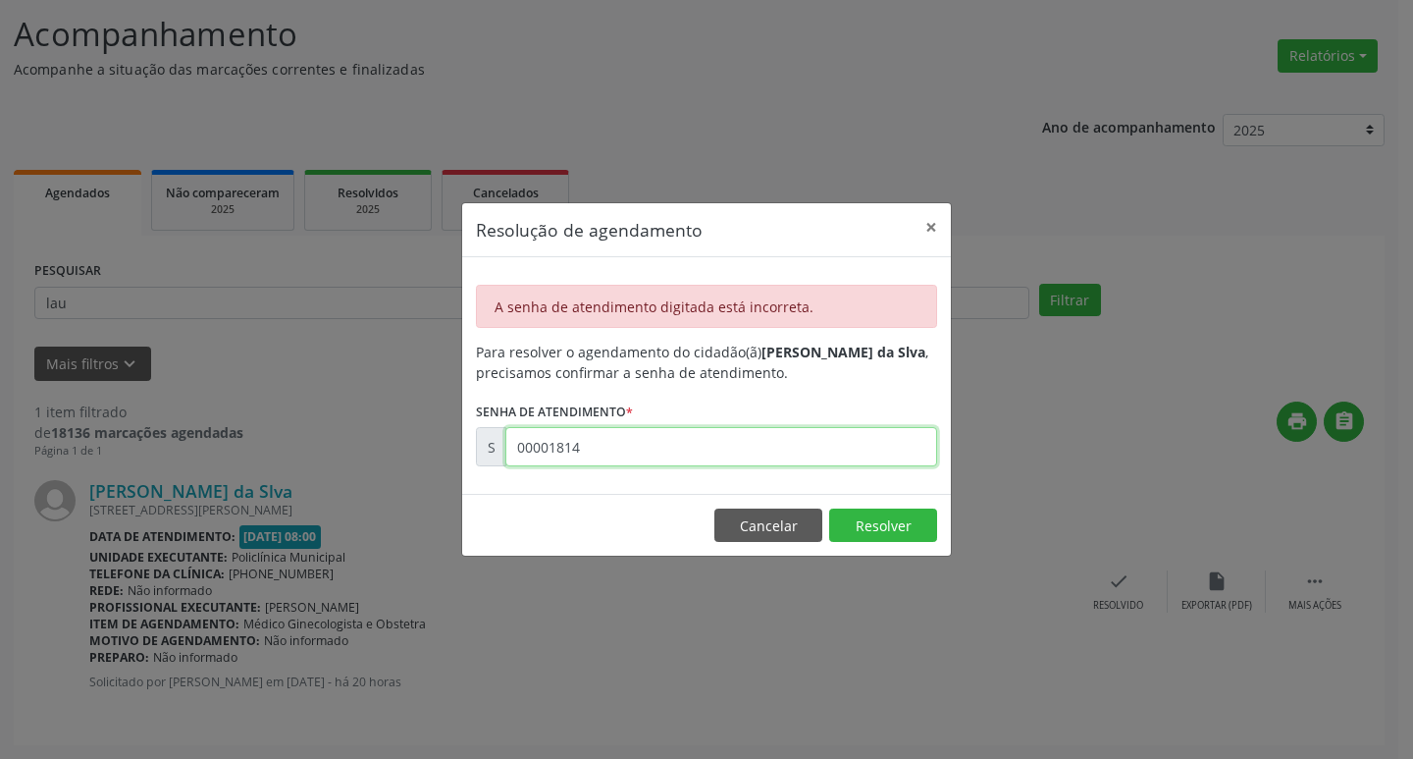
click at [682, 443] on input "00001814" at bounding box center [721, 446] width 432 height 39
drag, startPoint x: 782, startPoint y: 523, endPoint x: 1053, endPoint y: 527, distance: 270.9
click at [784, 521] on button "Cancelar" at bounding box center [768, 524] width 108 height 33
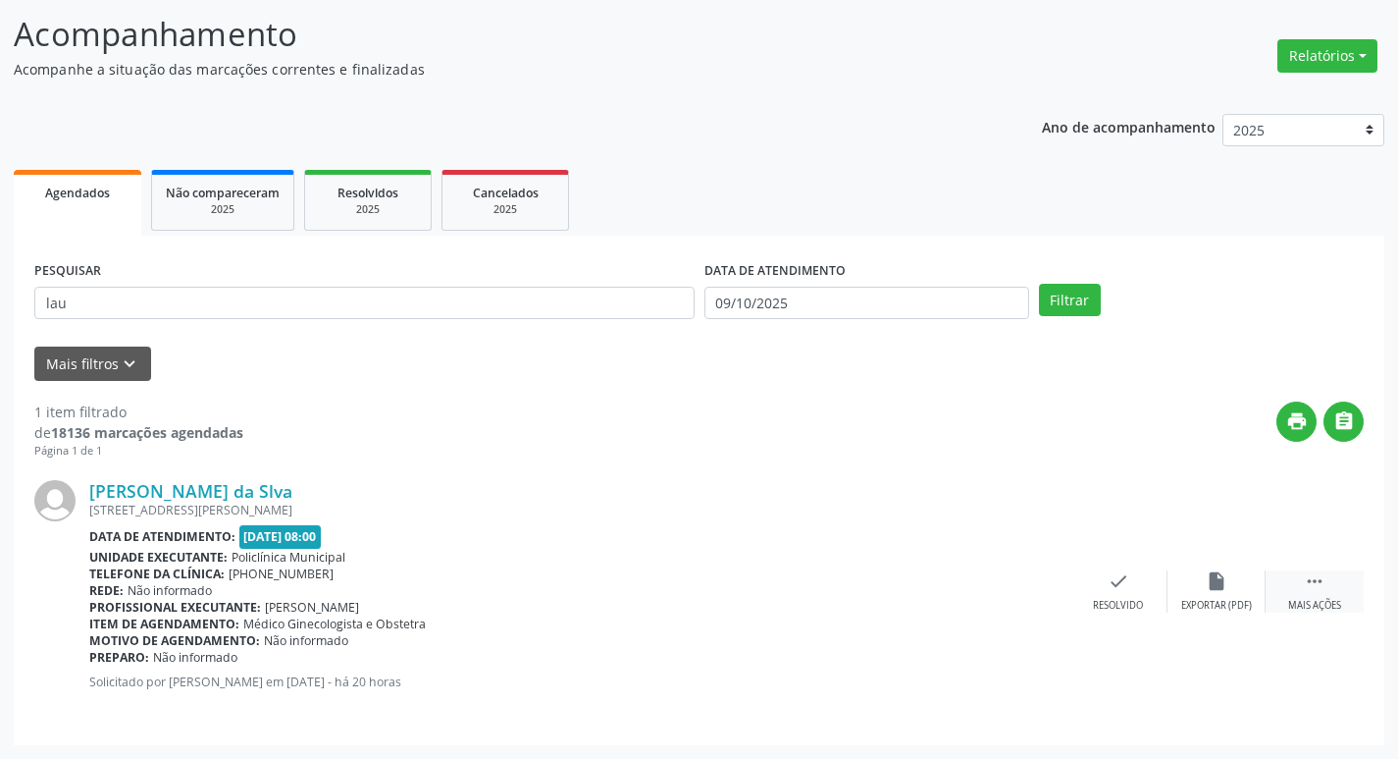
click at [1291, 573] on div " Mais ações" at bounding box center [1315, 591] width 98 height 42
click at [1039, 577] on div "print Imprimir" at bounding box center [1021, 591] width 98 height 42
click at [821, 581] on icon "check" at bounding box center [825, 581] width 22 height 22
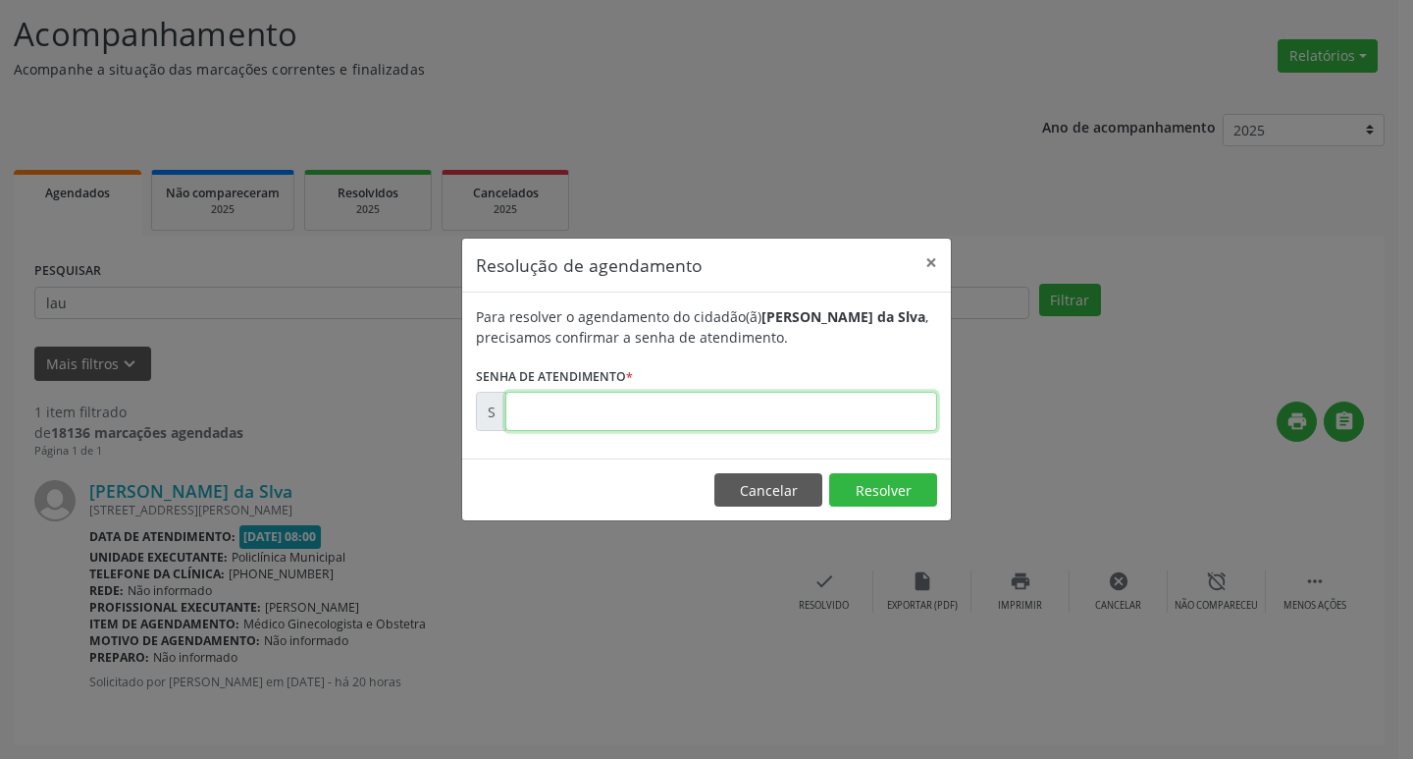
click at [520, 419] on input "text" at bounding box center [721, 411] width 432 height 39
paste input "00181451"
type input "00181451"
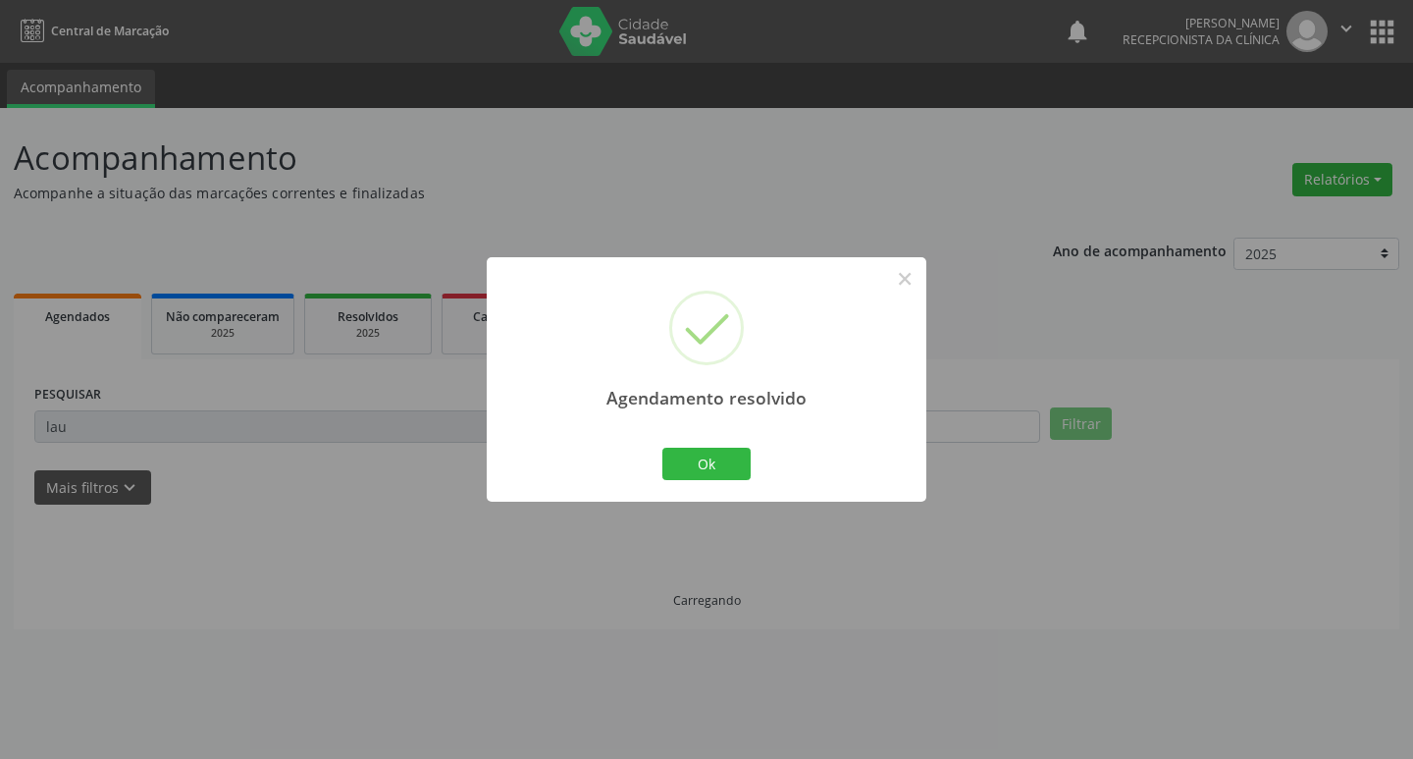
scroll to position [0, 0]
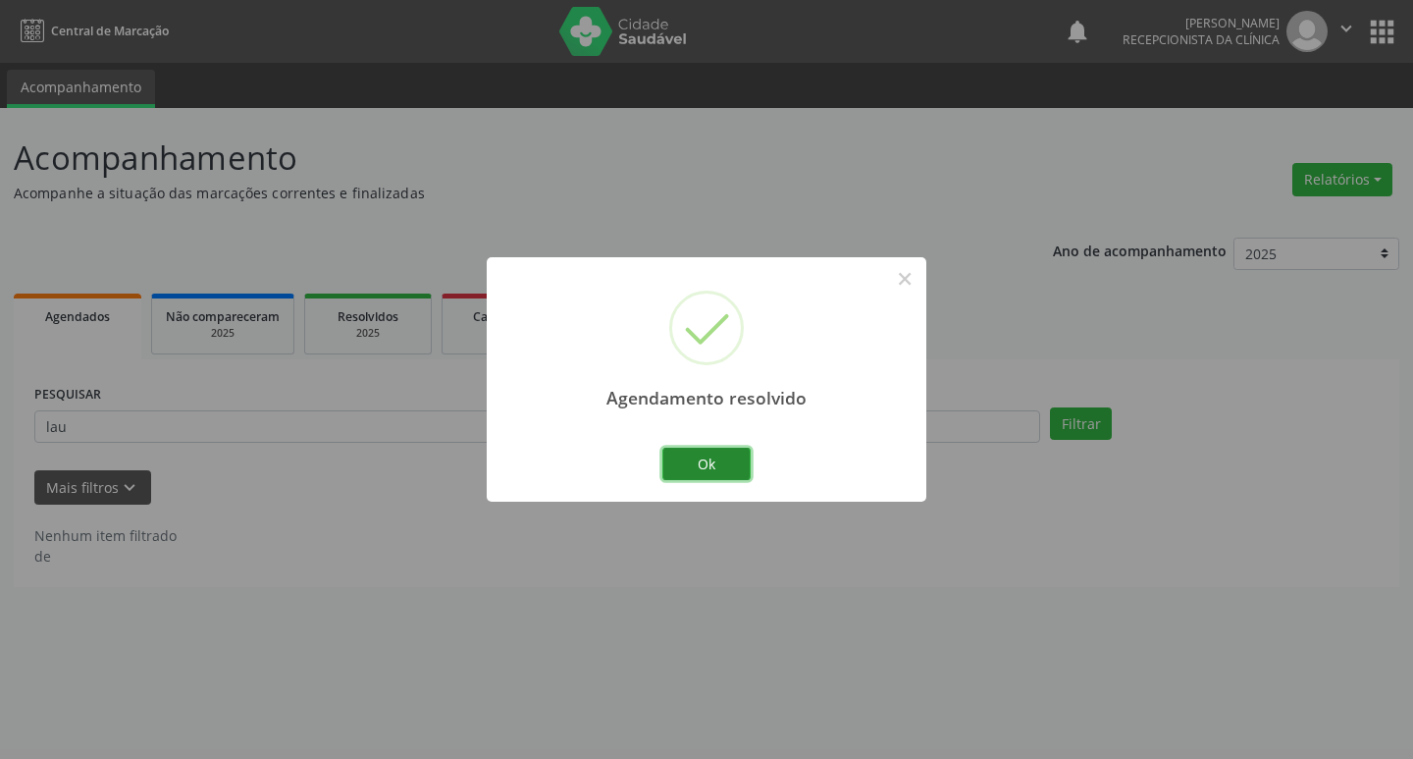
click at [670, 465] on button "Ok" at bounding box center [706, 463] width 88 height 33
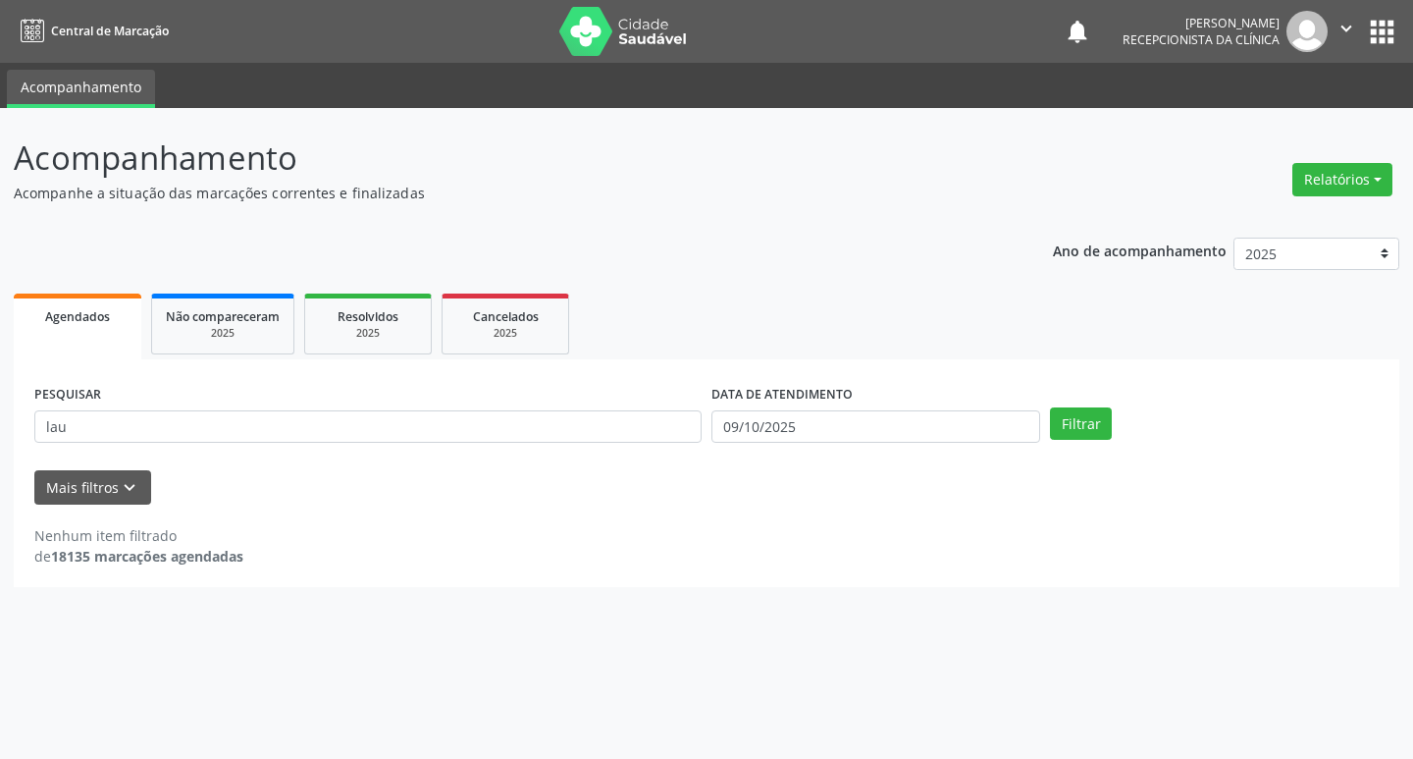
drag, startPoint x: 505, startPoint y: 393, endPoint x: 506, endPoint y: 422, distance: 29.5
click at [504, 393] on div "PESQUISAR lau" at bounding box center [367, 418] width 677 height 77
click at [506, 427] on input "lau" at bounding box center [367, 426] width 667 height 33
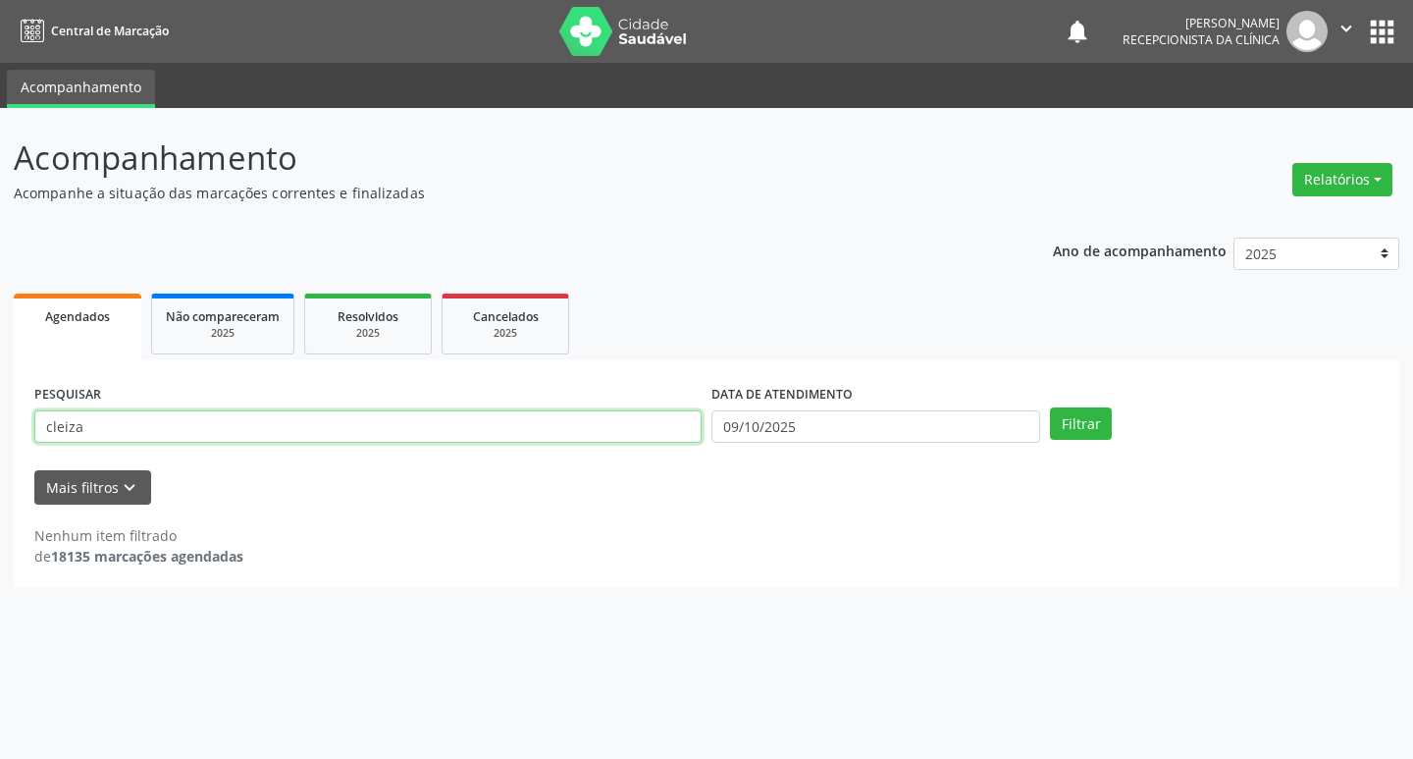
type input "cleiza"
click at [1050, 407] on button "Filtrar" at bounding box center [1081, 423] width 62 height 33
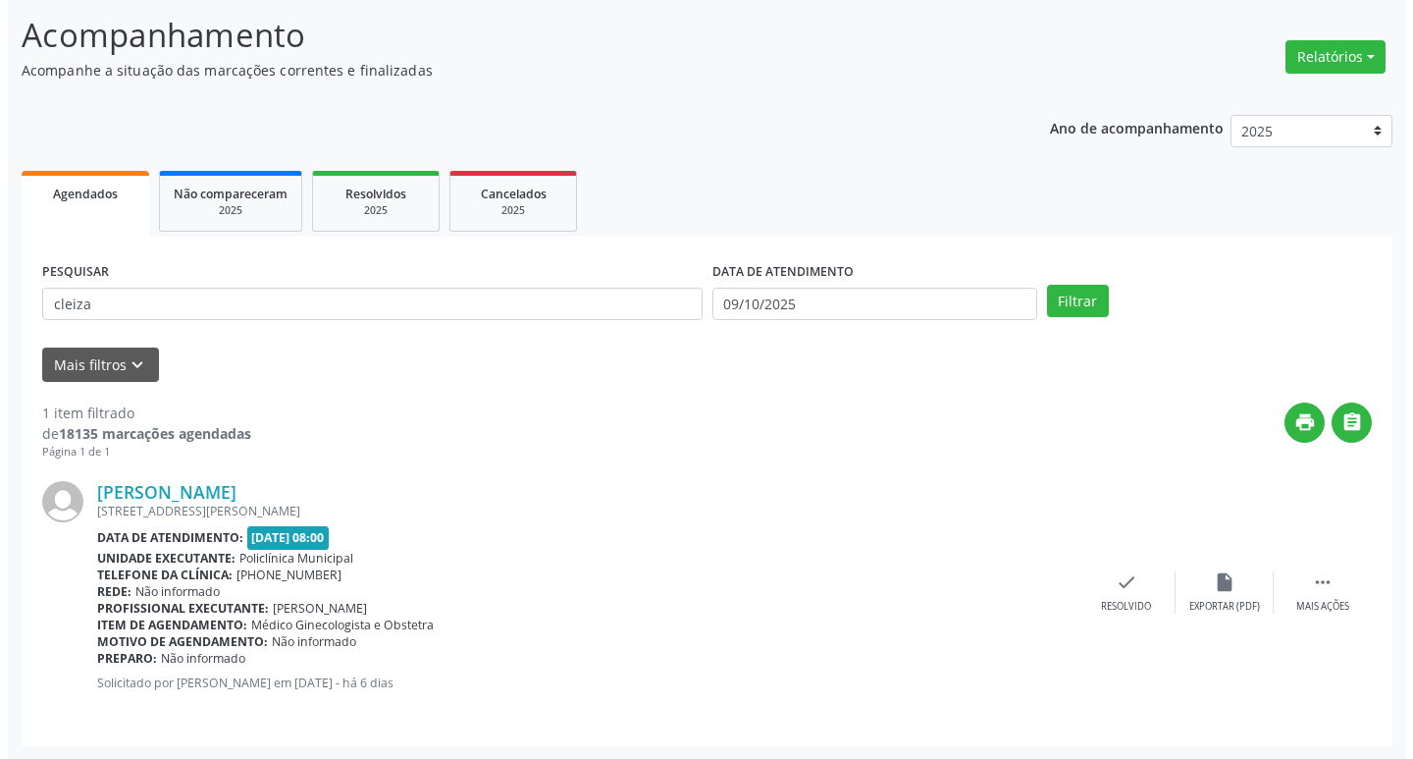
scroll to position [124, 0]
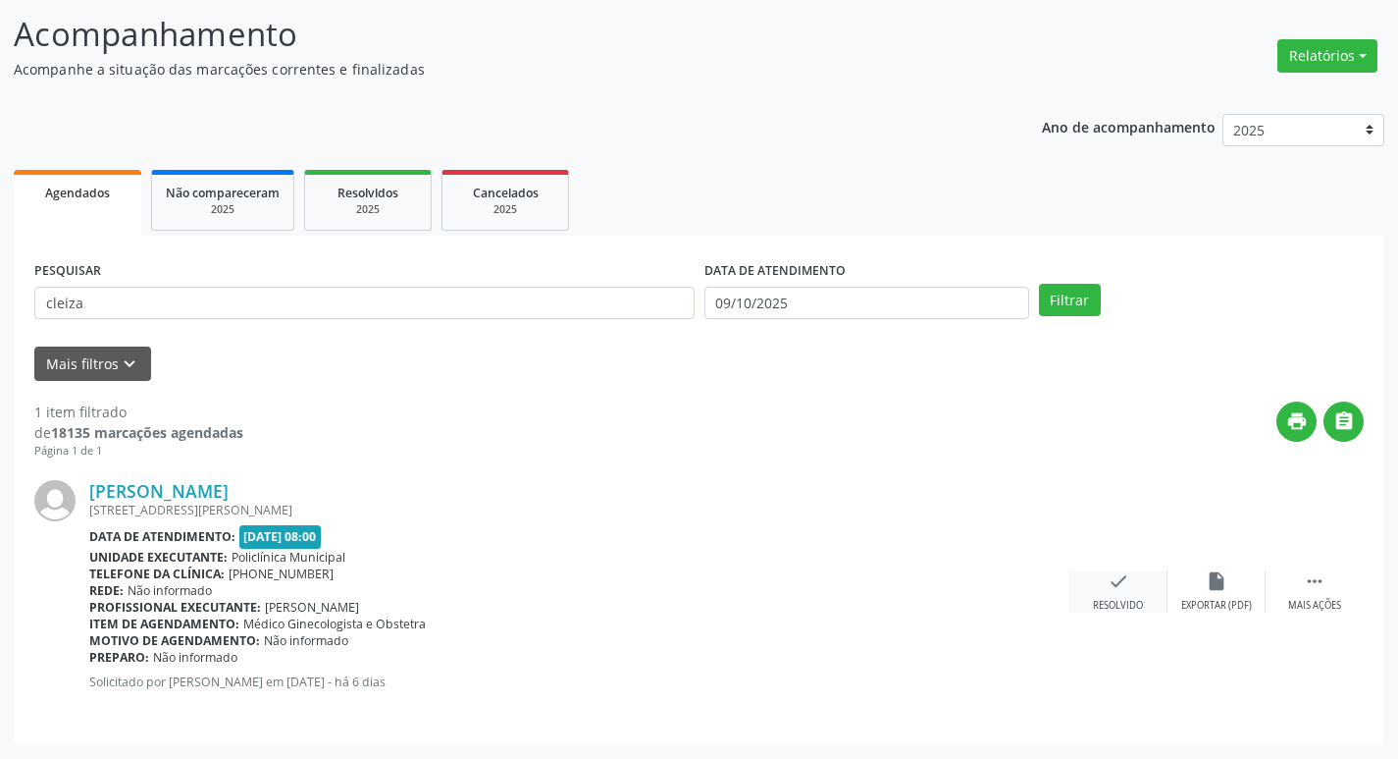
click at [1117, 575] on icon "check" at bounding box center [1119, 581] width 22 height 22
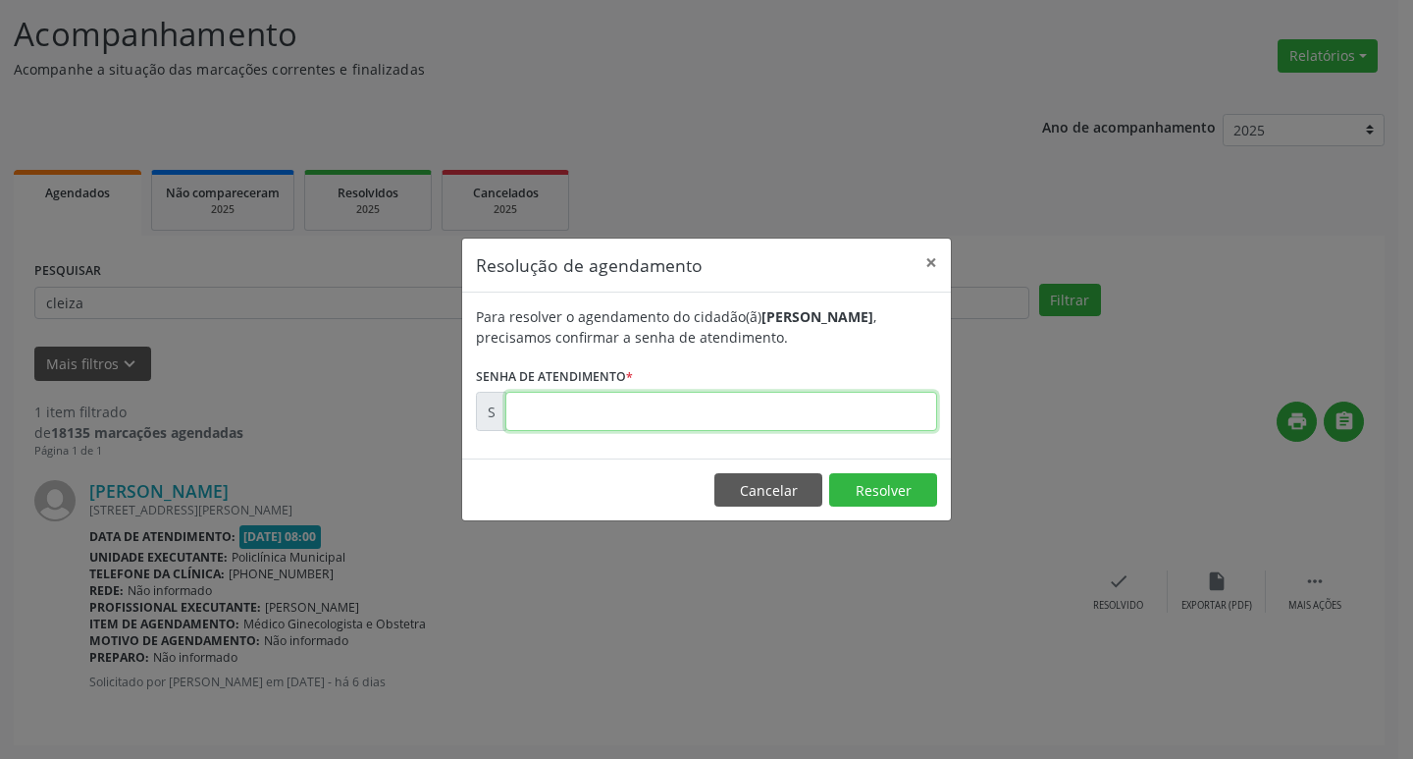
click at [591, 424] on input "text" at bounding box center [721, 411] width 432 height 39
type input "00180646"
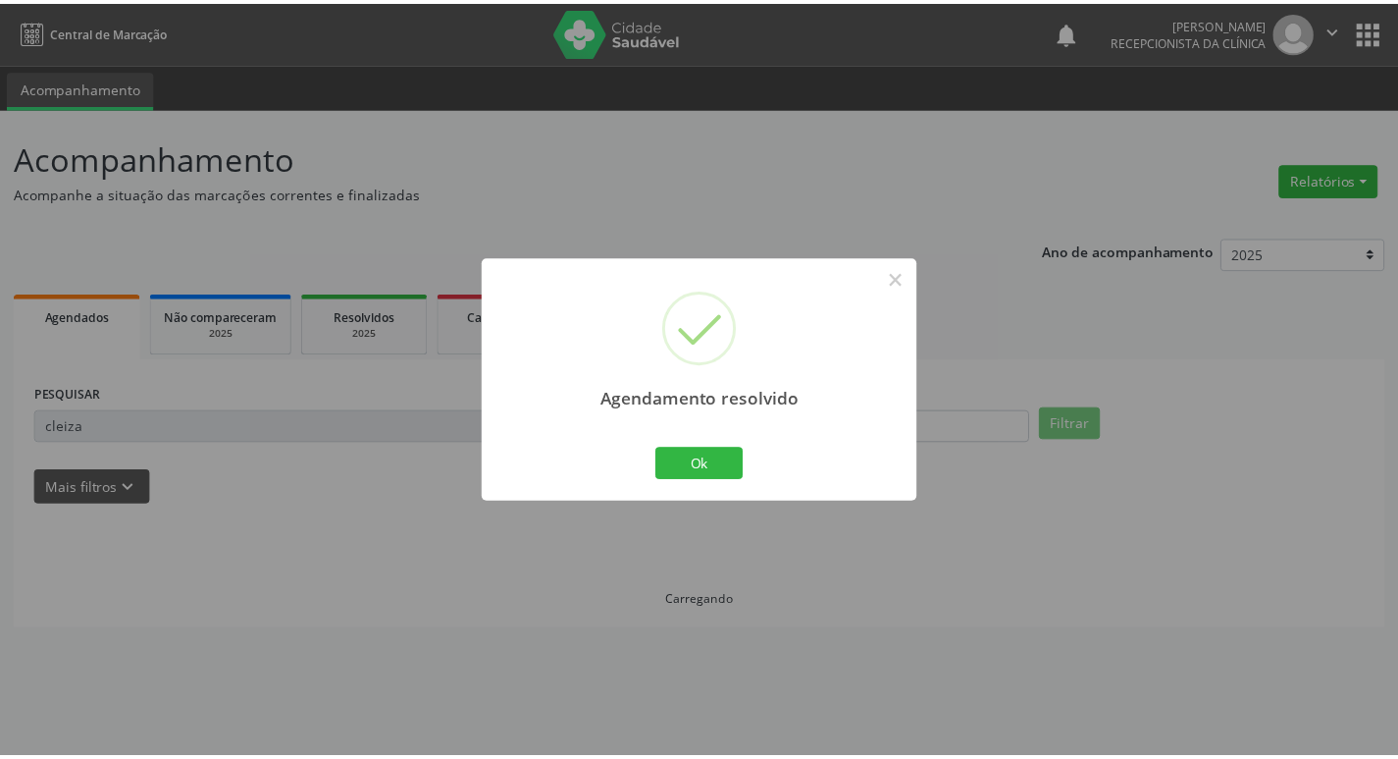
scroll to position [0, 0]
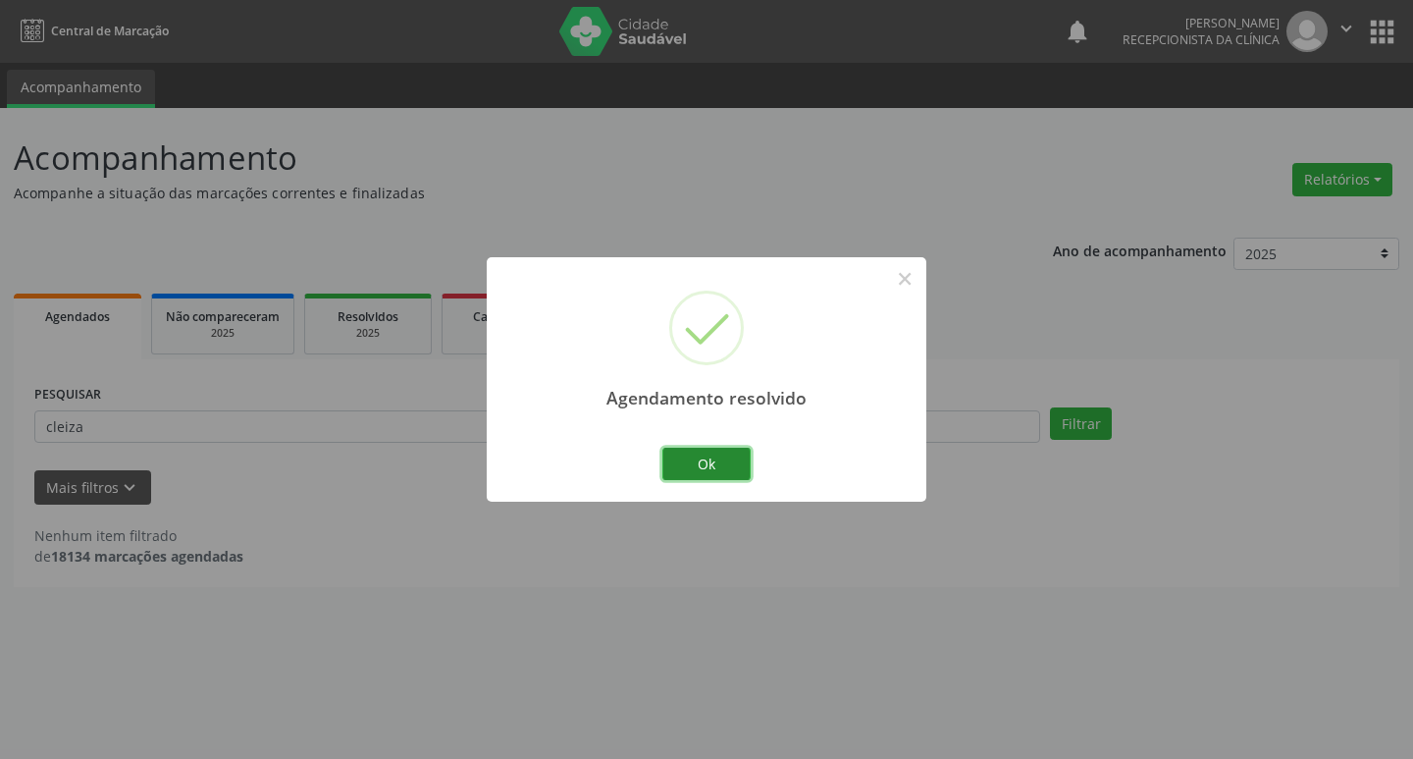
click at [696, 453] on button "Ok" at bounding box center [706, 463] width 88 height 33
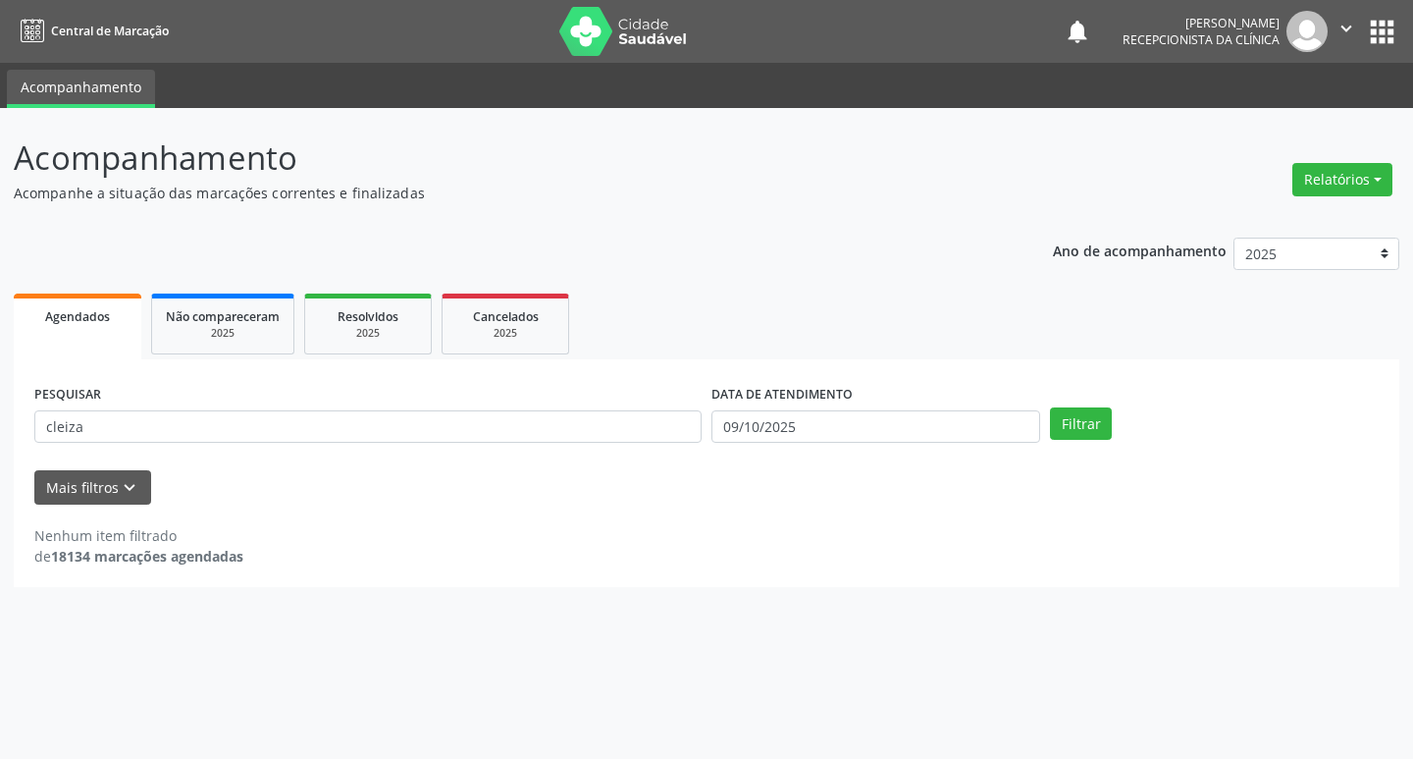
click at [545, 444] on div "PESQUISAR cleiza" at bounding box center [367, 418] width 677 height 77
click at [537, 434] on input "cleiza" at bounding box center [367, 426] width 667 height 33
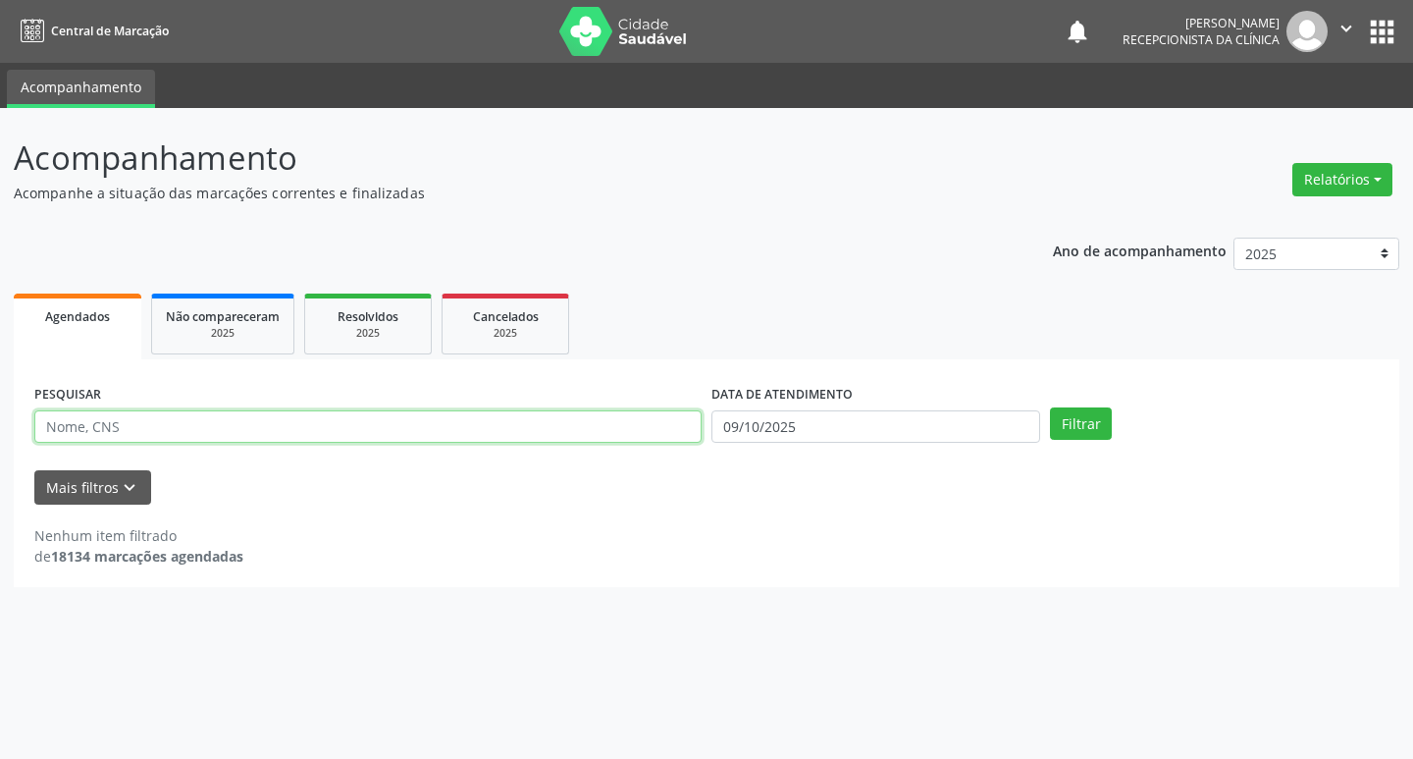
click at [1050, 407] on button "Filtrar" at bounding box center [1081, 423] width 62 height 33
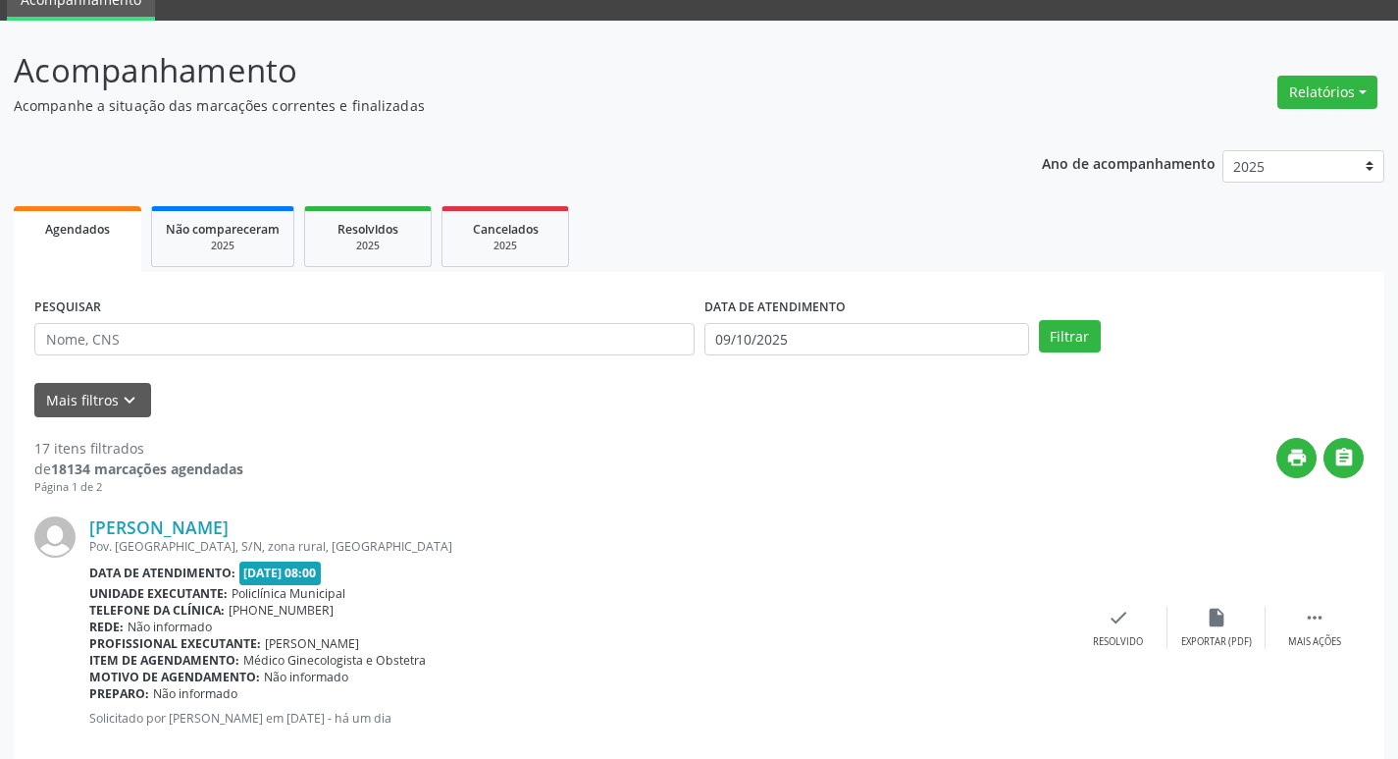
scroll to position [196, 0]
